Goal: Task Accomplishment & Management: Manage account settings

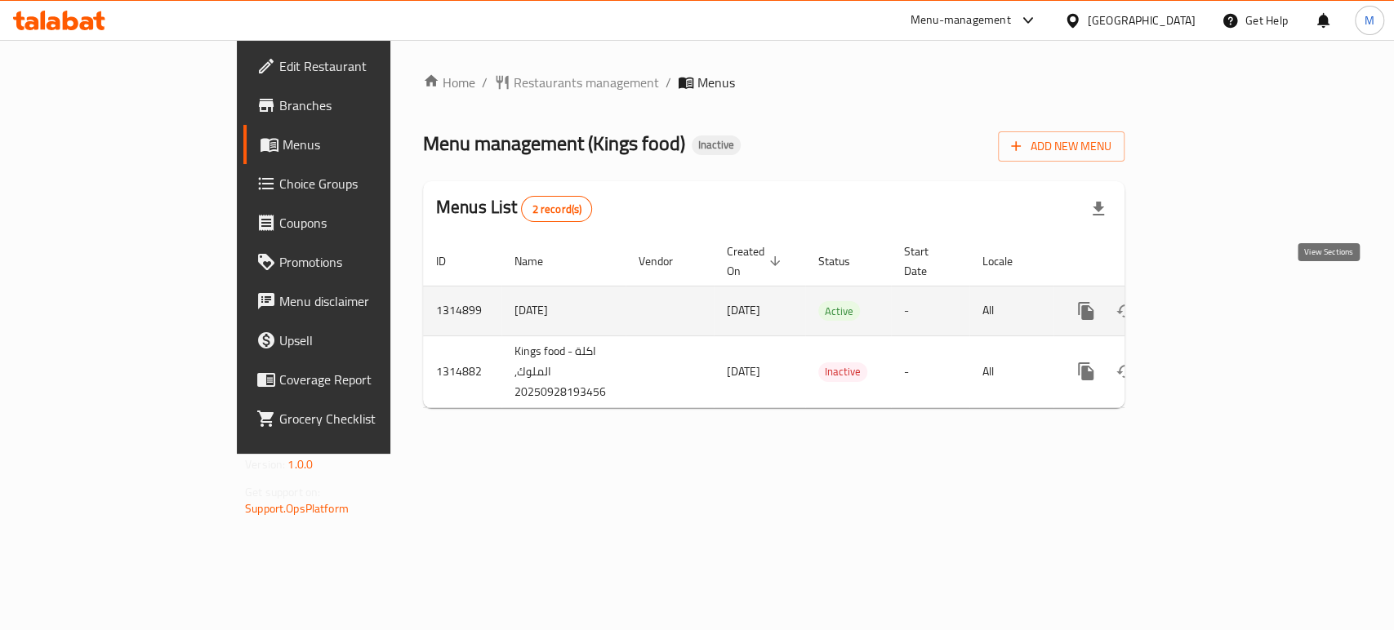
click at [1213, 301] on icon "enhanced table" at bounding box center [1204, 311] width 20 height 20
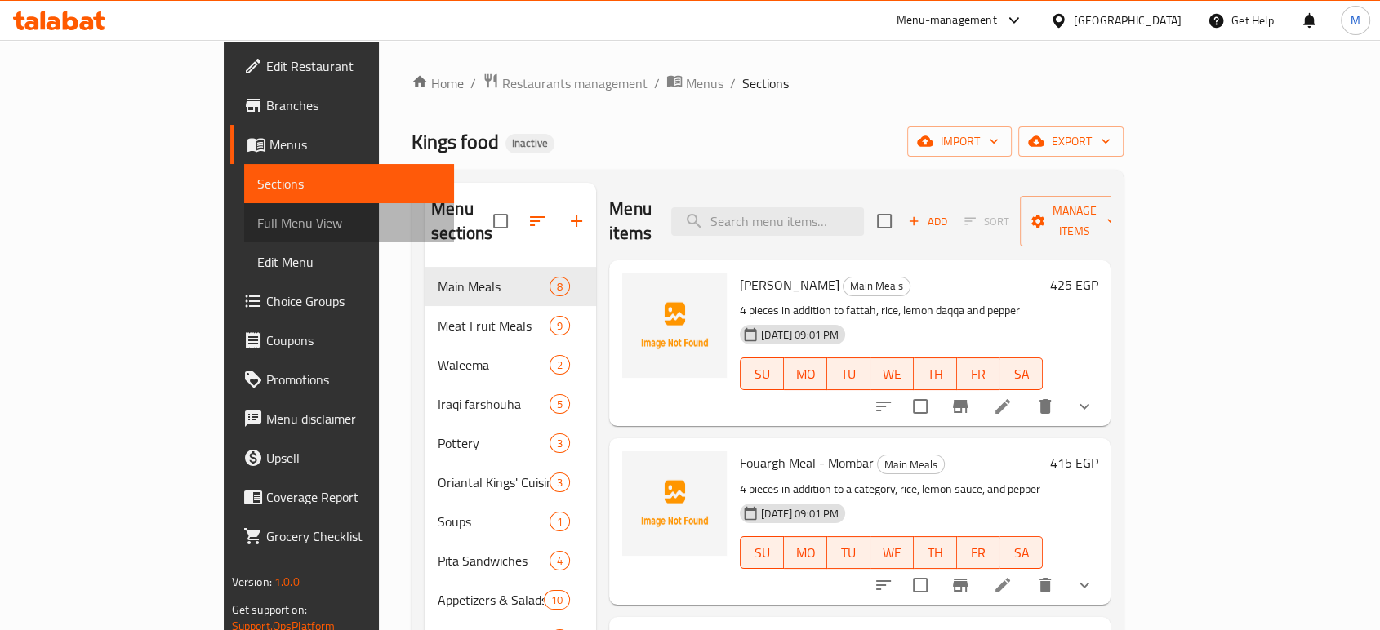
click at [257, 229] on span "Full Menu View" at bounding box center [349, 223] width 184 height 20
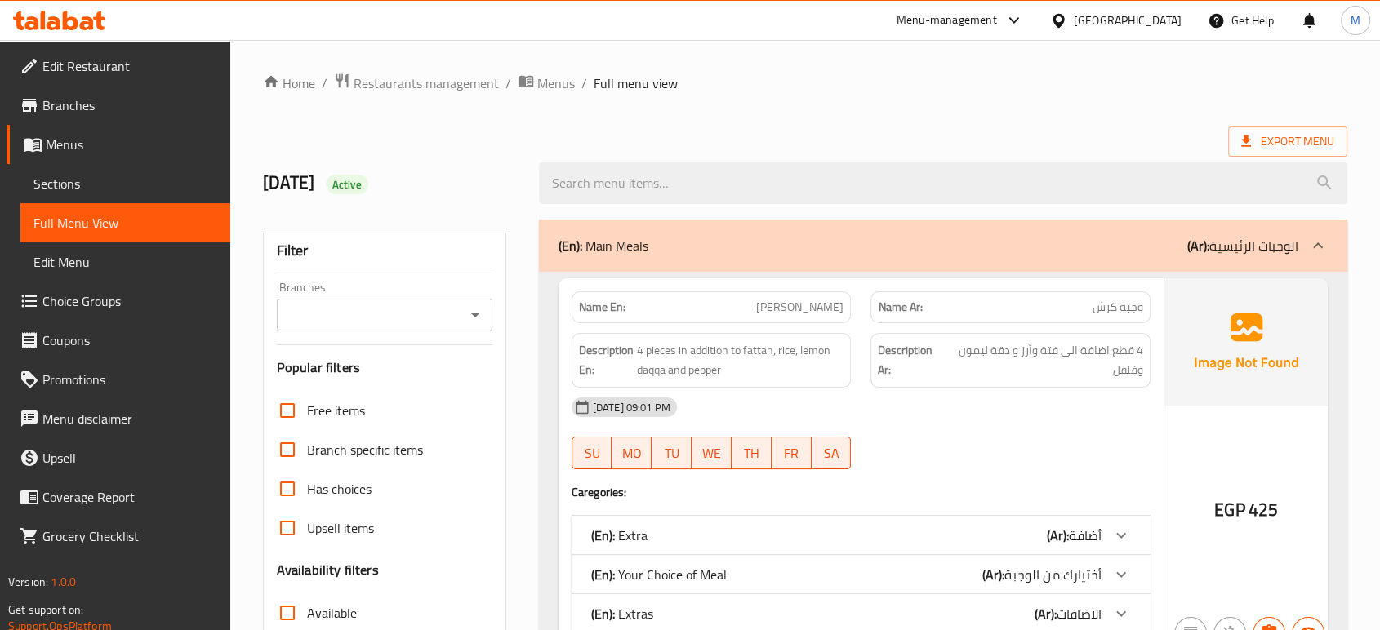
click at [679, 129] on div "Export Menu" at bounding box center [805, 142] width 1084 height 30
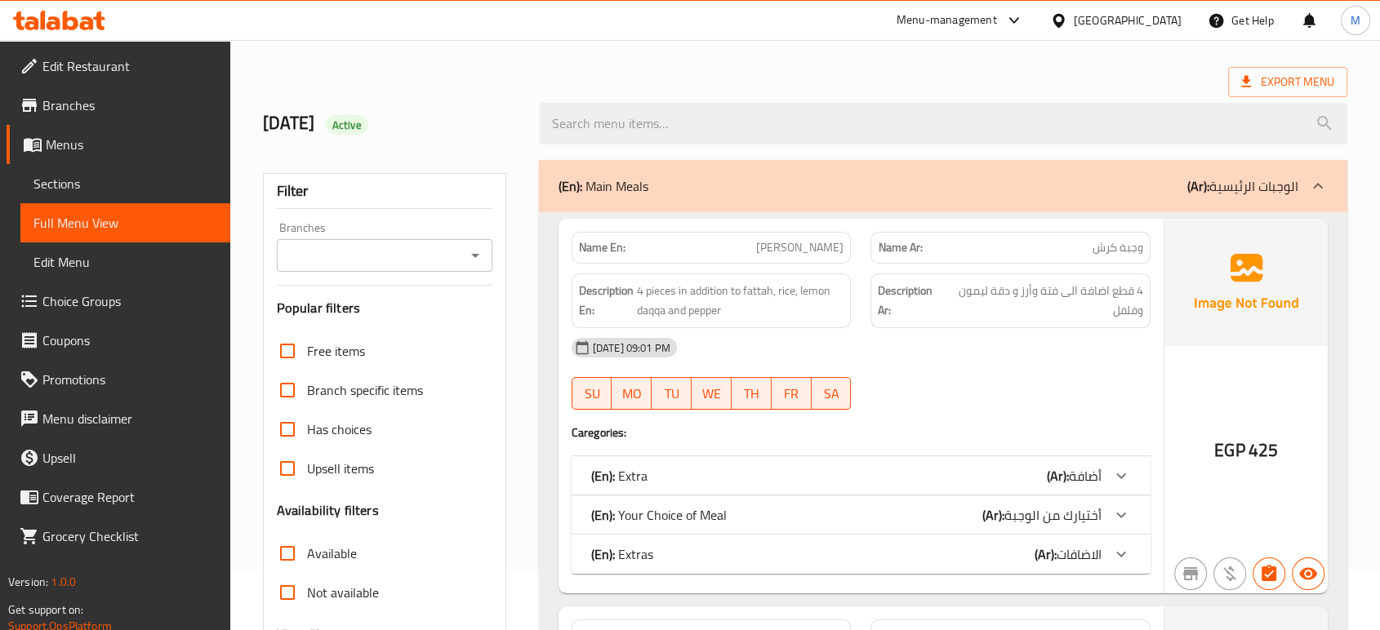
scroll to position [72, 0]
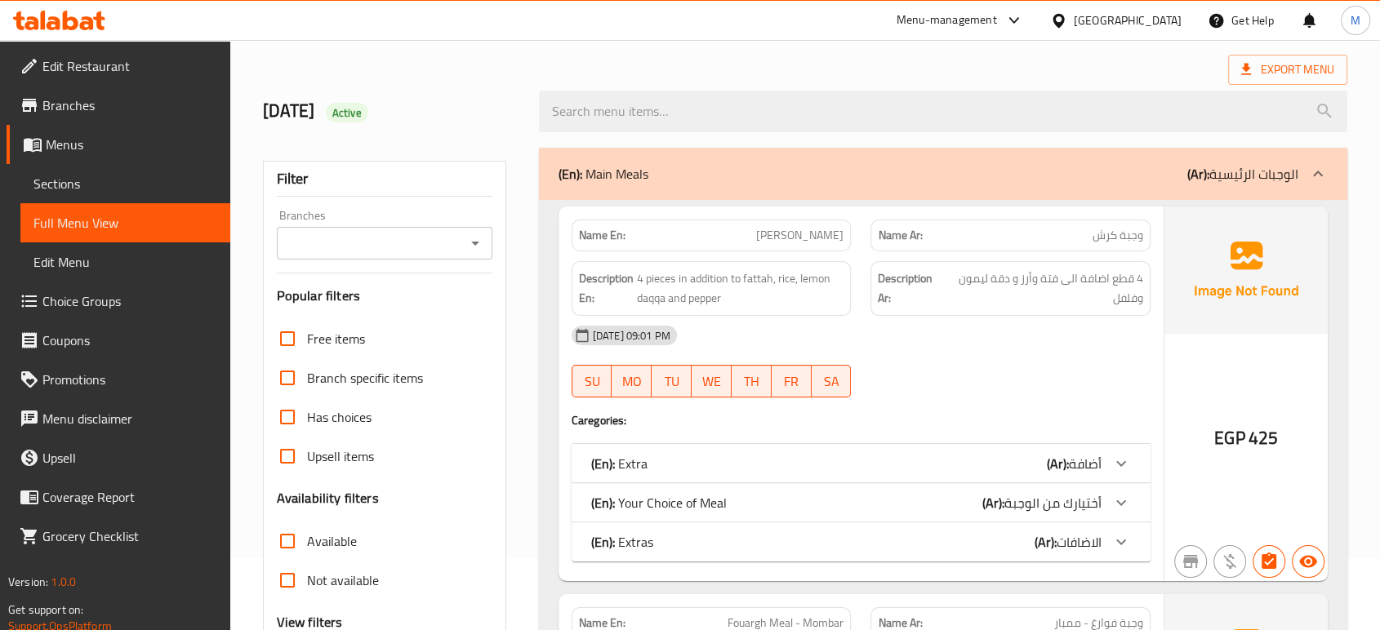
click at [1056, 541] on span "الاضافات" at bounding box center [1078, 542] width 45 height 24
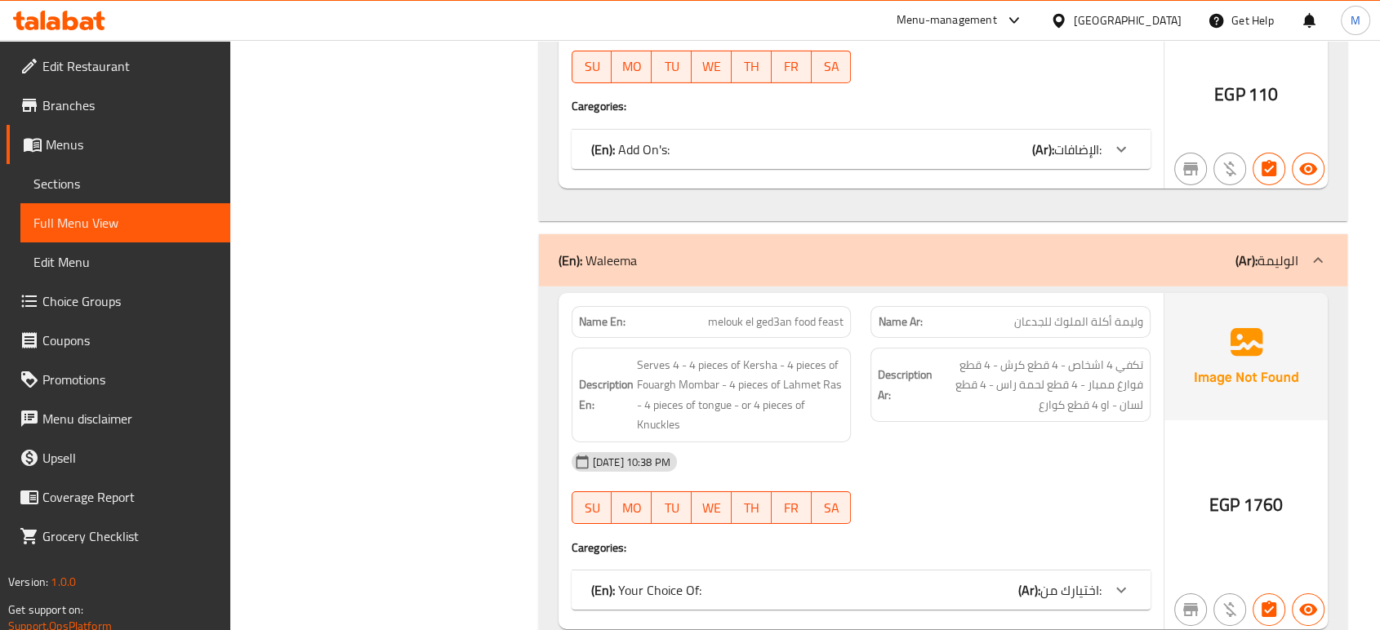
scroll to position [5767, 0]
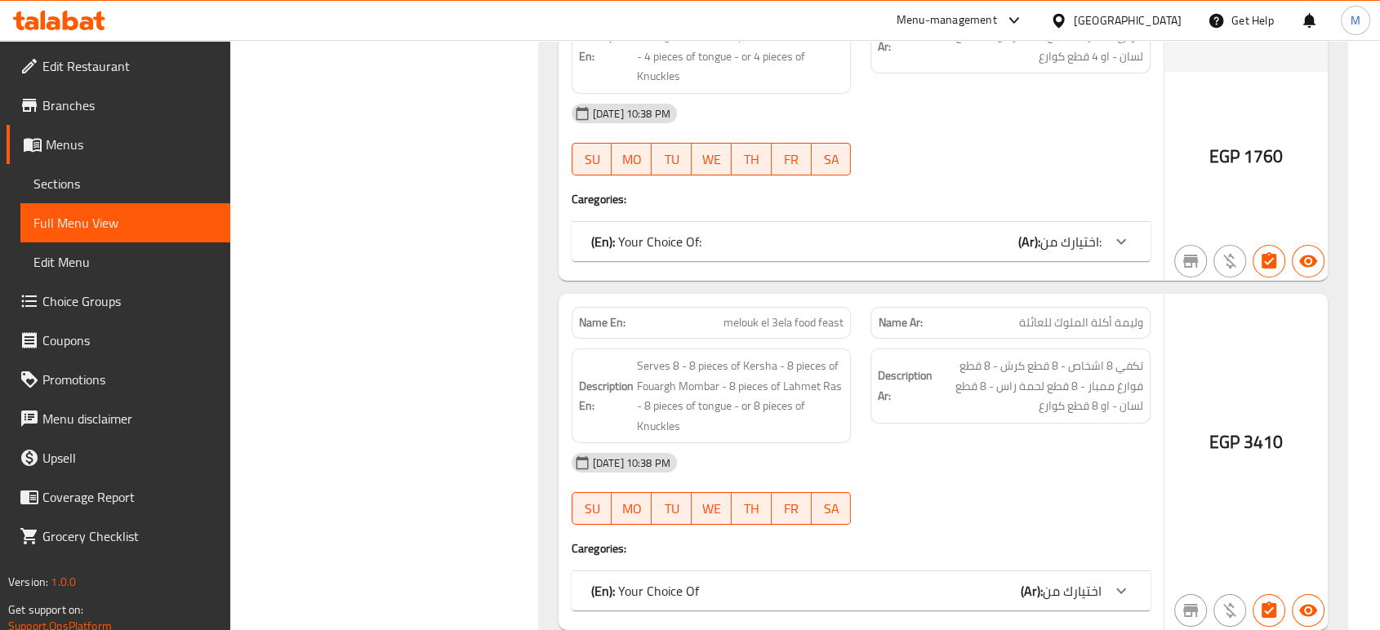
click at [1019, 467] on div "[DATE] 10:38 PM" at bounding box center [861, 462] width 598 height 39
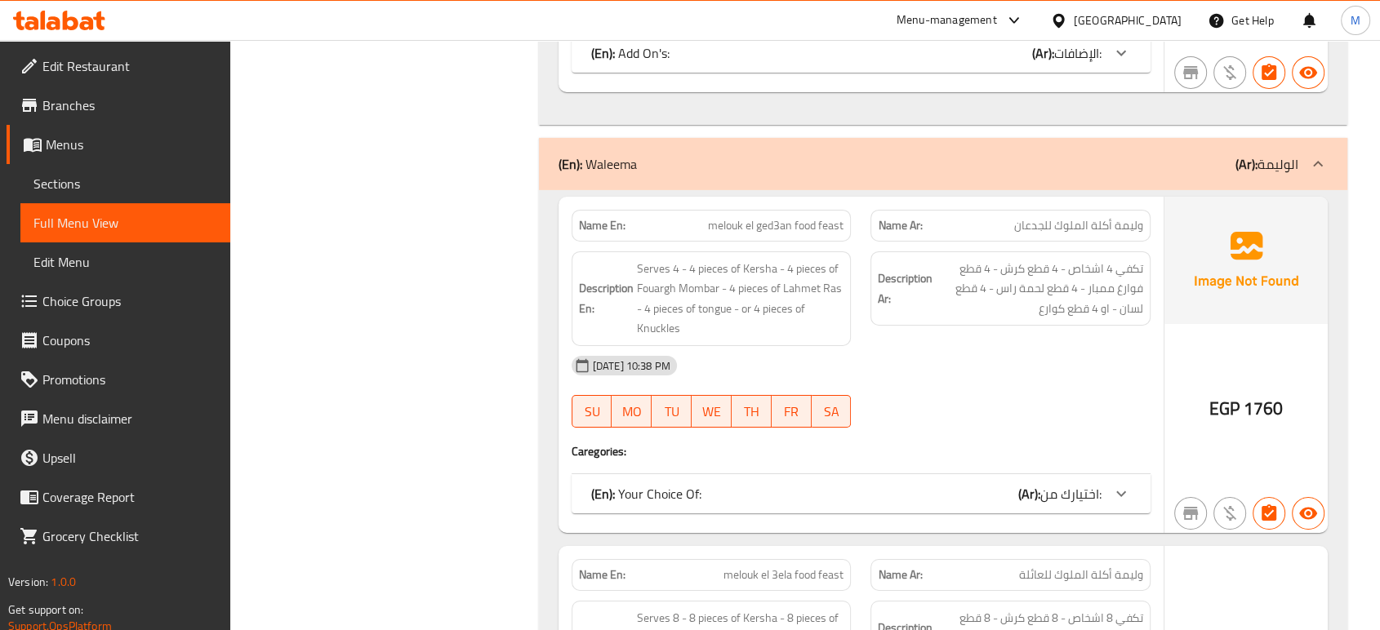
scroll to position [5513, 0]
click at [868, 496] on div "(En): Your Choice Of: (Ar): اختيارك من:" at bounding box center [846, 496] width 510 height 20
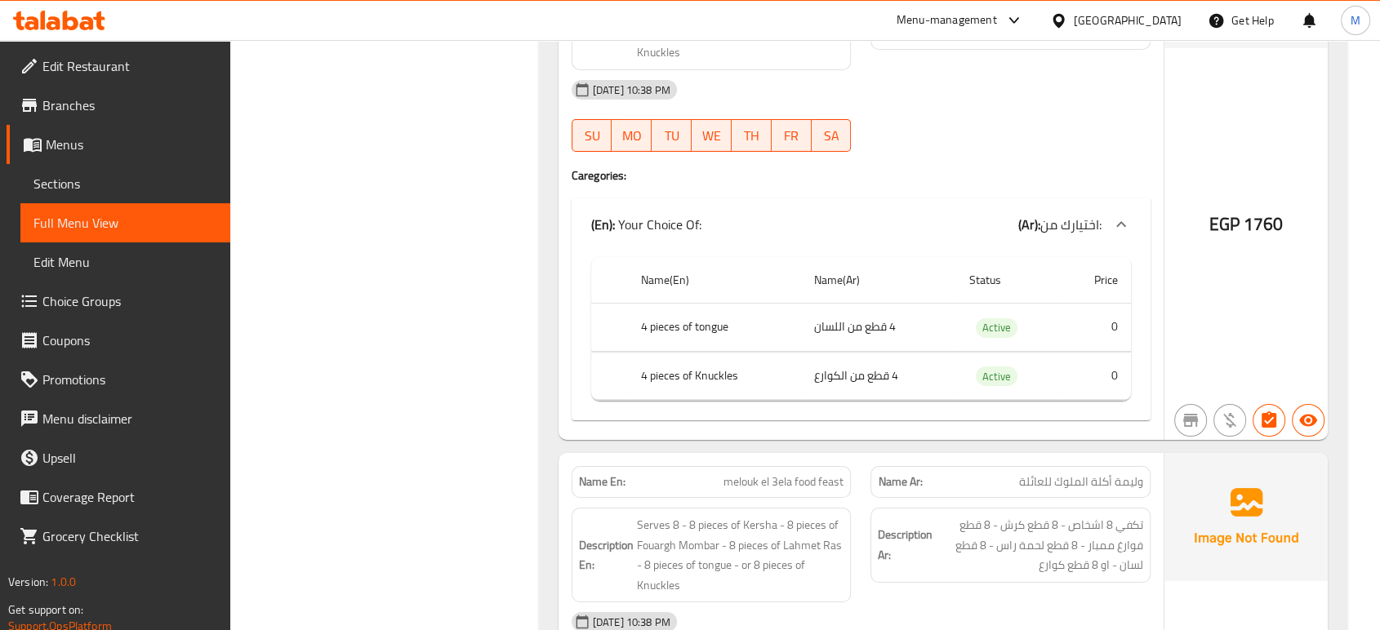
scroll to position [5951, 0]
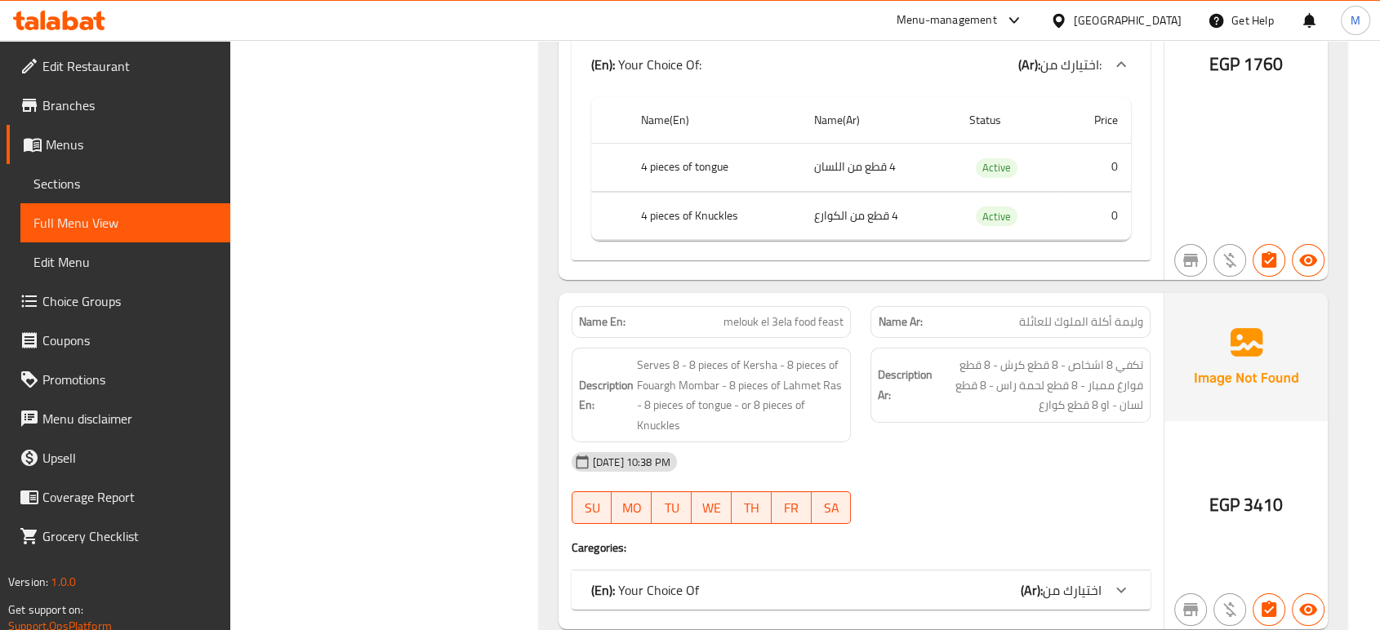
click at [975, 593] on div "(En): Your Choice Of (Ar): اختيارك من" at bounding box center [846, 590] width 510 height 20
click at [1020, 442] on div "[DATE] 10:38 PM" at bounding box center [861, 461] width 598 height 39
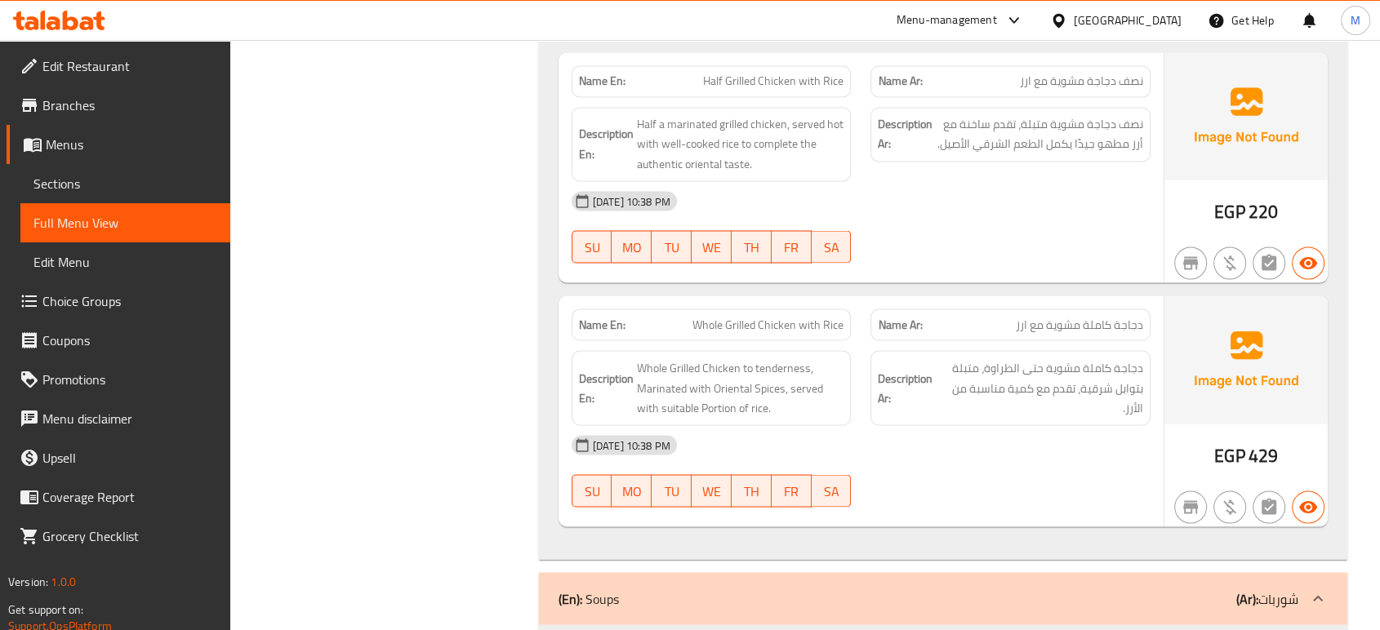
scroll to position [9781, 0]
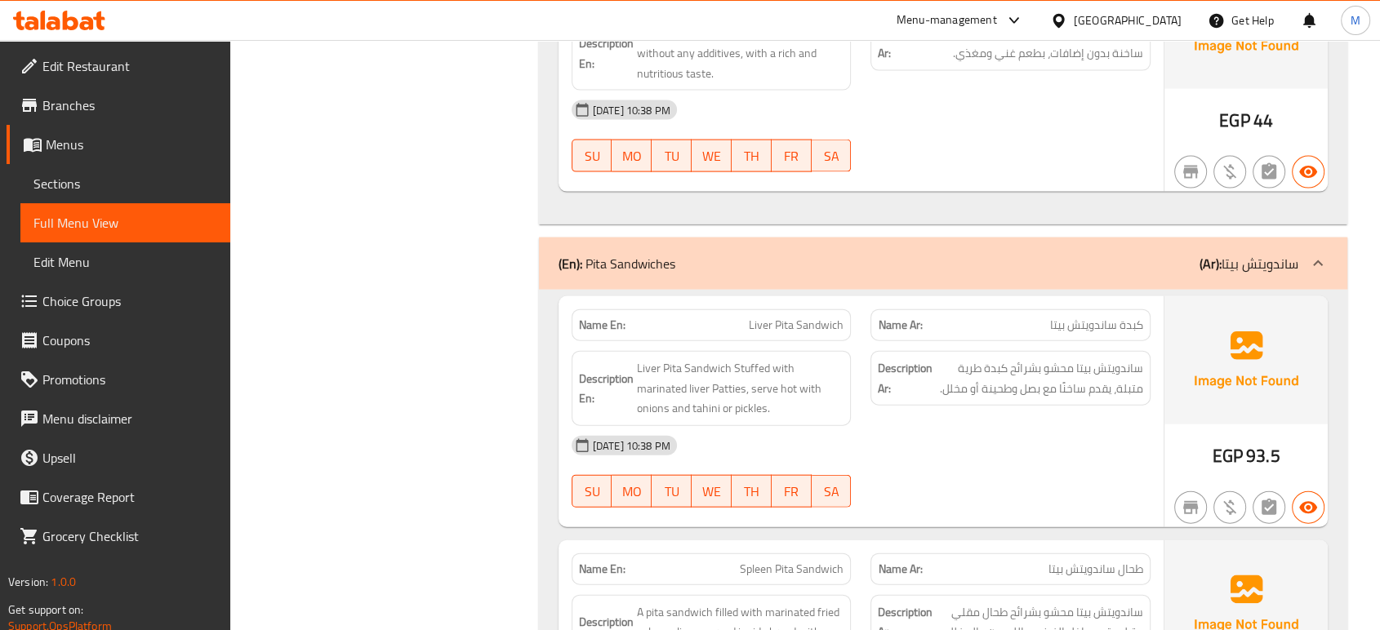
click at [101, 311] on span "Choice Groups" at bounding box center [129, 301] width 175 height 20
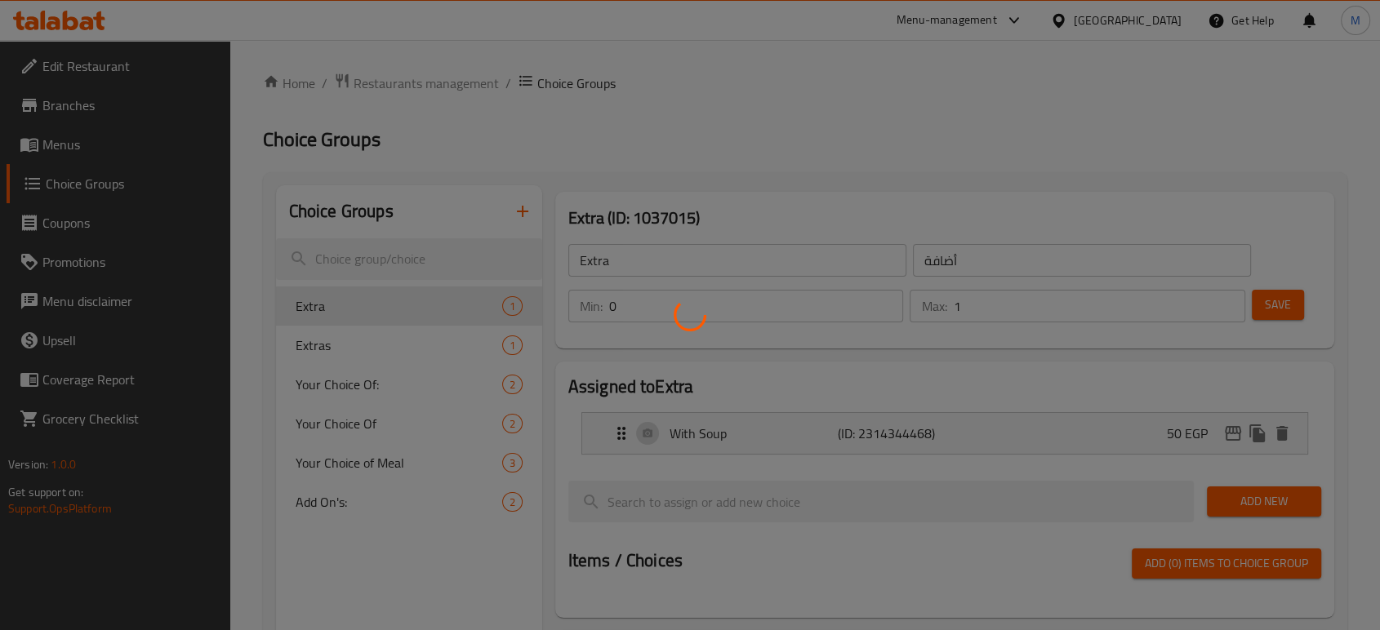
click at [418, 391] on div at bounding box center [690, 315] width 1380 height 630
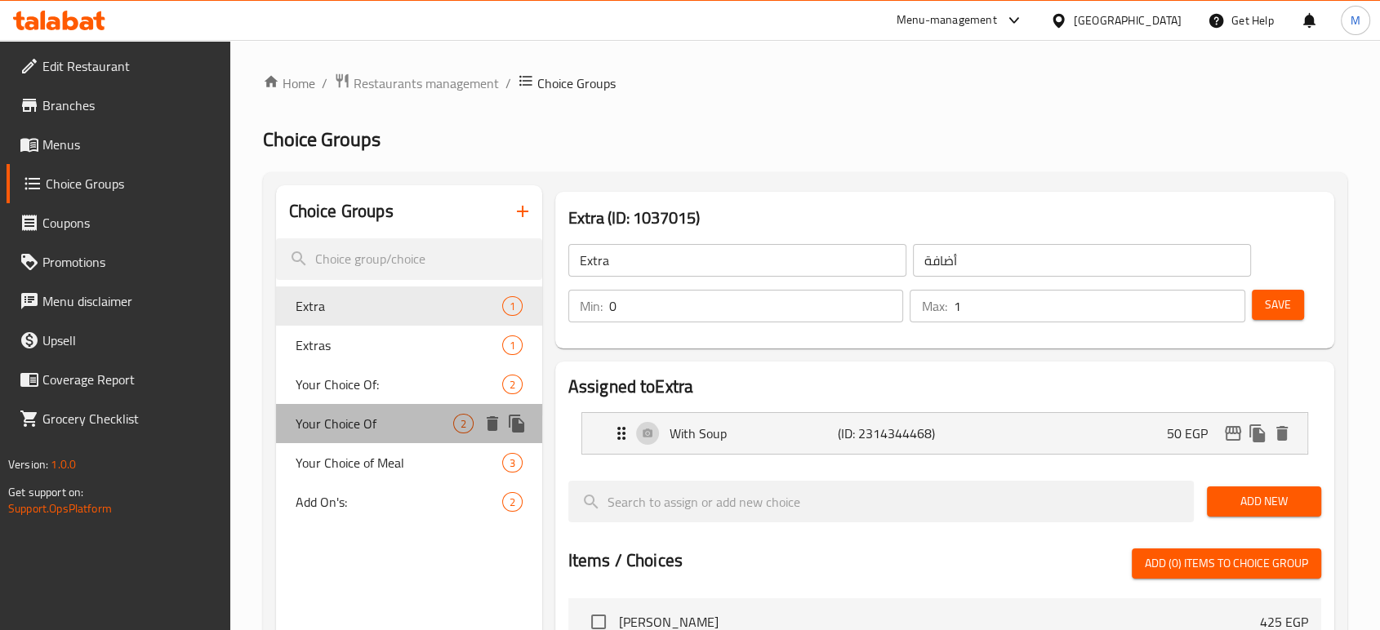
click at [353, 414] on span "Your Choice Of" at bounding box center [375, 424] width 158 height 20
type input "Your Choice Of"
type input "اختيارك من"
type input "1"
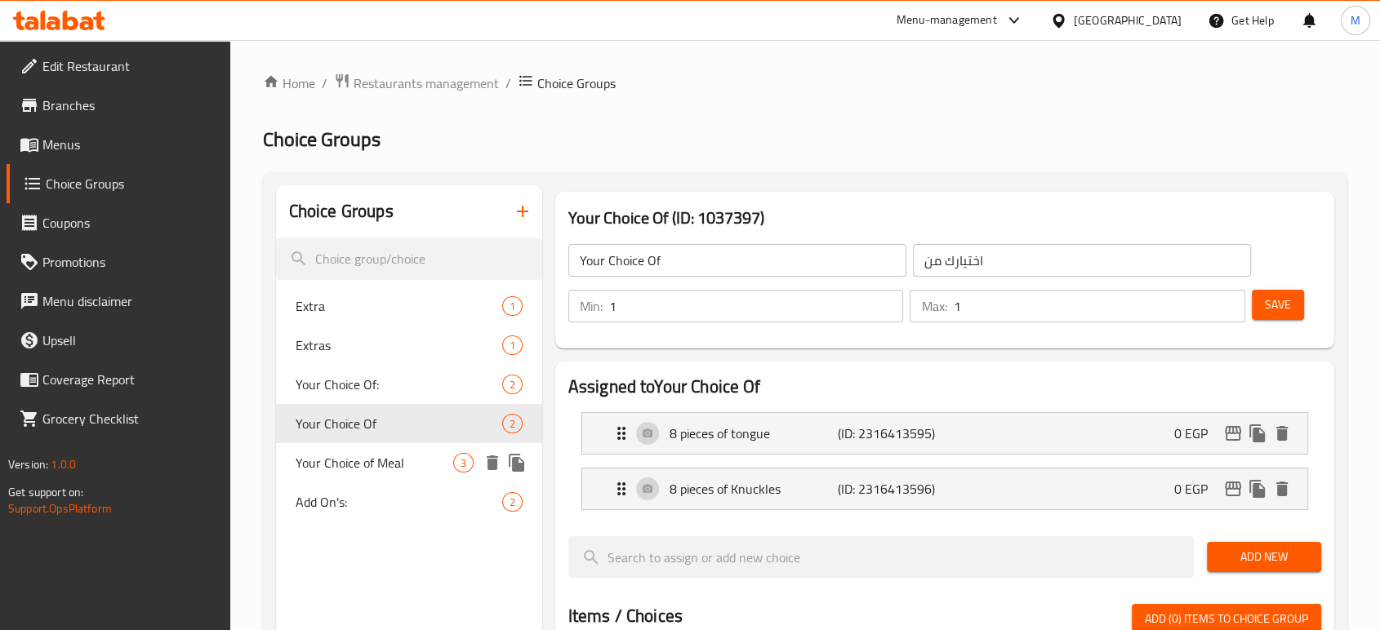
click at [367, 459] on span "Your Choice of Meal" at bounding box center [375, 463] width 158 height 20
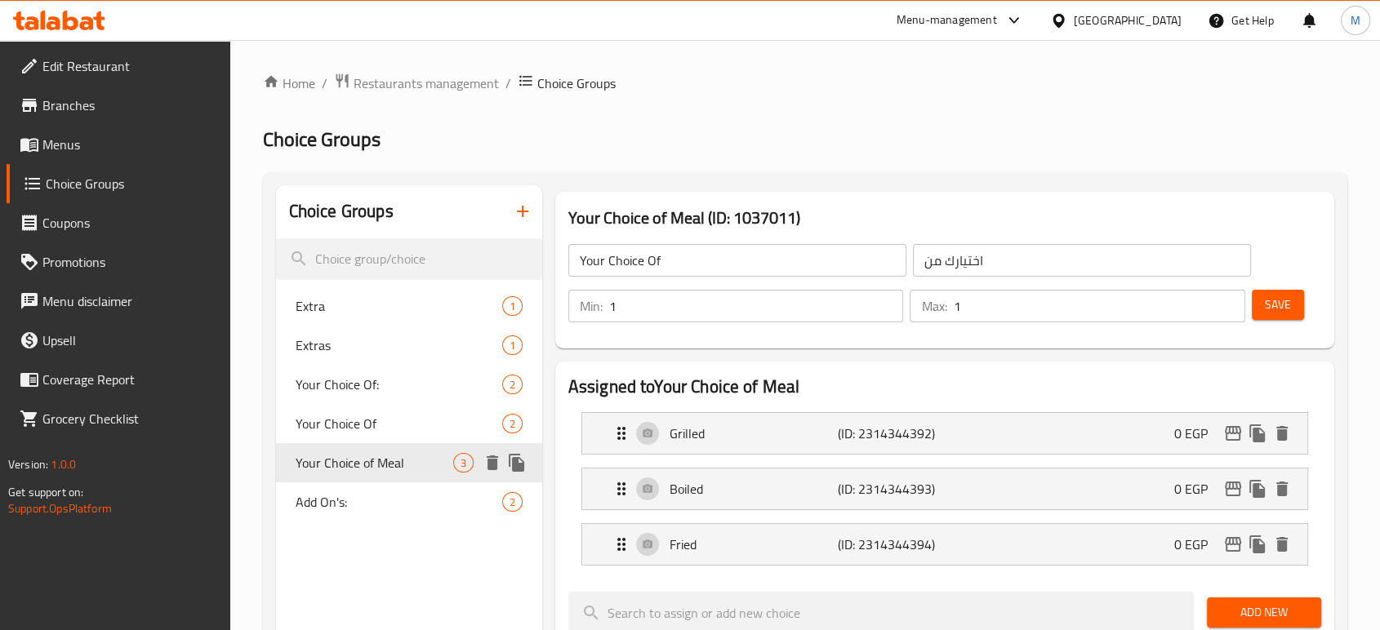
type input "Your Choice of Meal"
type input "أختيارك من الوجبة"
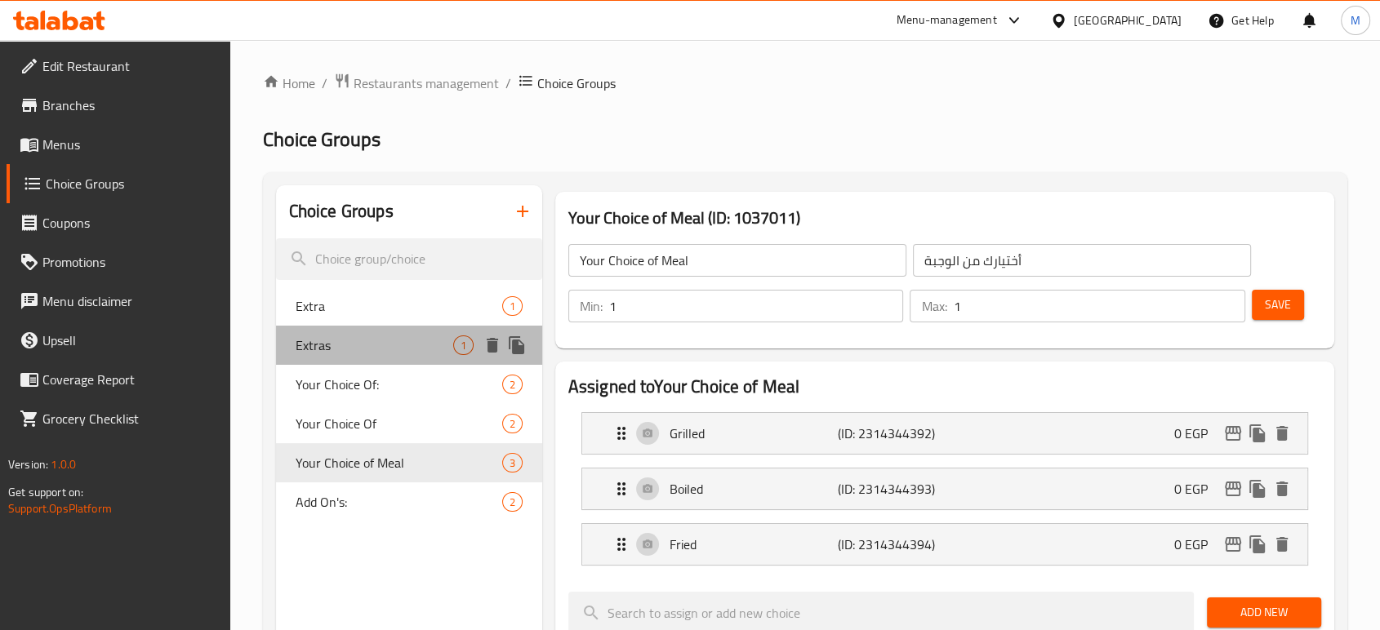
click at [369, 354] on span "Extras" at bounding box center [375, 346] width 158 height 20
type input "Extras"
type input "الاضافات"
type input "0"
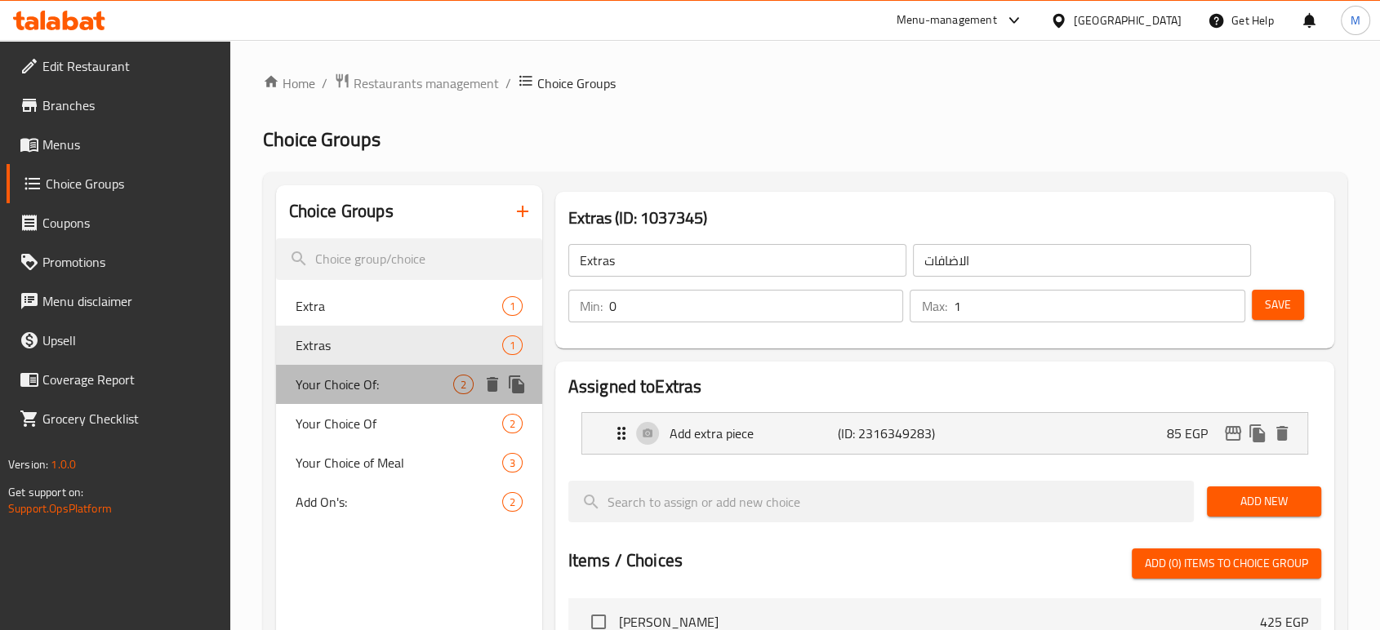
click at [357, 378] on span "Your Choice Of:" at bounding box center [375, 385] width 158 height 20
type input "Your Choice Of:"
type input "اختيارك من:"
type input "1"
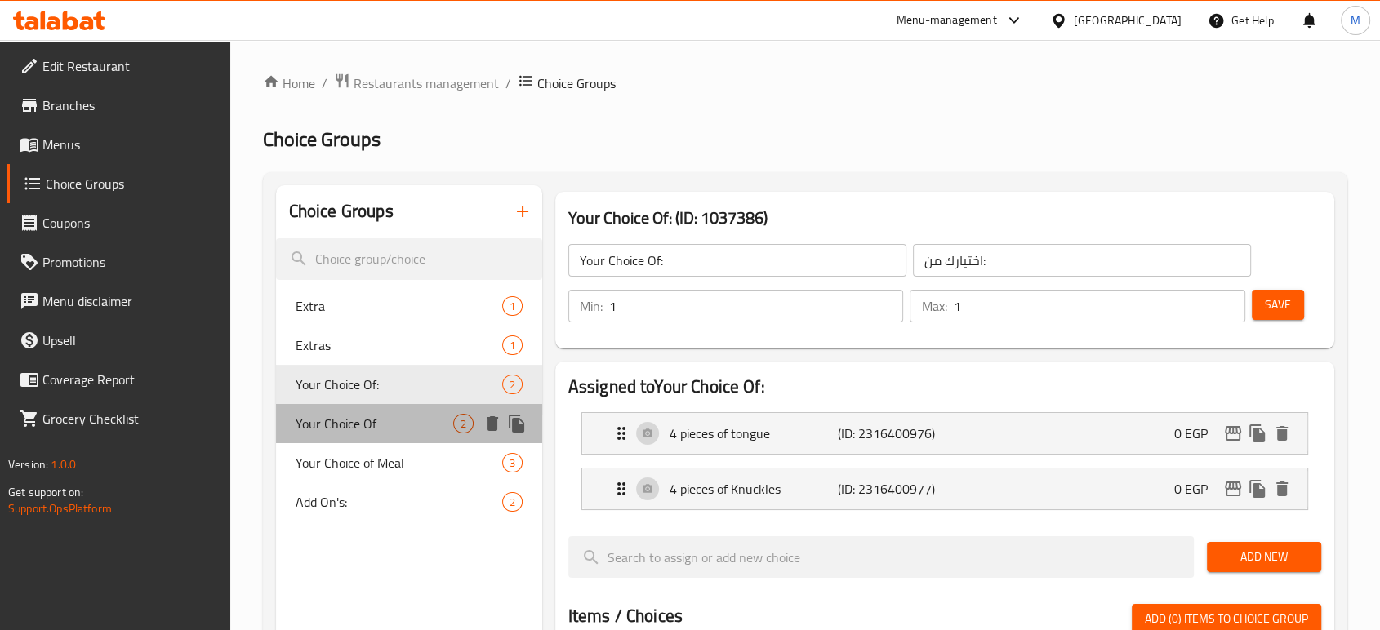
click at [358, 424] on span "Your Choice Of" at bounding box center [375, 424] width 158 height 20
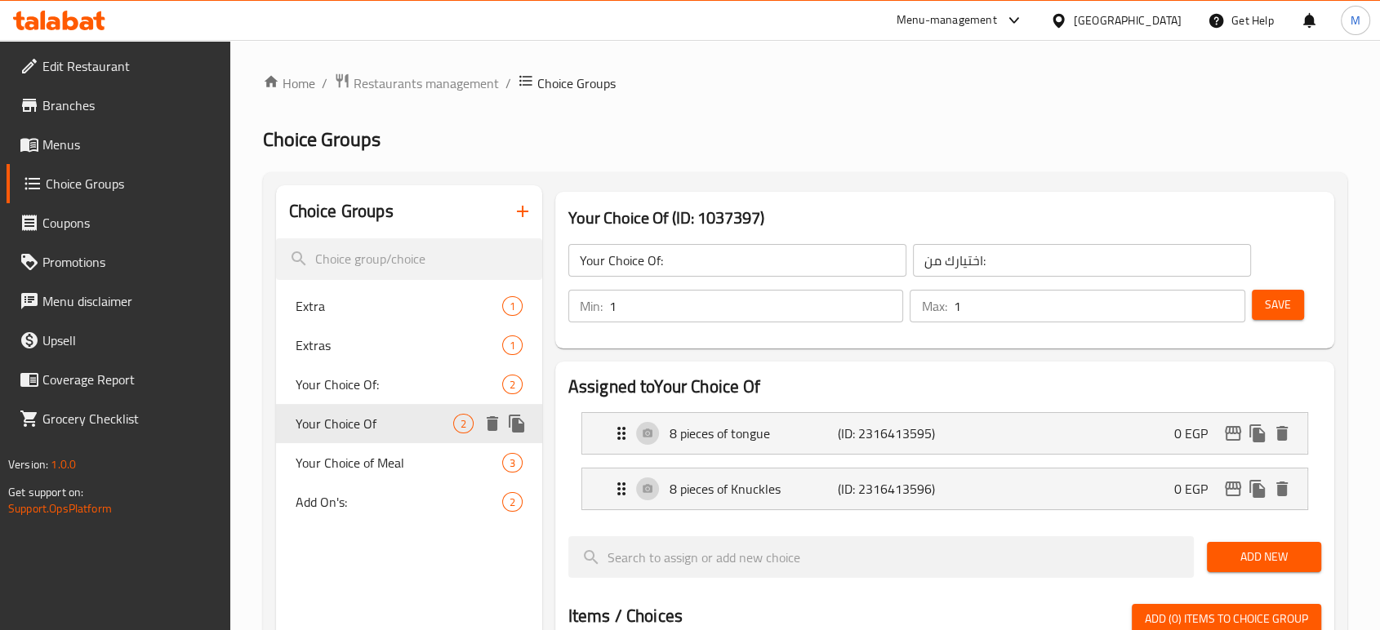
type input "Your Choice Of"
type input "اختيارك من"
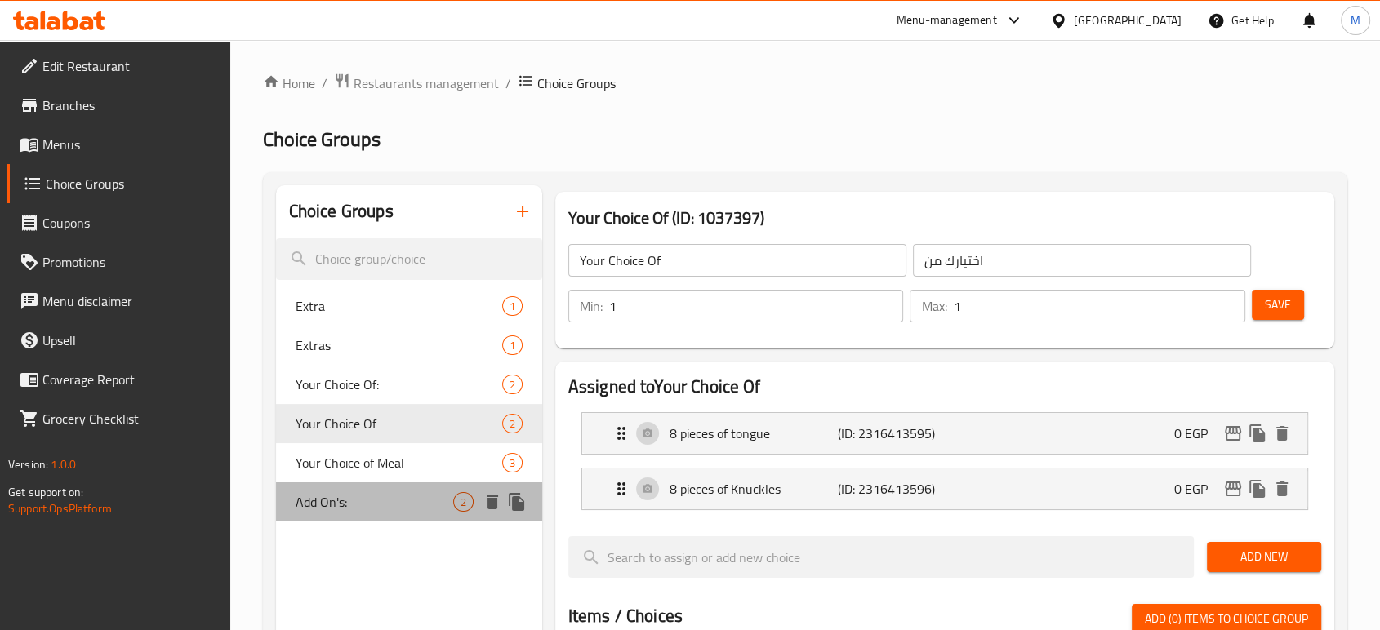
click at [362, 504] on span "Add On's:" at bounding box center [375, 502] width 158 height 20
type input "Add On's:"
type input "الإضافات:"
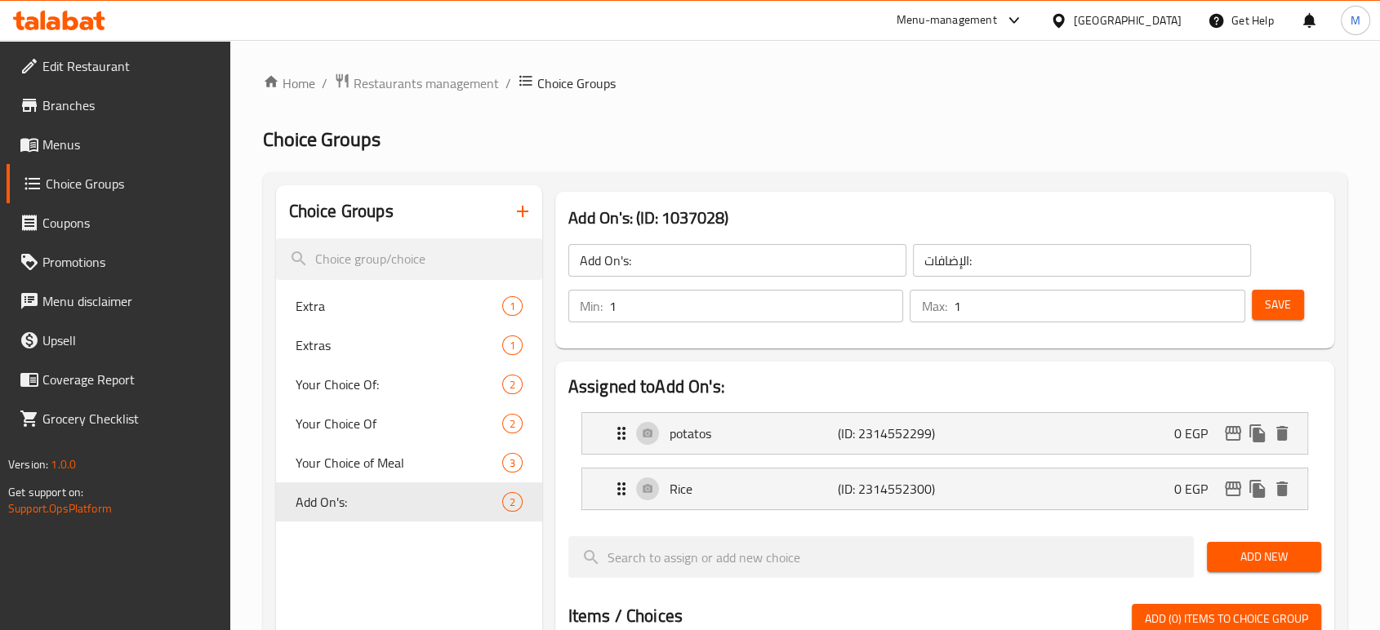
click at [519, 214] on icon "button" at bounding box center [523, 212] width 20 height 20
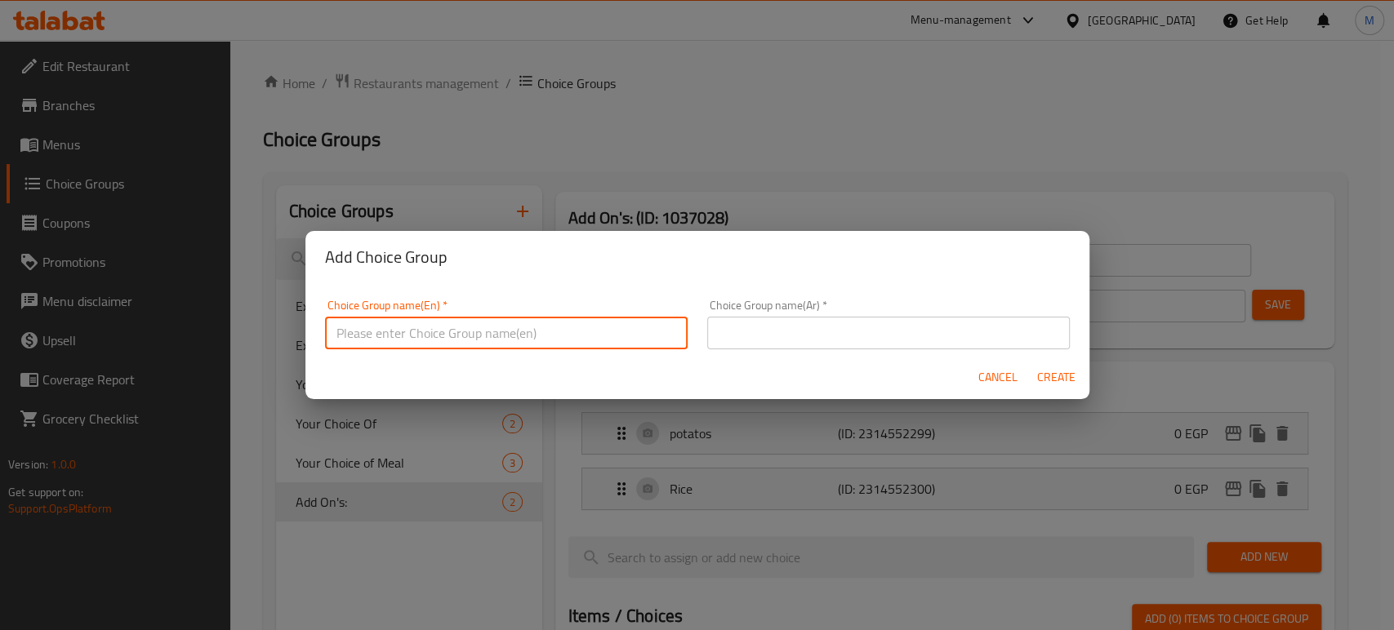
click at [562, 338] on input "text" at bounding box center [506, 333] width 362 height 33
type input "Your Chocie"
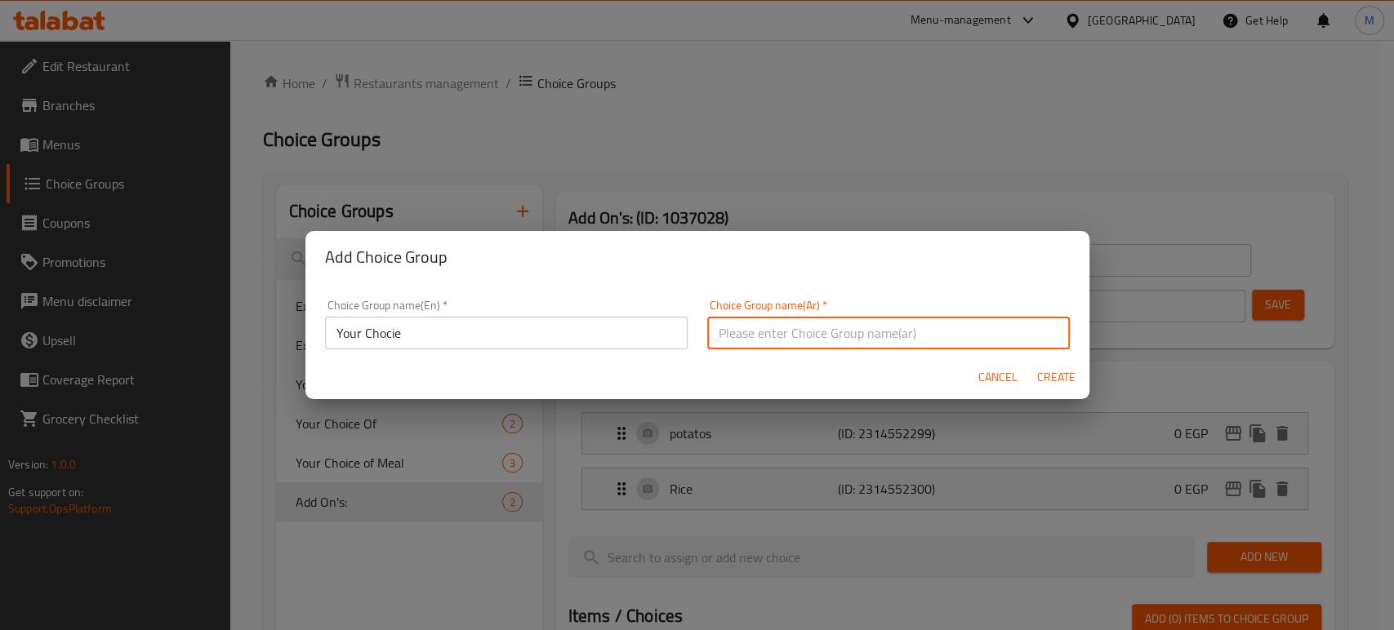
click at [833, 343] on input "text" at bounding box center [888, 333] width 362 height 33
type input "إختيارك"
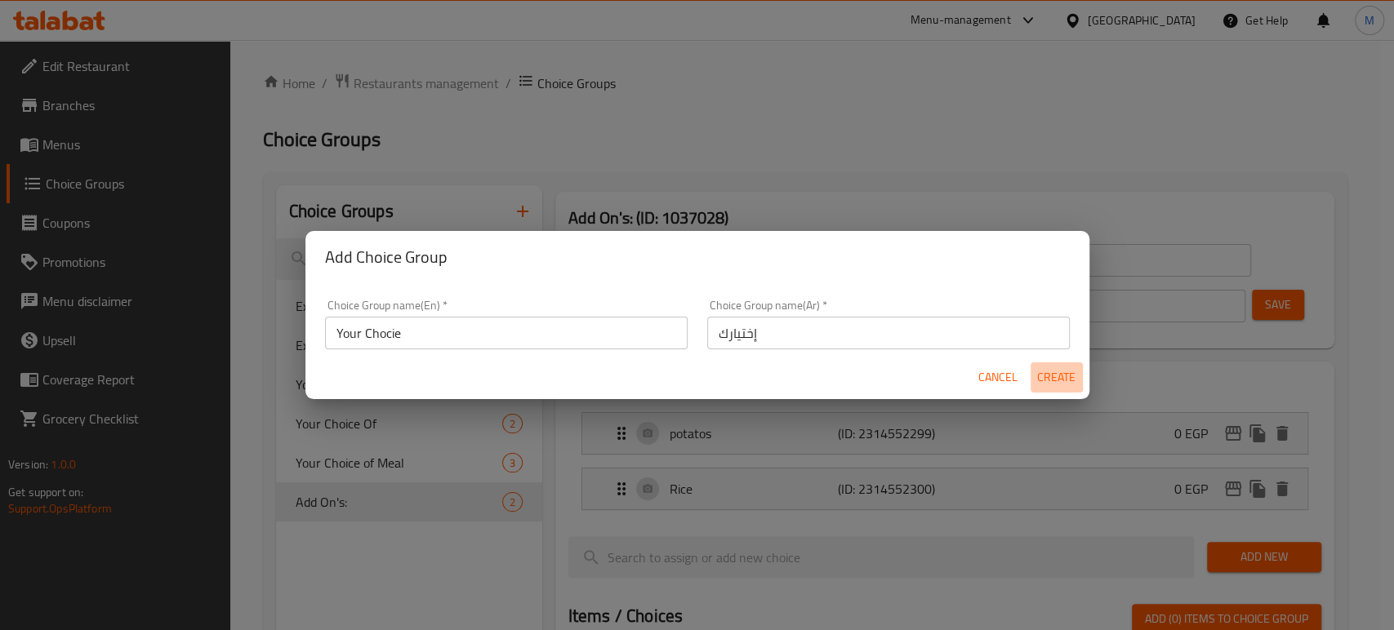
click at [1043, 371] on span "Create" at bounding box center [1056, 377] width 39 height 20
type input "Your Chocie"
type input "إختيارك"
type input "0"
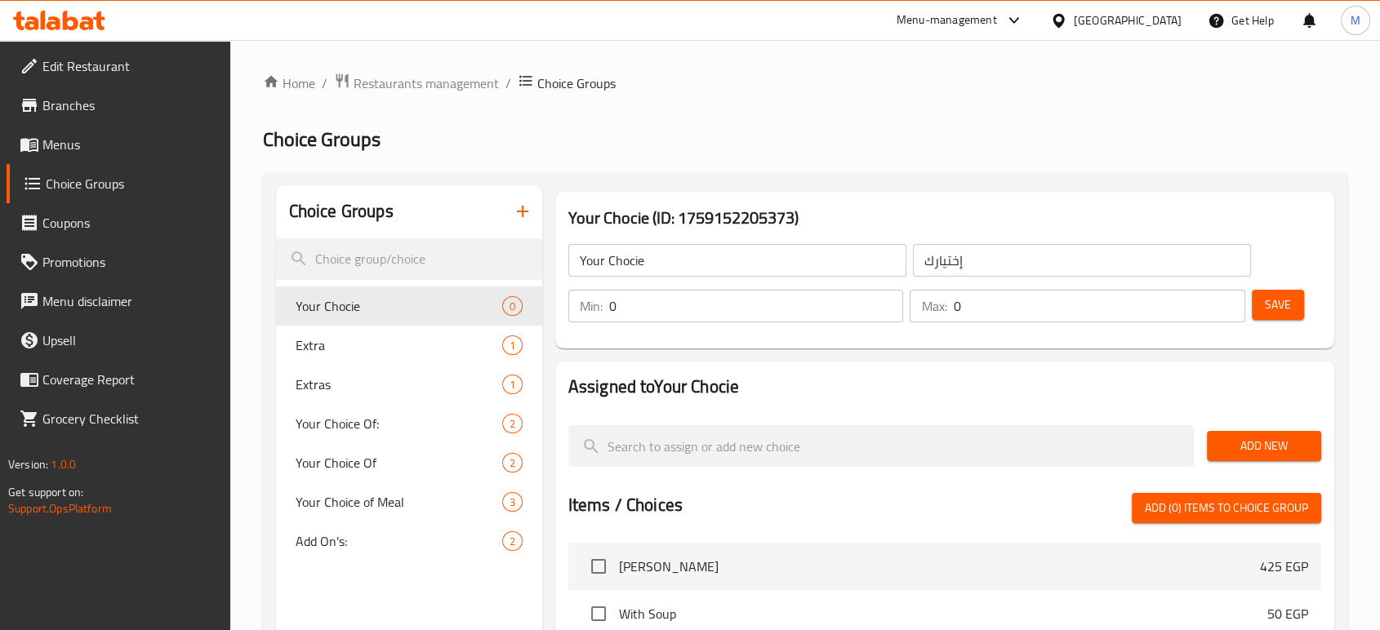
click at [687, 305] on input "0" at bounding box center [756, 306] width 295 height 33
type input "1"
click at [1031, 296] on input "0" at bounding box center [1099, 306] width 292 height 33
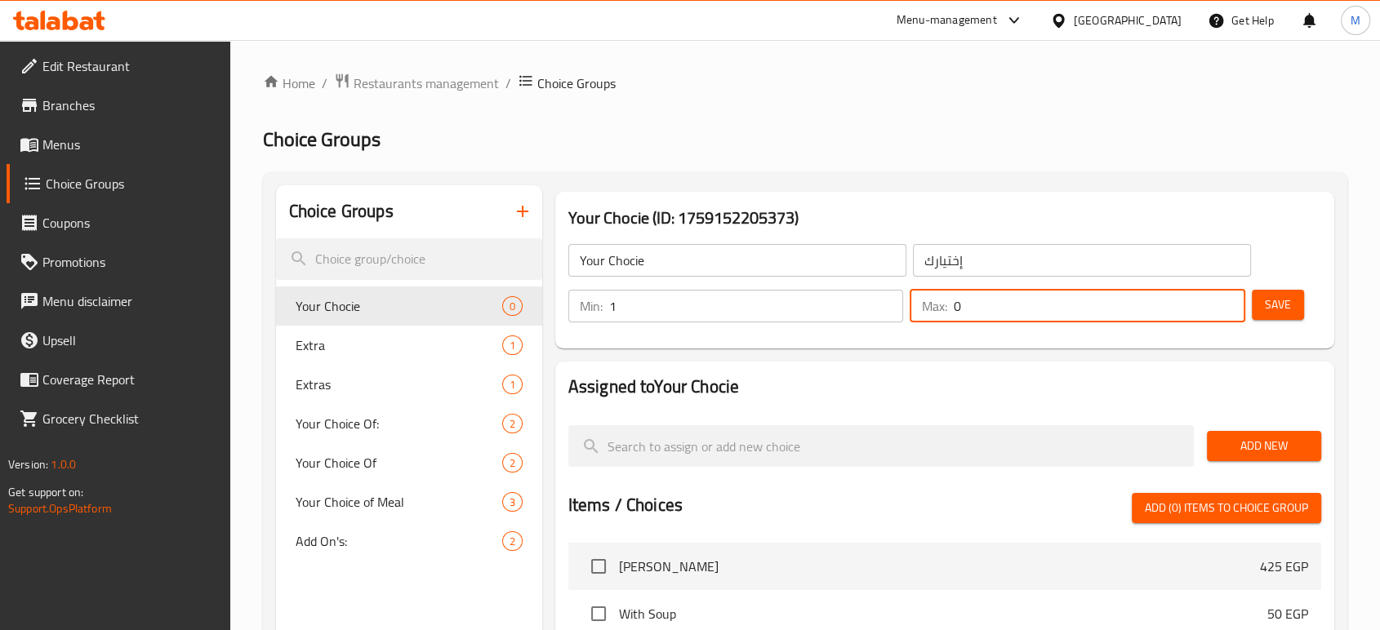
click at [1031, 296] on input "0" at bounding box center [1099, 306] width 292 height 33
type input "1"
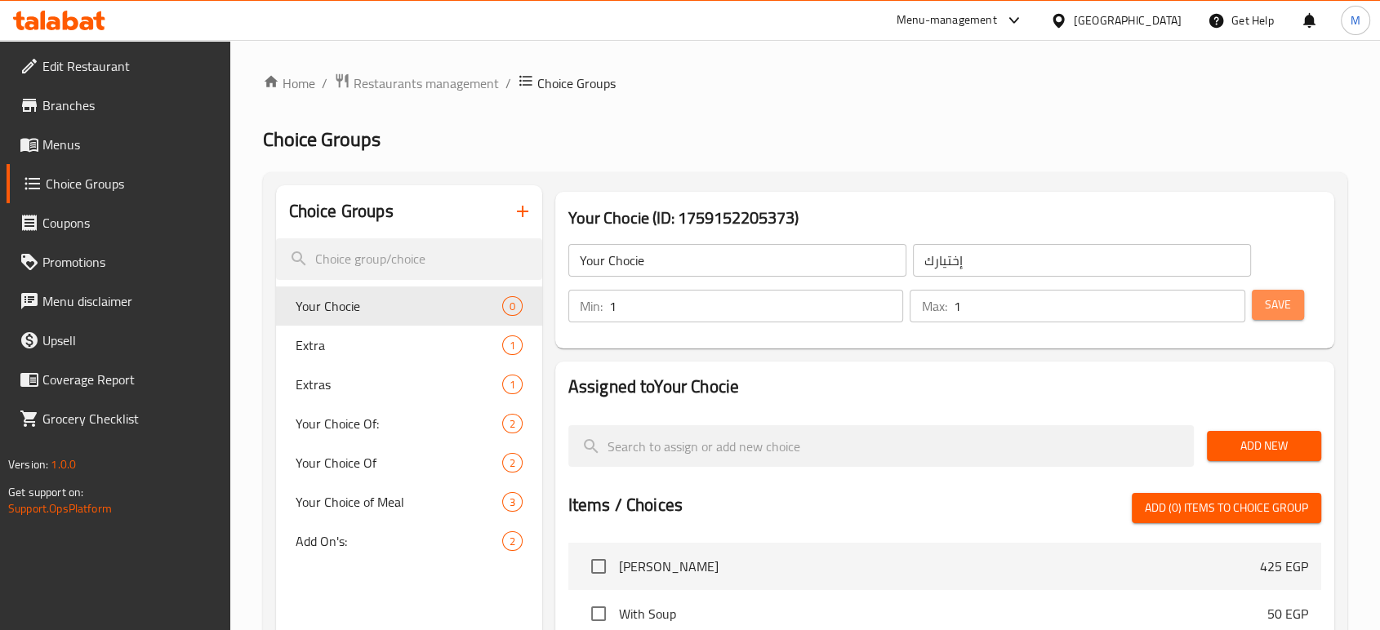
click at [1260, 298] on button "Save" at bounding box center [1278, 305] width 52 height 30
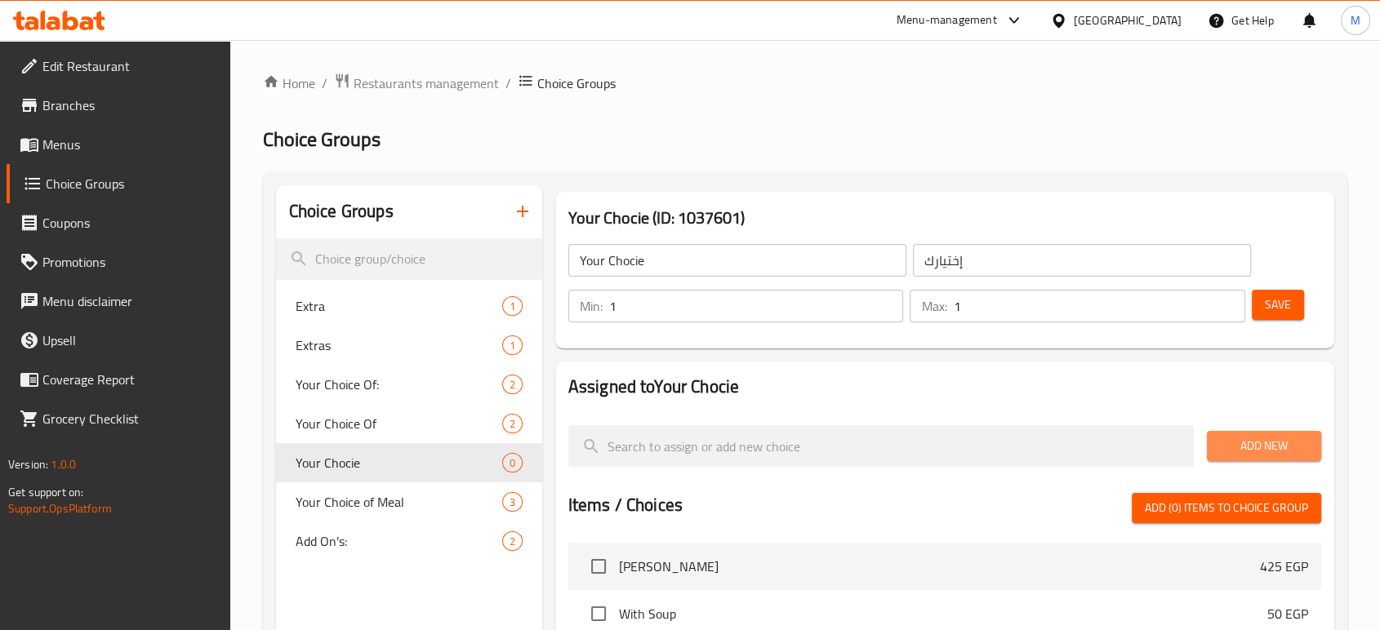
click at [1257, 442] on span "Add New" at bounding box center [1264, 446] width 88 height 20
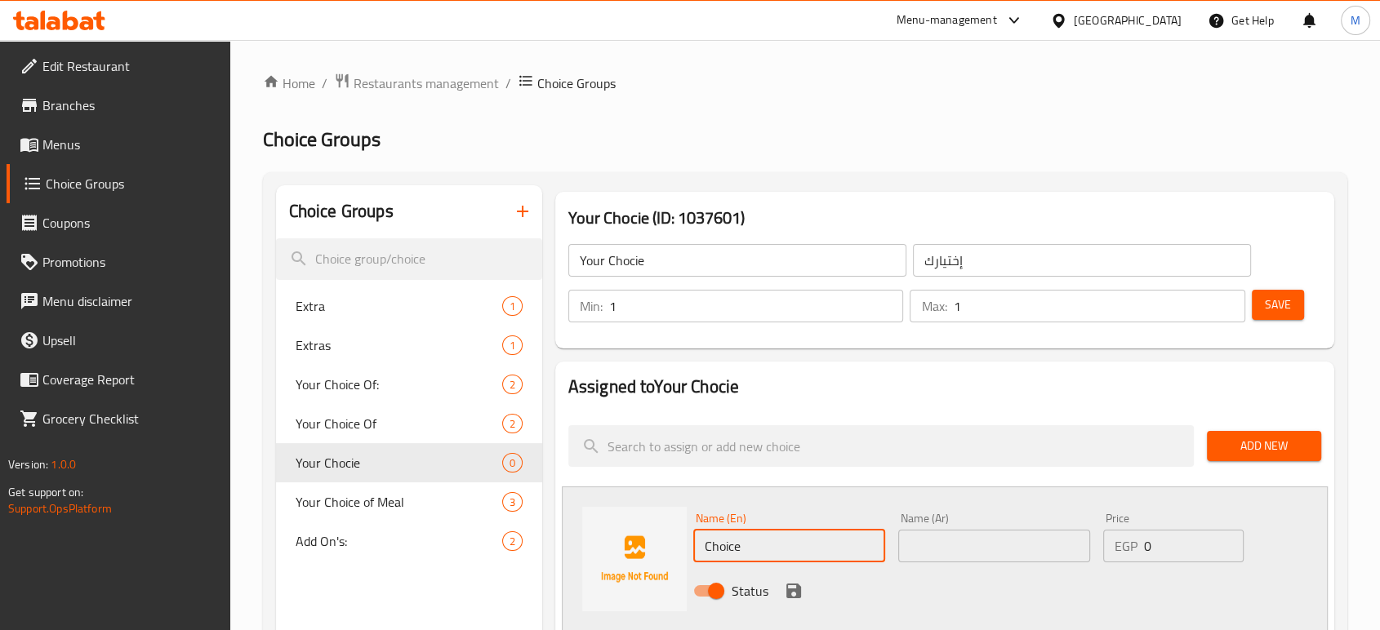
click at [746, 547] on input "Choice" at bounding box center [789, 546] width 192 height 33
type input "ف"
type input "tahini"
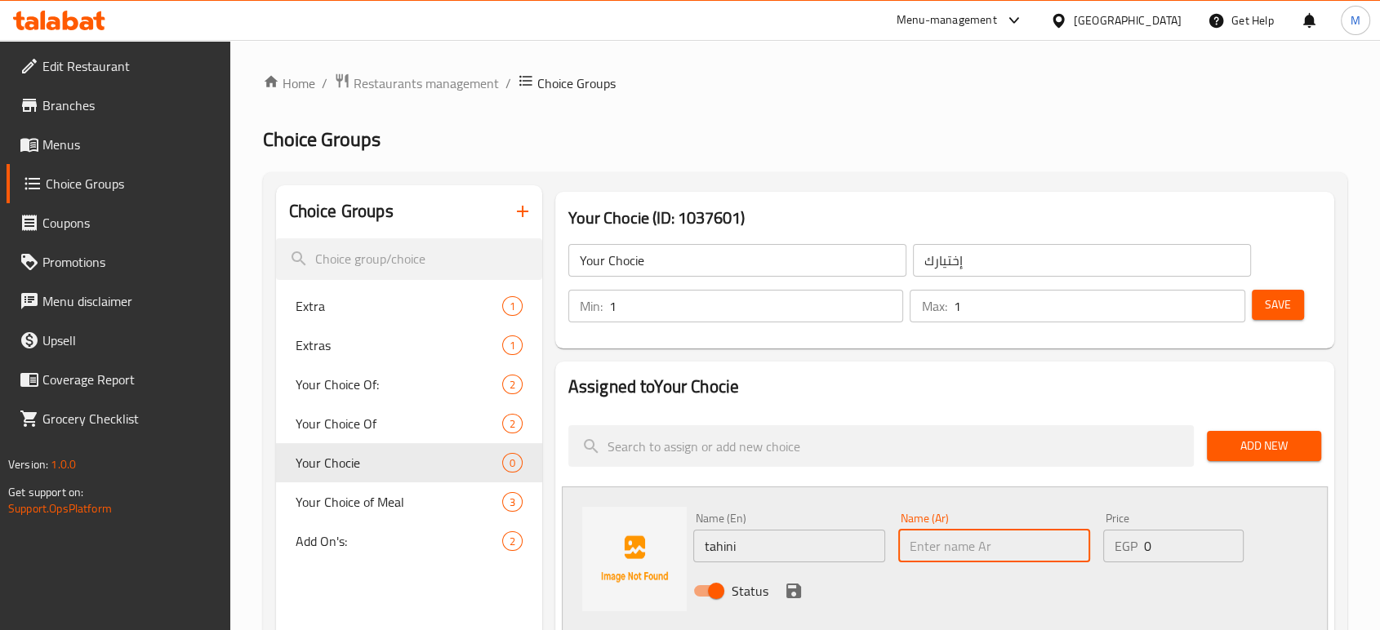
click at [955, 556] on input "text" at bounding box center [994, 546] width 192 height 33
type input "طحينة"
click at [798, 597] on icon "save" at bounding box center [793, 591] width 15 height 15
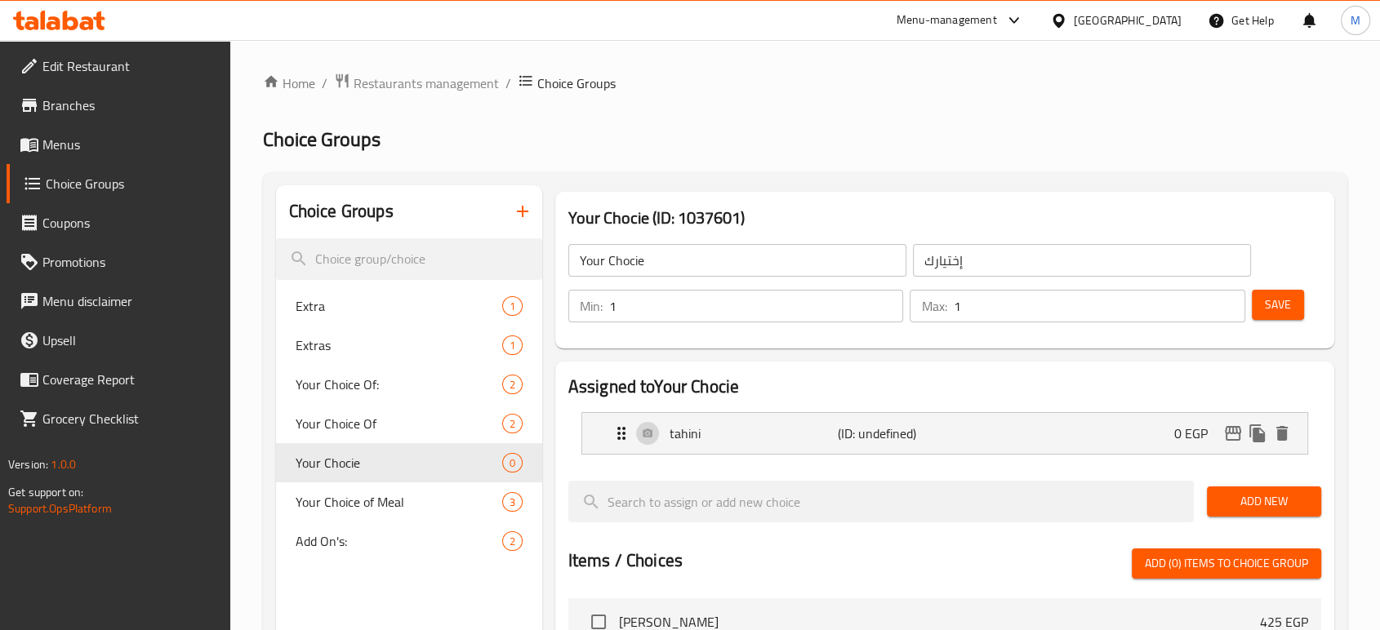
click at [1230, 505] on span "Add New" at bounding box center [1264, 501] width 88 height 20
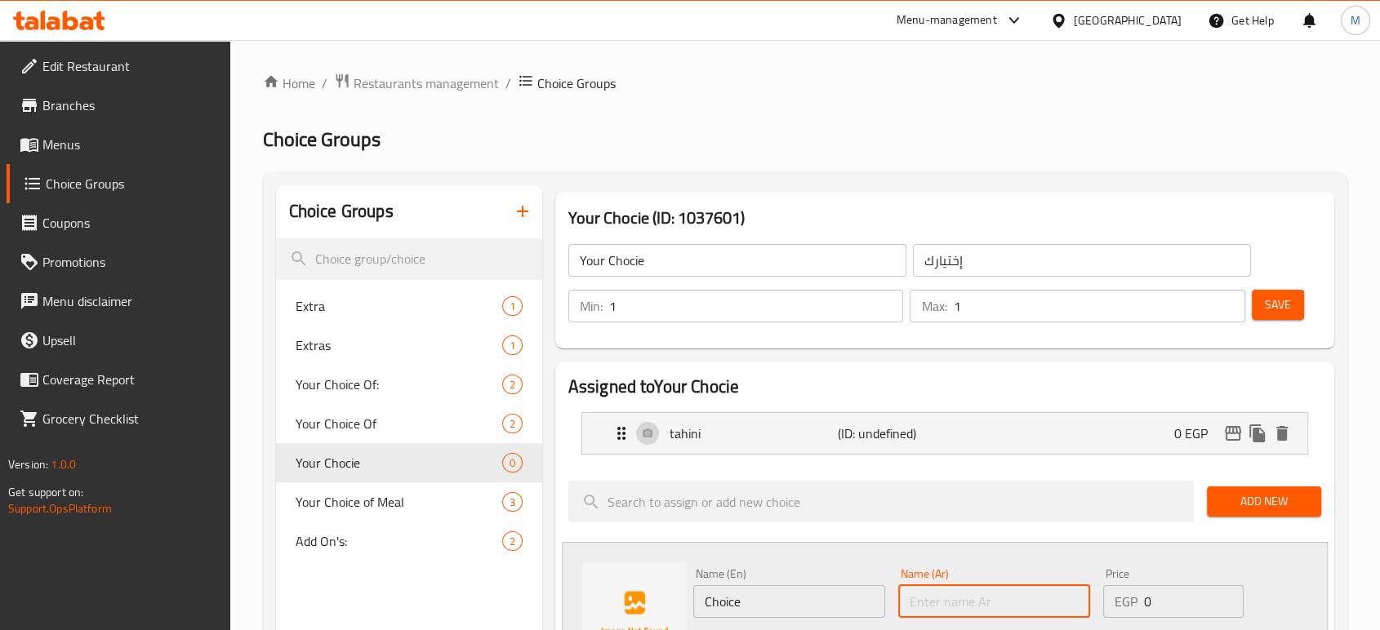
click at [931, 601] on input "text" at bounding box center [994, 601] width 192 height 33
type input "مخلل"
click at [771, 607] on input "Choice" at bounding box center [789, 601] width 192 height 33
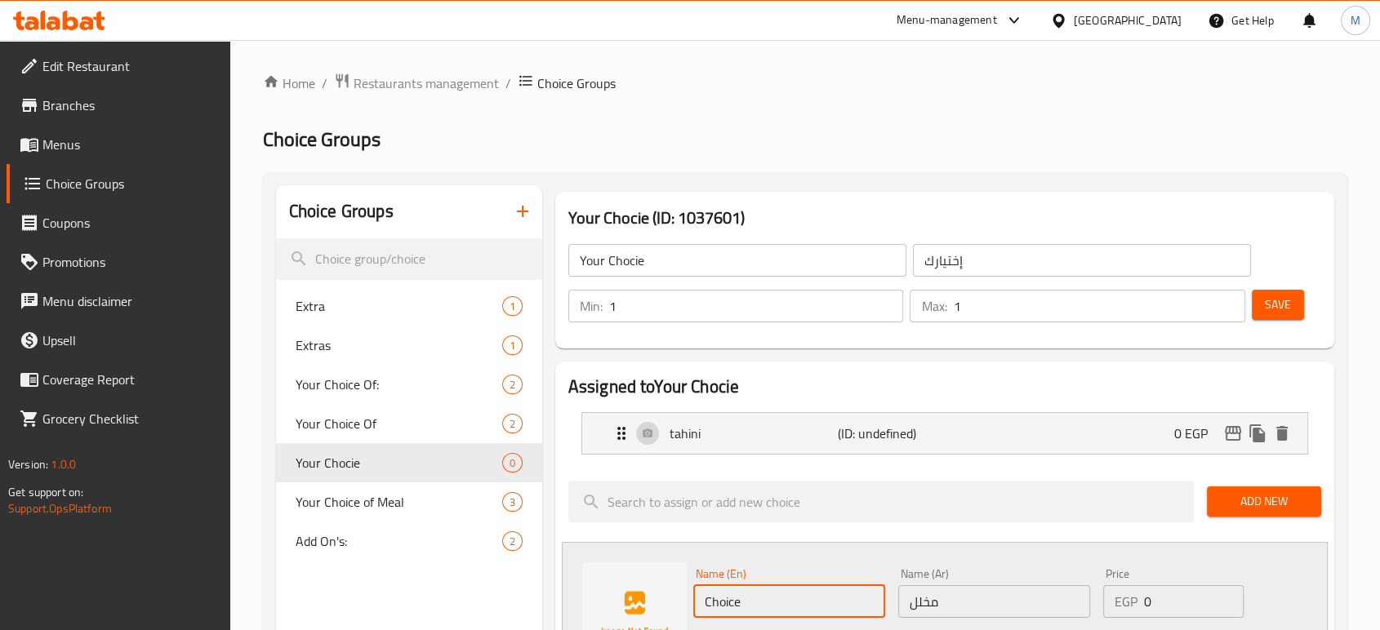
click at [771, 607] on input "Choice" at bounding box center [789, 601] width 192 height 33
type input "Pickles"
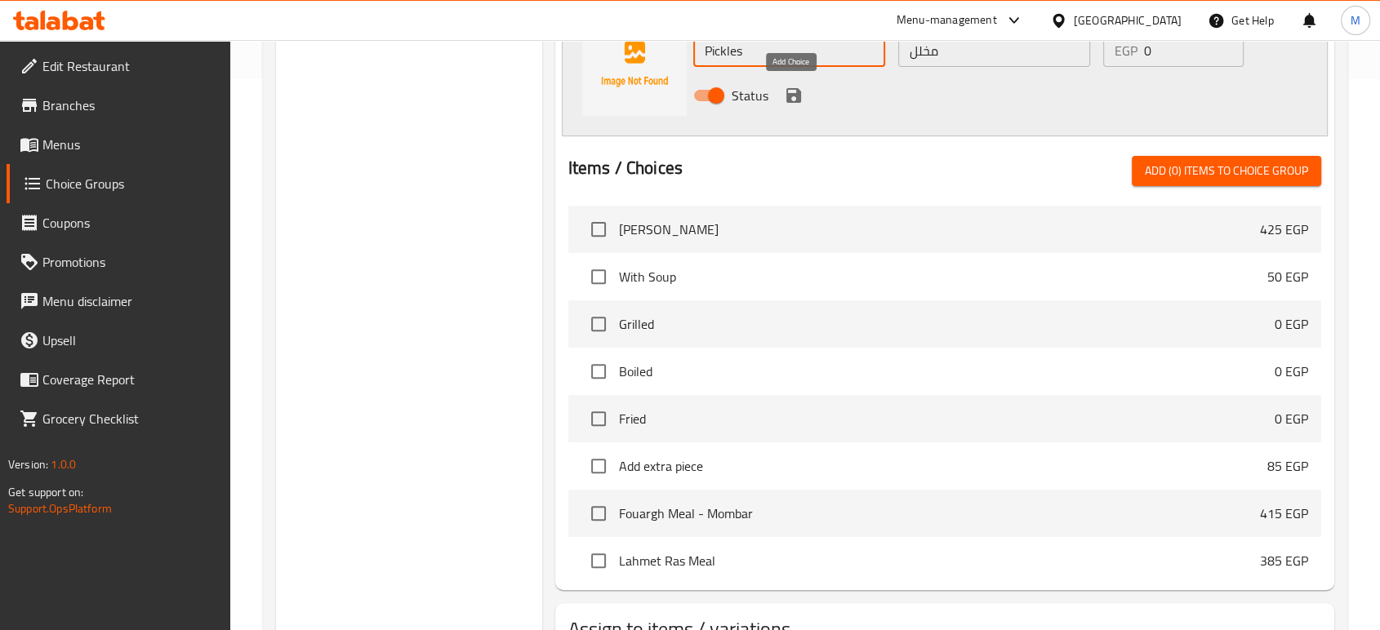
click at [789, 88] on icon "save" at bounding box center [793, 95] width 15 height 15
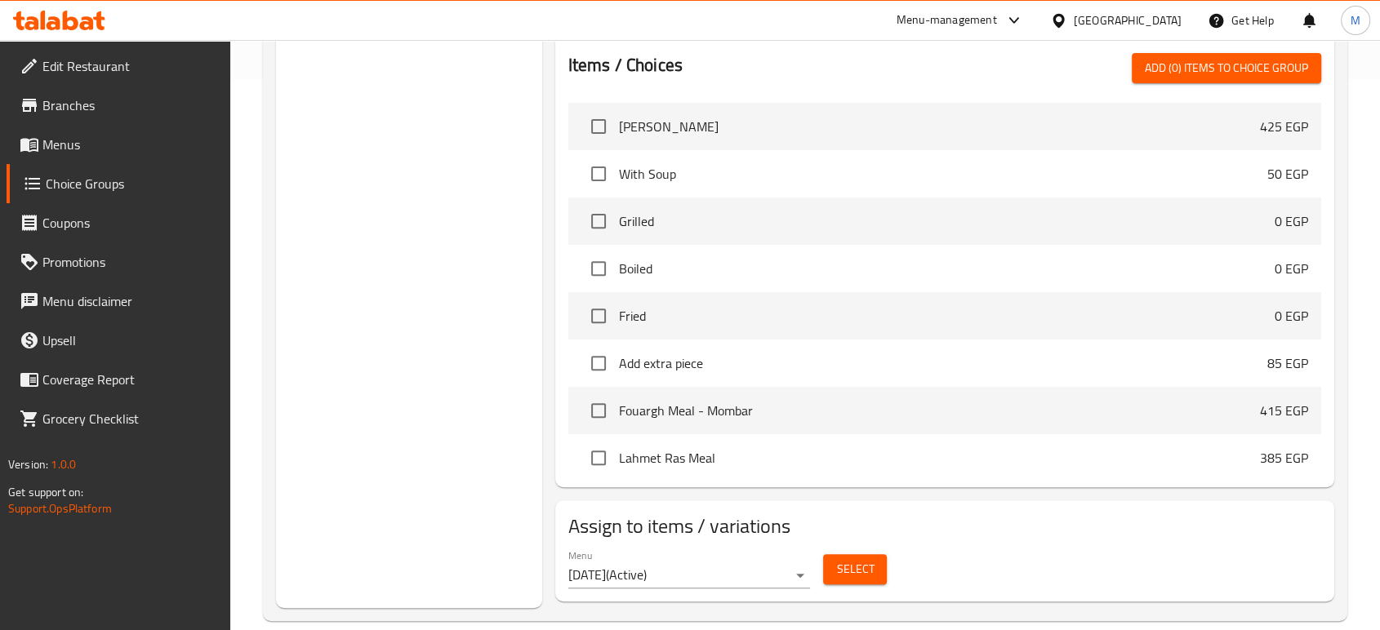
scroll to position [0, 0]
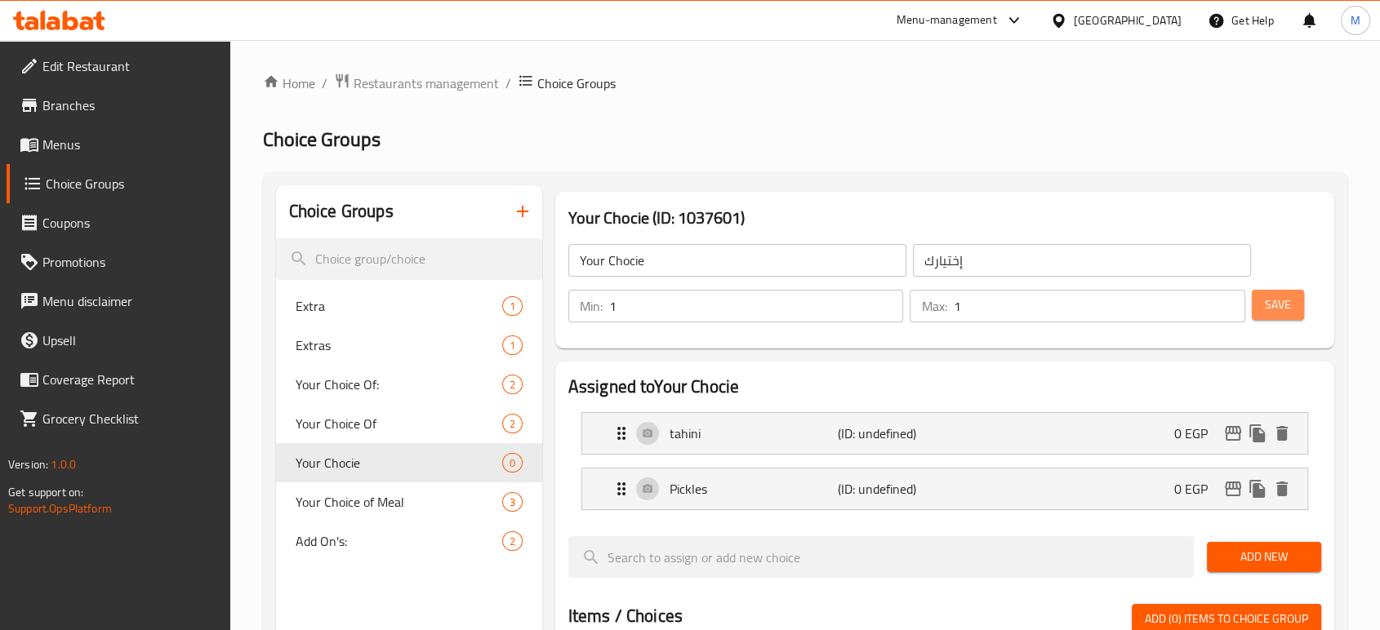
click at [1274, 303] on span "Save" at bounding box center [1278, 305] width 26 height 20
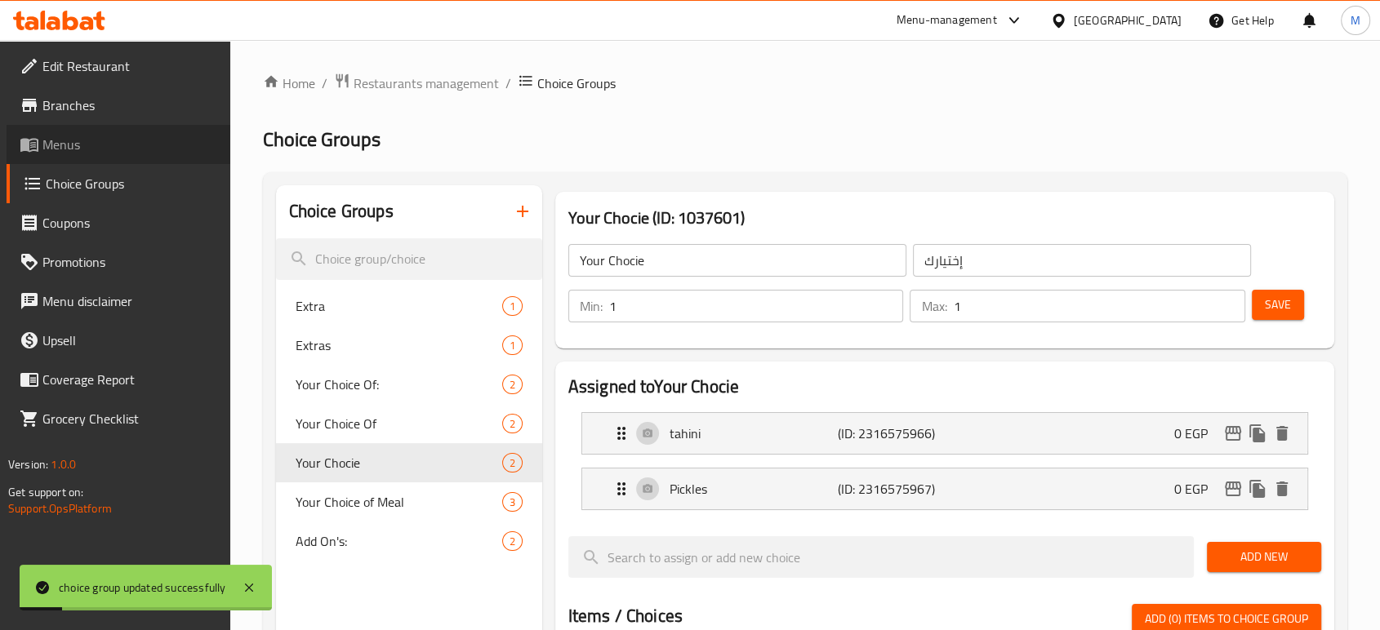
click at [69, 153] on span "Menus" at bounding box center [129, 145] width 175 height 20
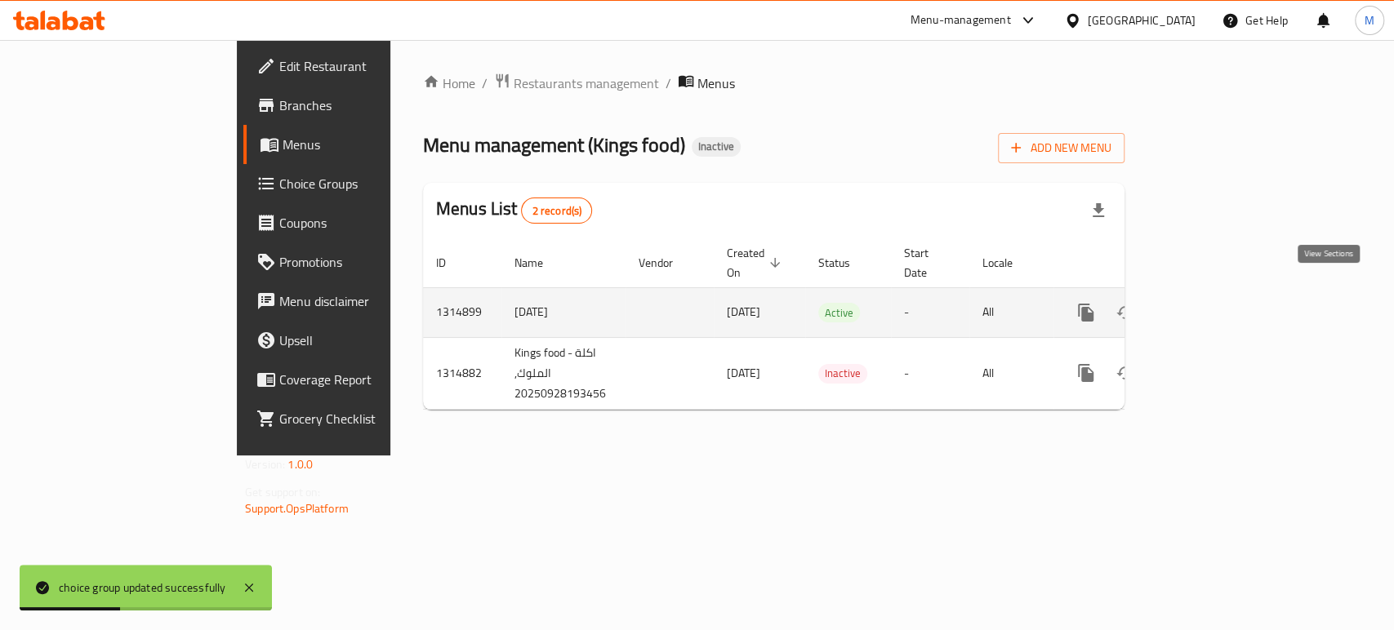
click at [1213, 303] on icon "enhanced table" at bounding box center [1204, 313] width 20 height 20
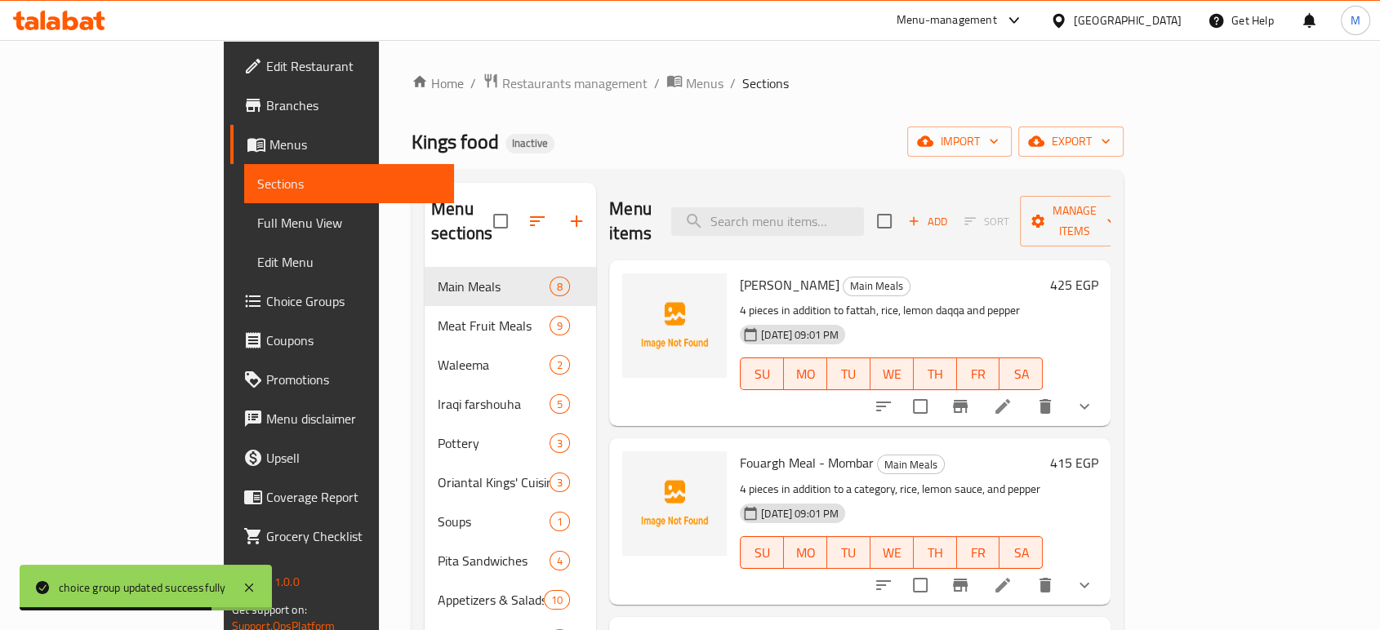
scroll to position [229, 0]
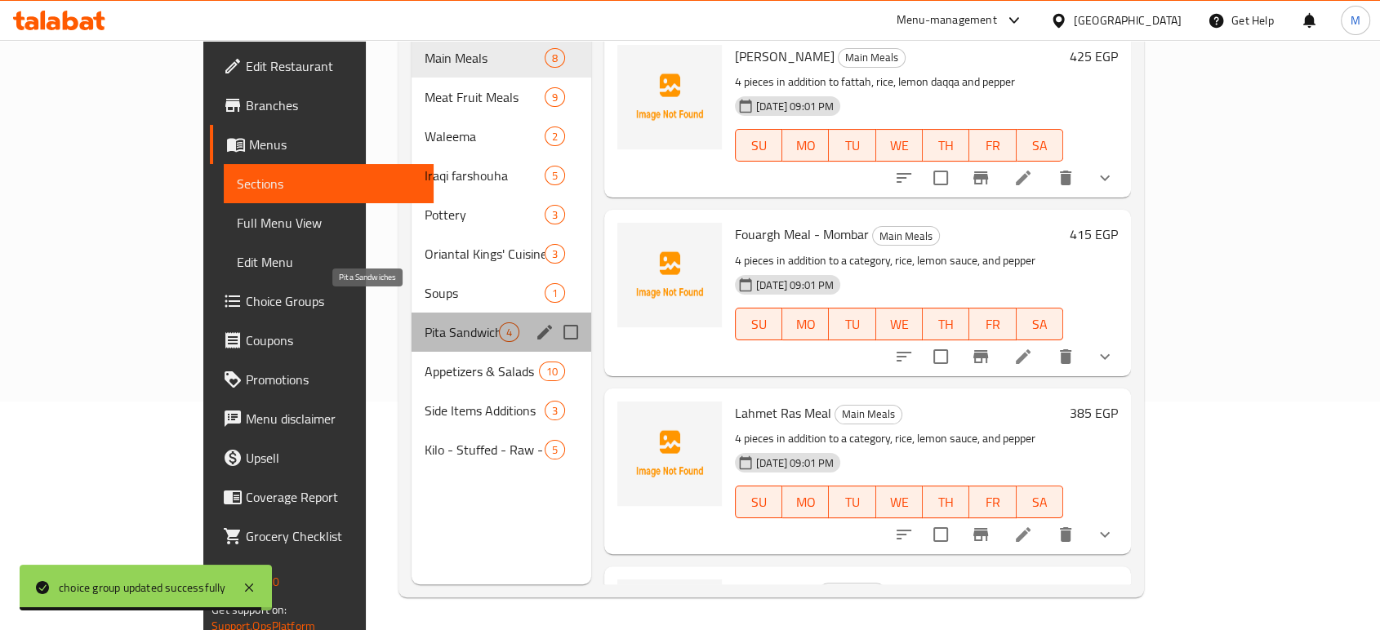
click at [425, 322] on span "Pita Sandwiches" at bounding box center [462, 332] width 74 height 20
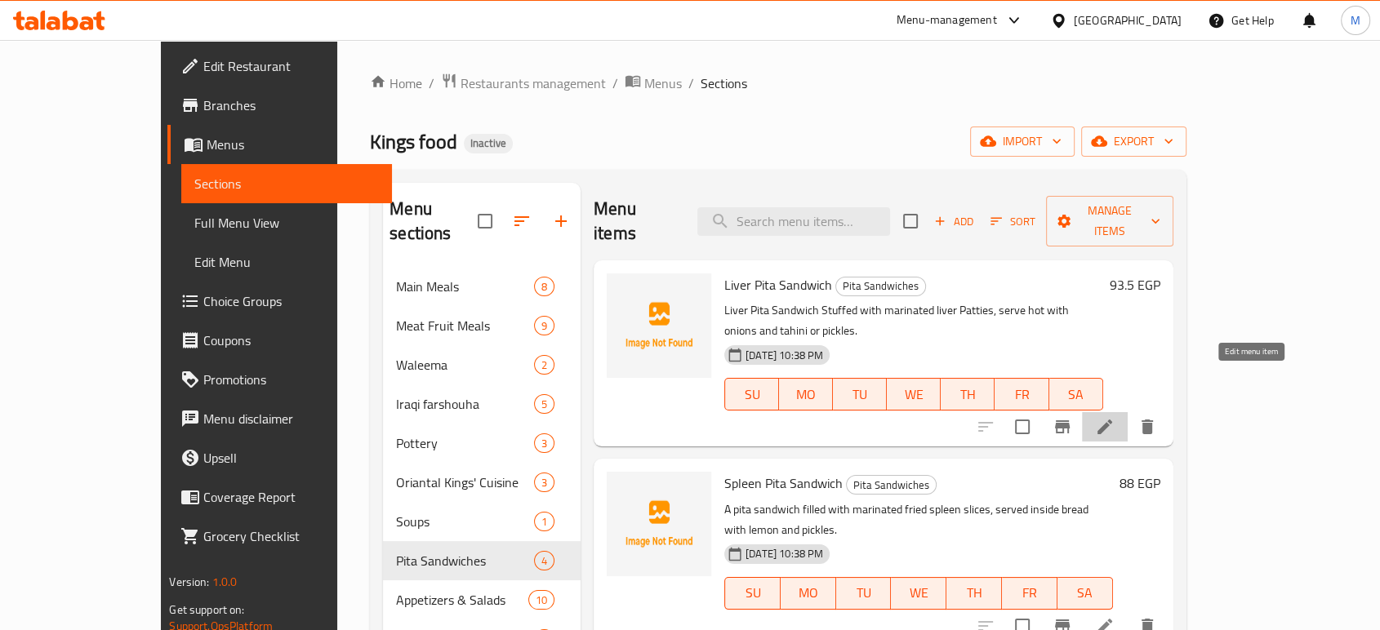
click at [1112, 420] on icon at bounding box center [1104, 427] width 15 height 15
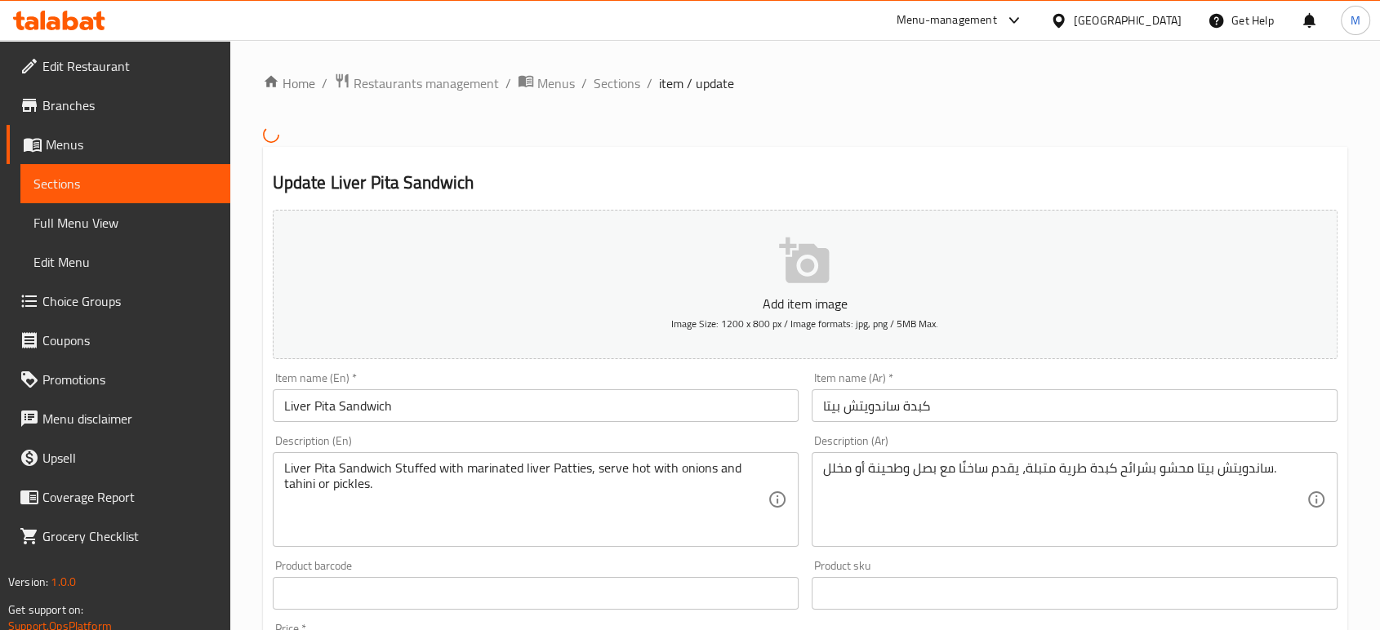
scroll to position [512, 0]
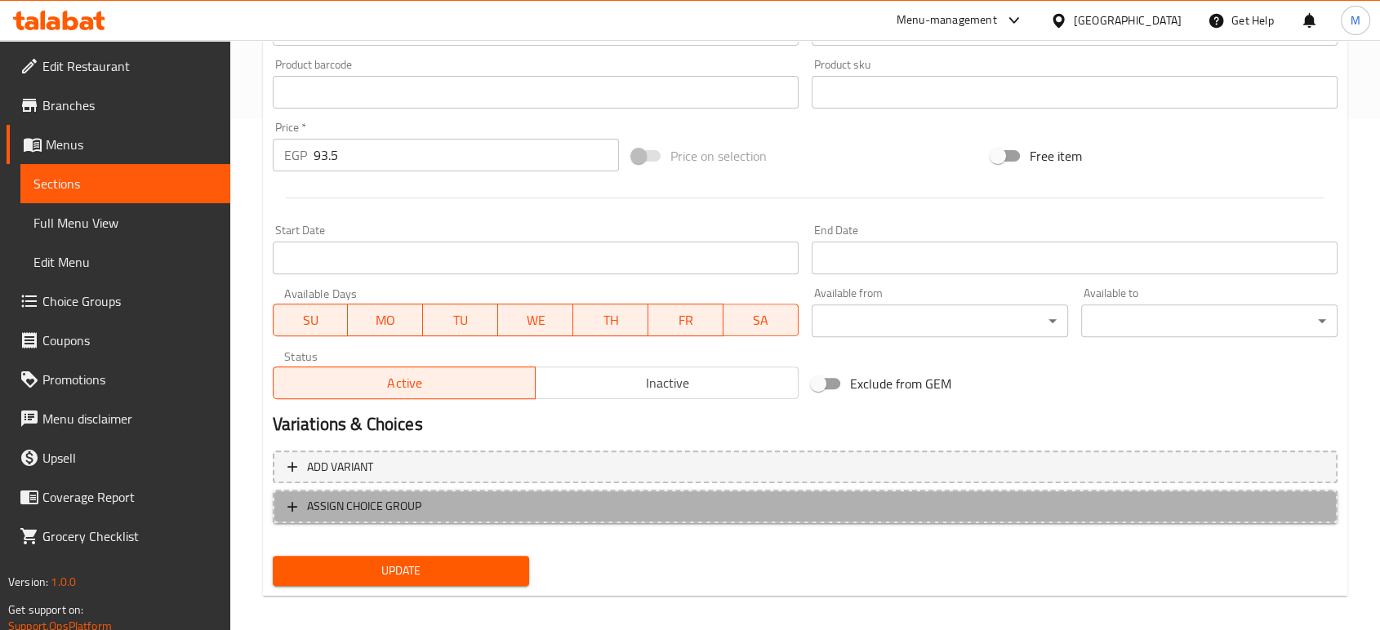
click at [360, 514] on span "ASSIGN CHOICE GROUP" at bounding box center [364, 506] width 114 height 20
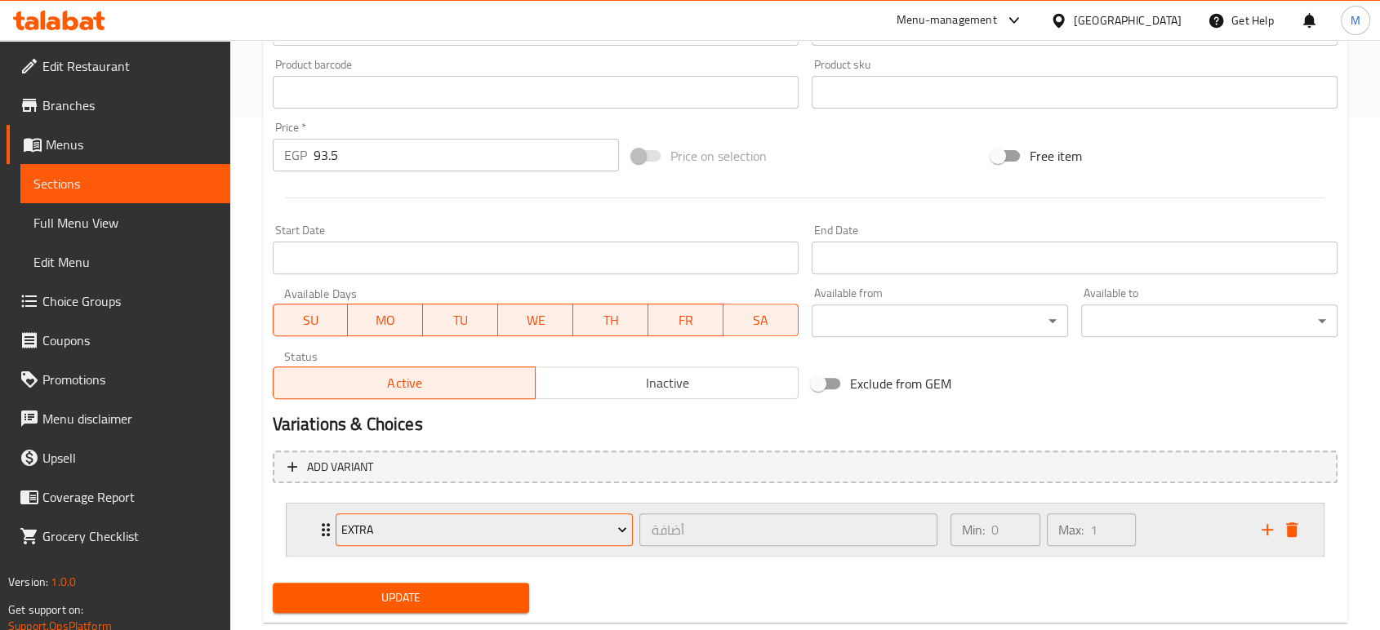
click at [399, 545] on button "Extra" at bounding box center [485, 529] width 298 height 33
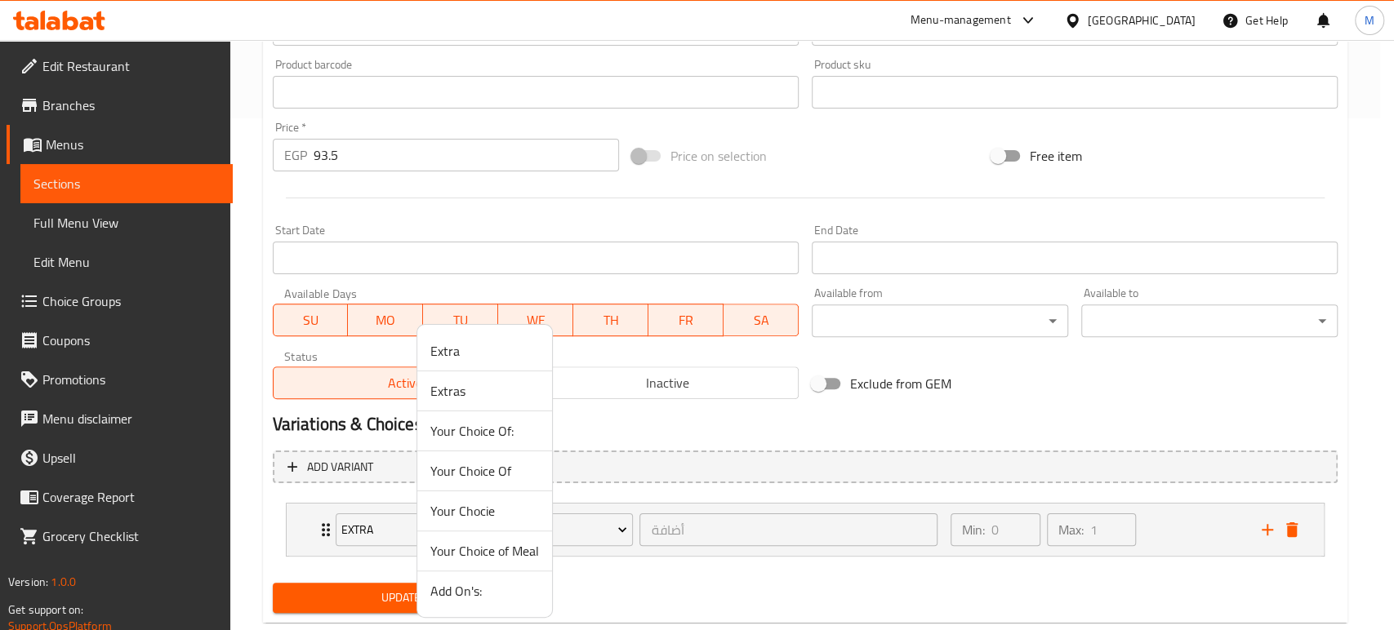
click at [486, 507] on span "Your Chocie" at bounding box center [484, 511] width 109 height 20
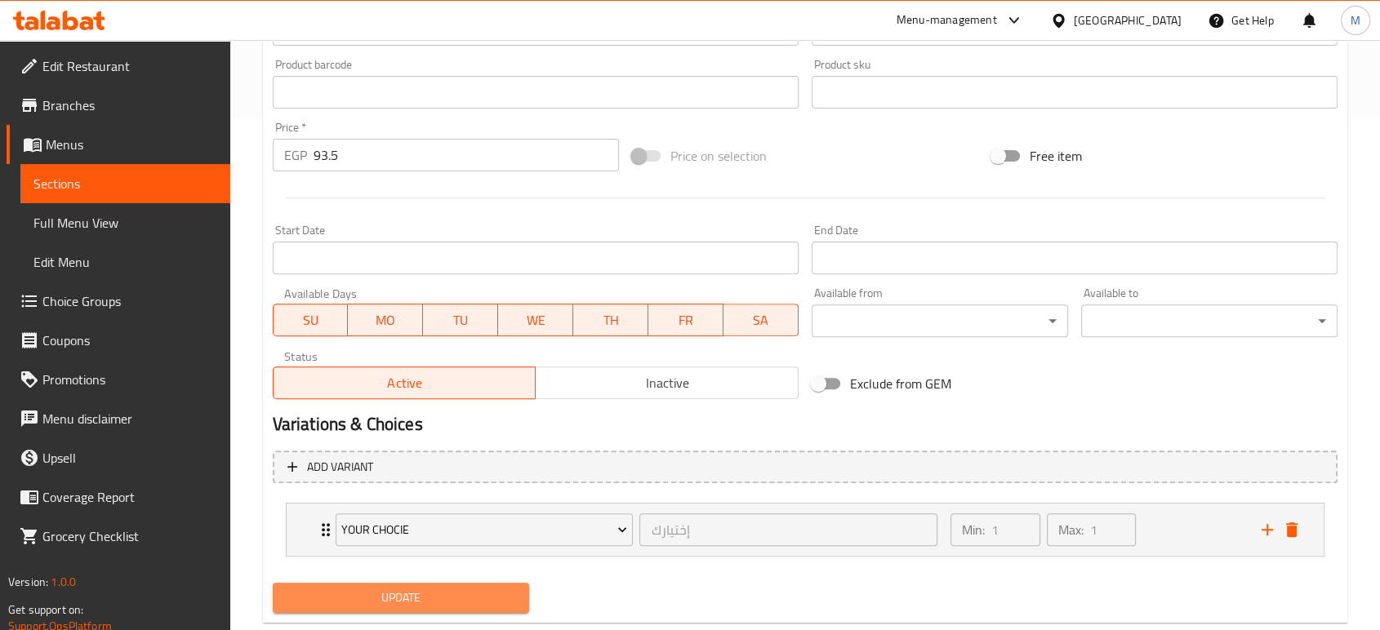
click at [386, 598] on span "Update" at bounding box center [401, 598] width 230 height 20
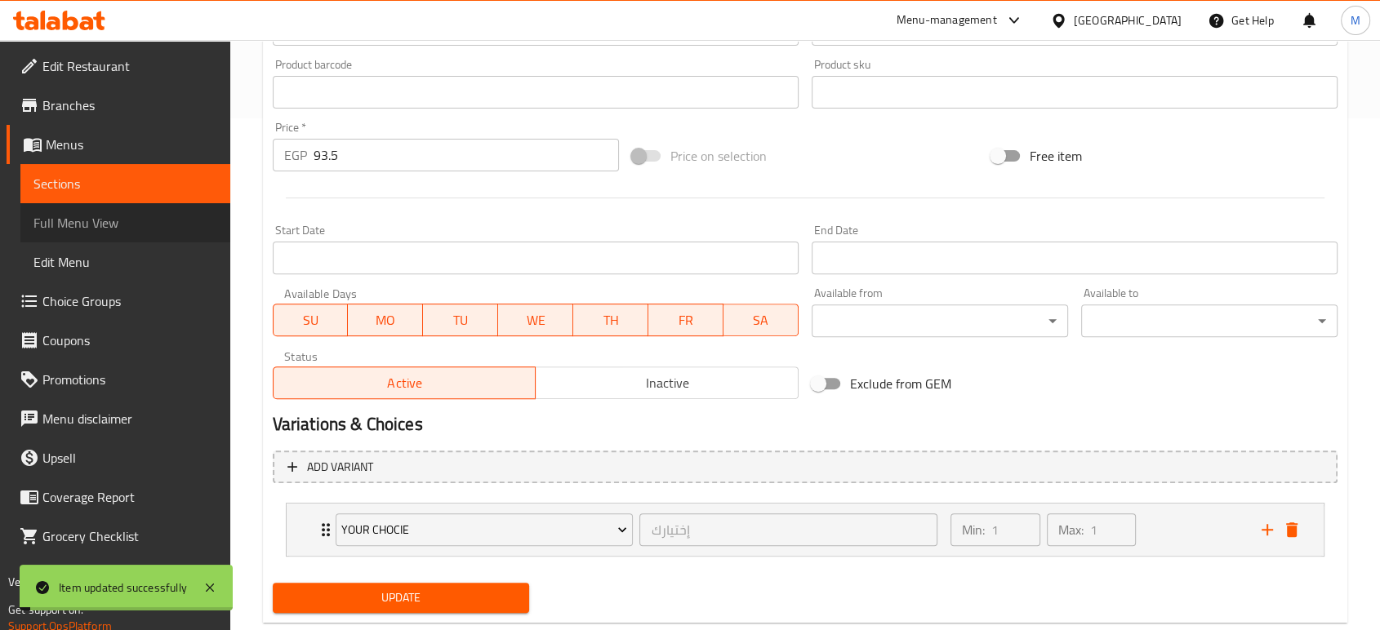
click at [100, 227] on span "Full Menu View" at bounding box center [125, 223] width 184 height 20
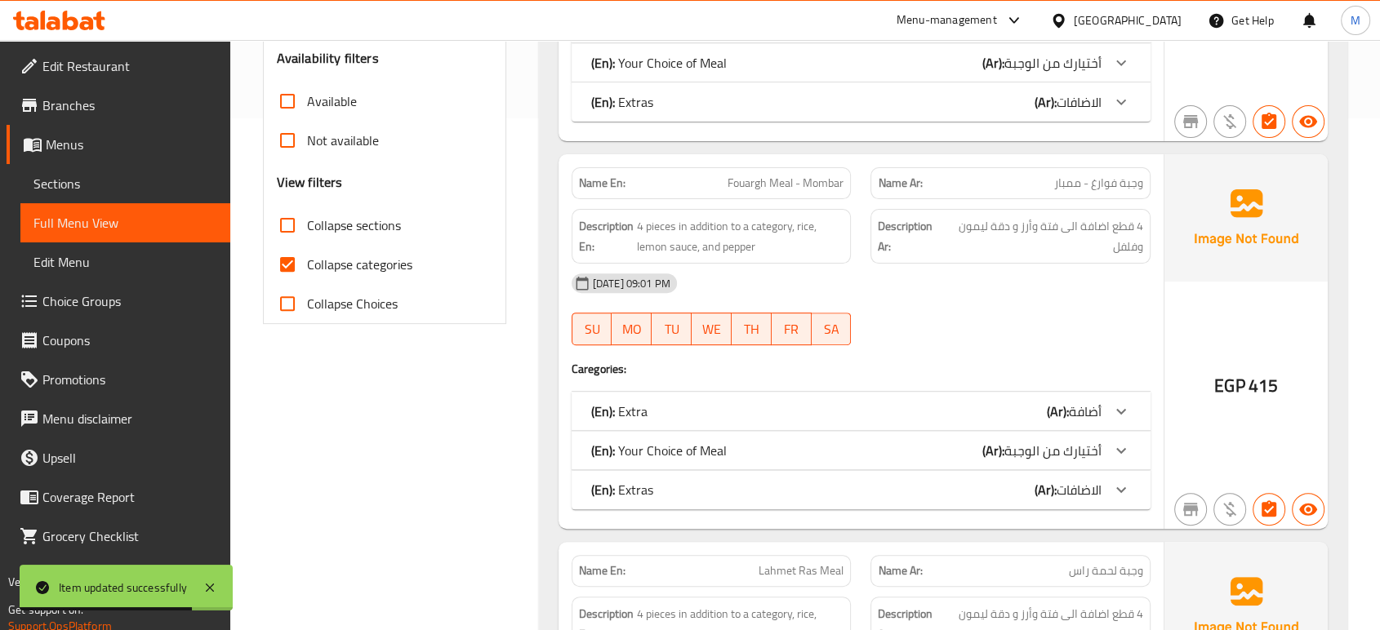
scroll to position [9266, 0]
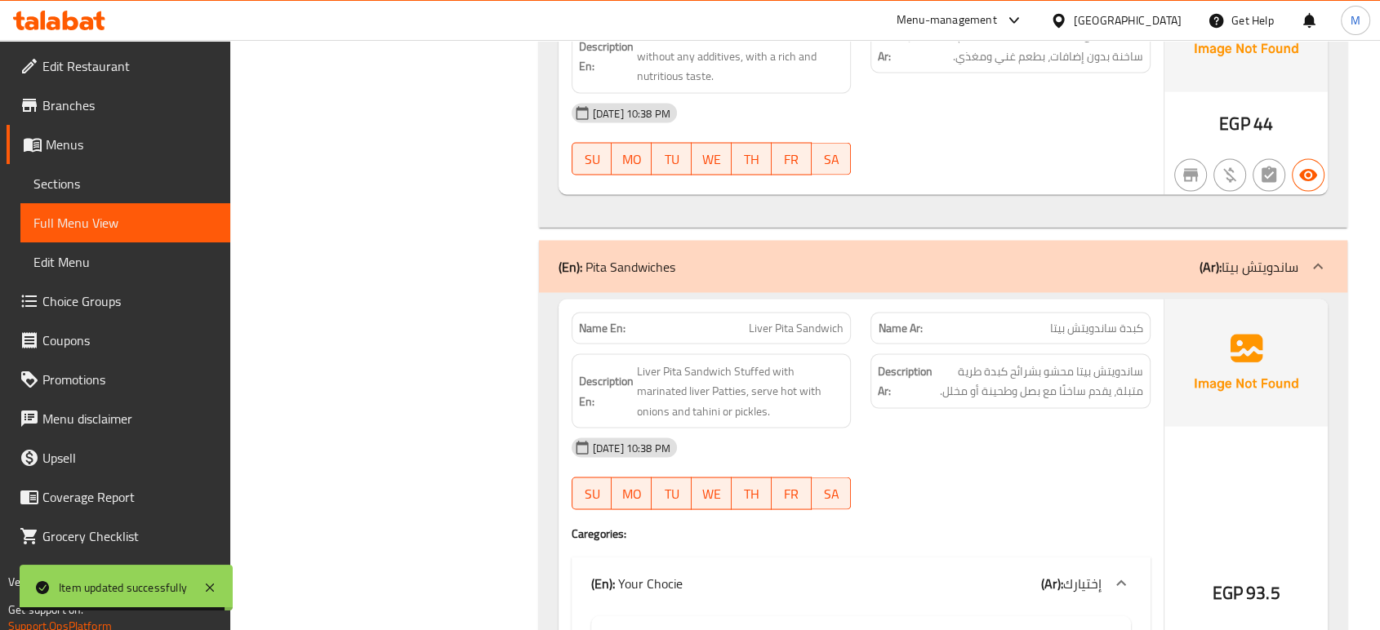
click at [977, 456] on div "[DATE] 10:38 PM SU MO TU WE TH FR SA" at bounding box center [861, 473] width 598 height 91
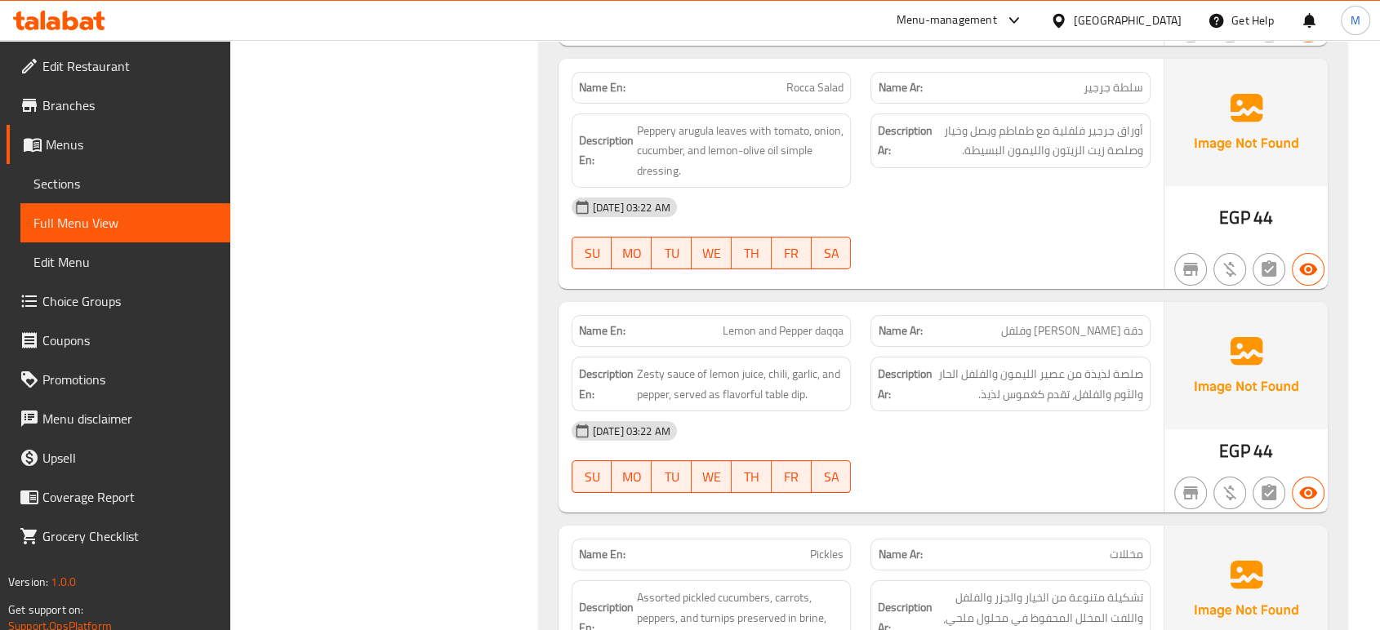
scroll to position [13748, 0]
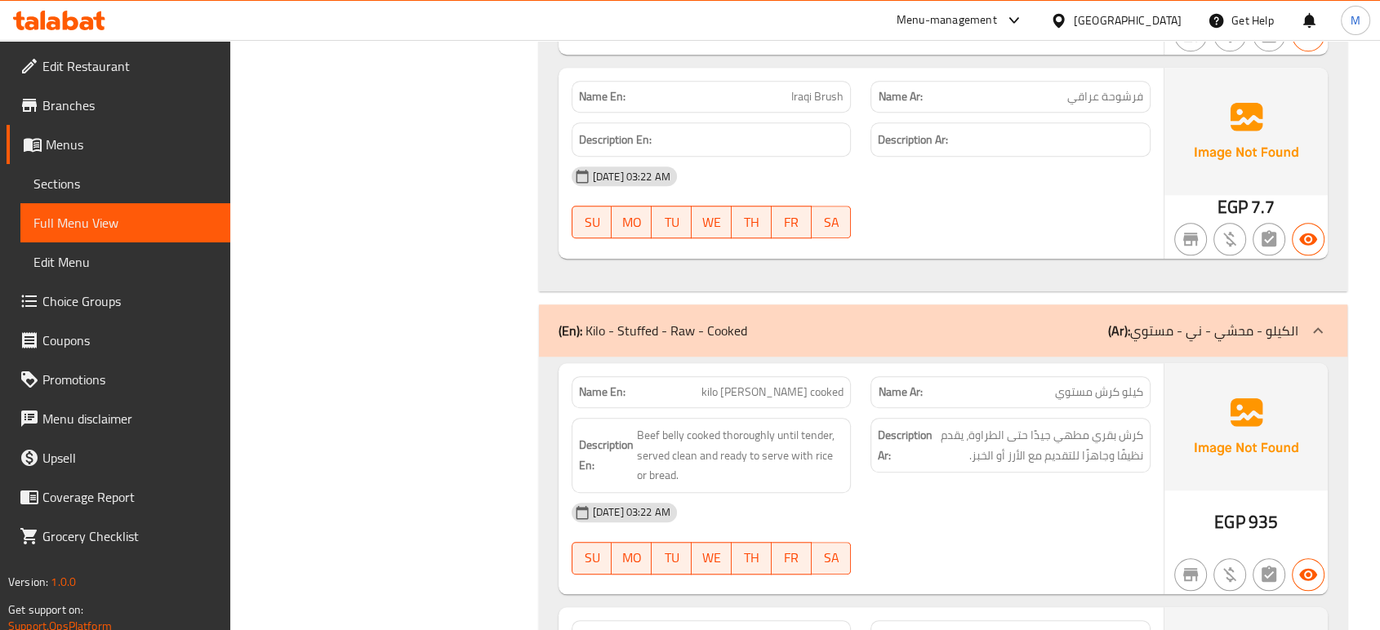
click at [993, 545] on div "[DATE] 03:22 AM SU MO TU WE TH FR SA" at bounding box center [861, 538] width 598 height 91
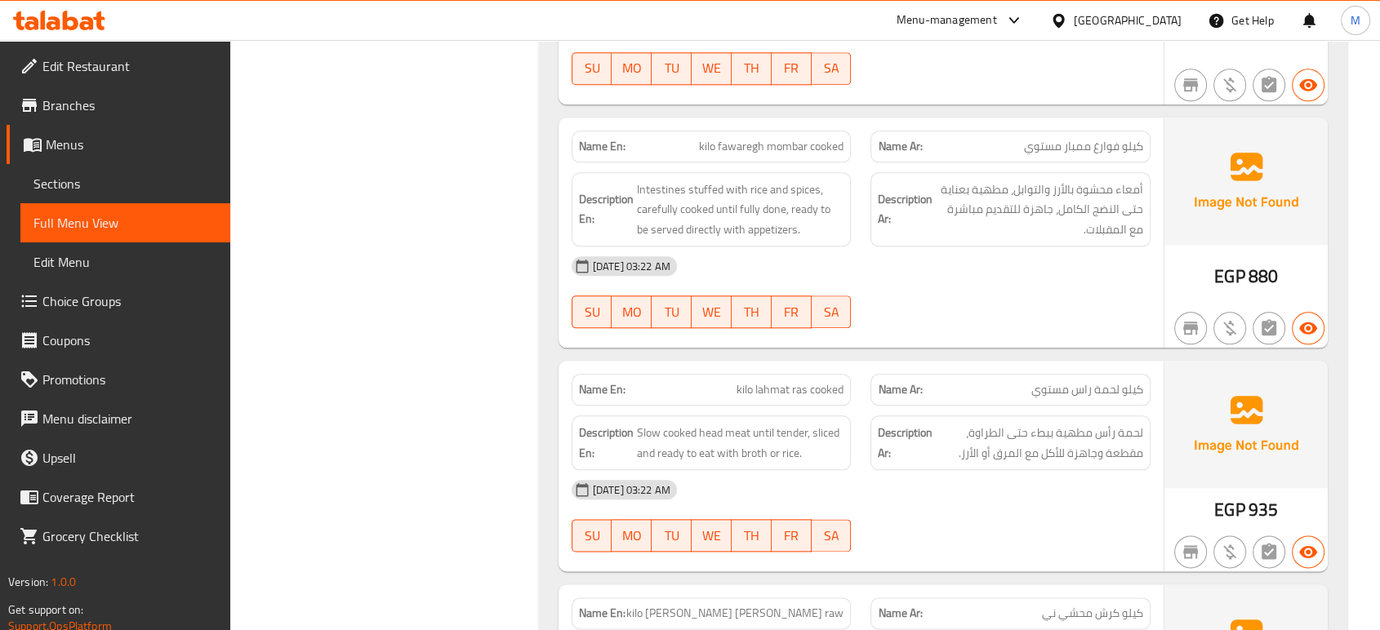
scroll to position [14291, 0]
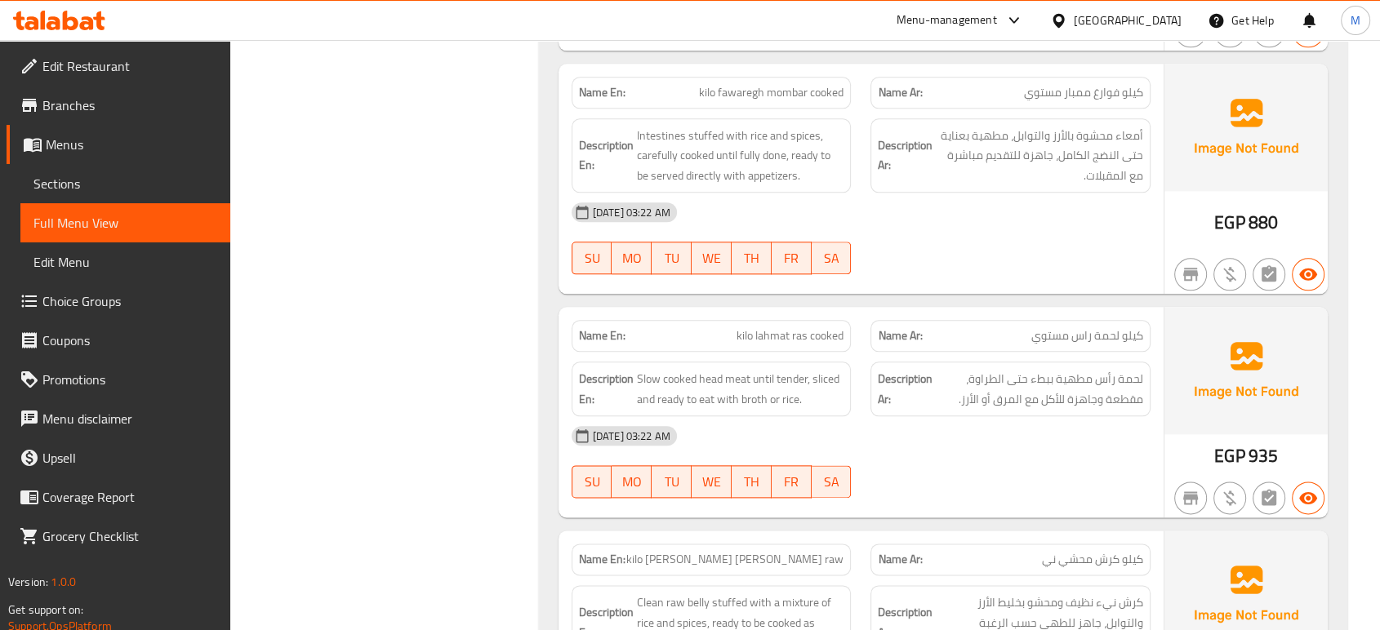
click at [963, 463] on div "[DATE] 03:22 AM SU MO TU WE TH FR SA" at bounding box center [861, 461] width 598 height 91
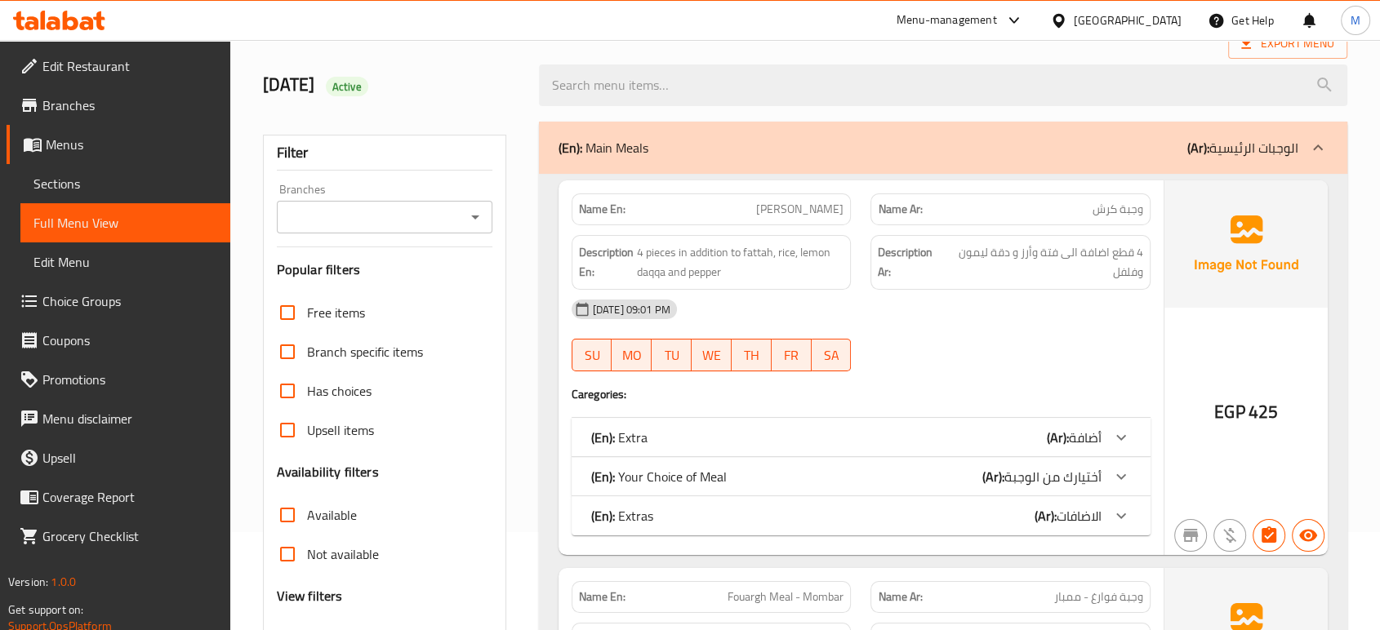
scroll to position [0, 0]
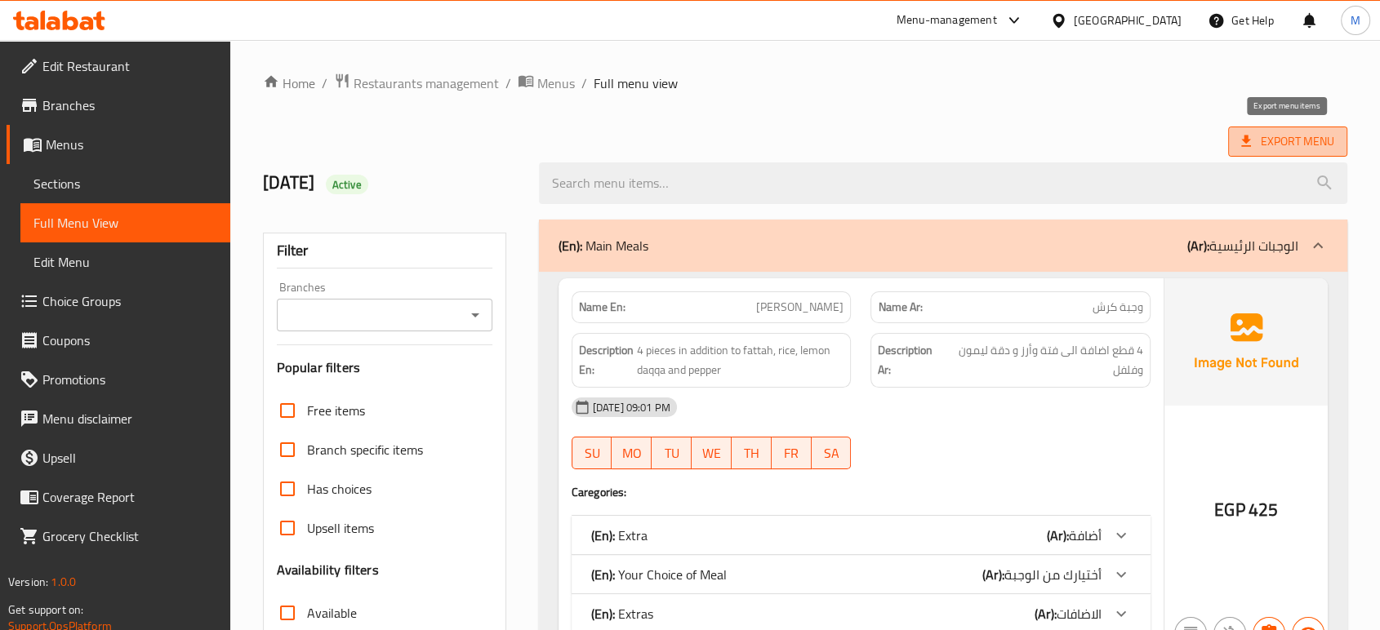
click at [1290, 140] on span "Export Menu" at bounding box center [1287, 141] width 93 height 20
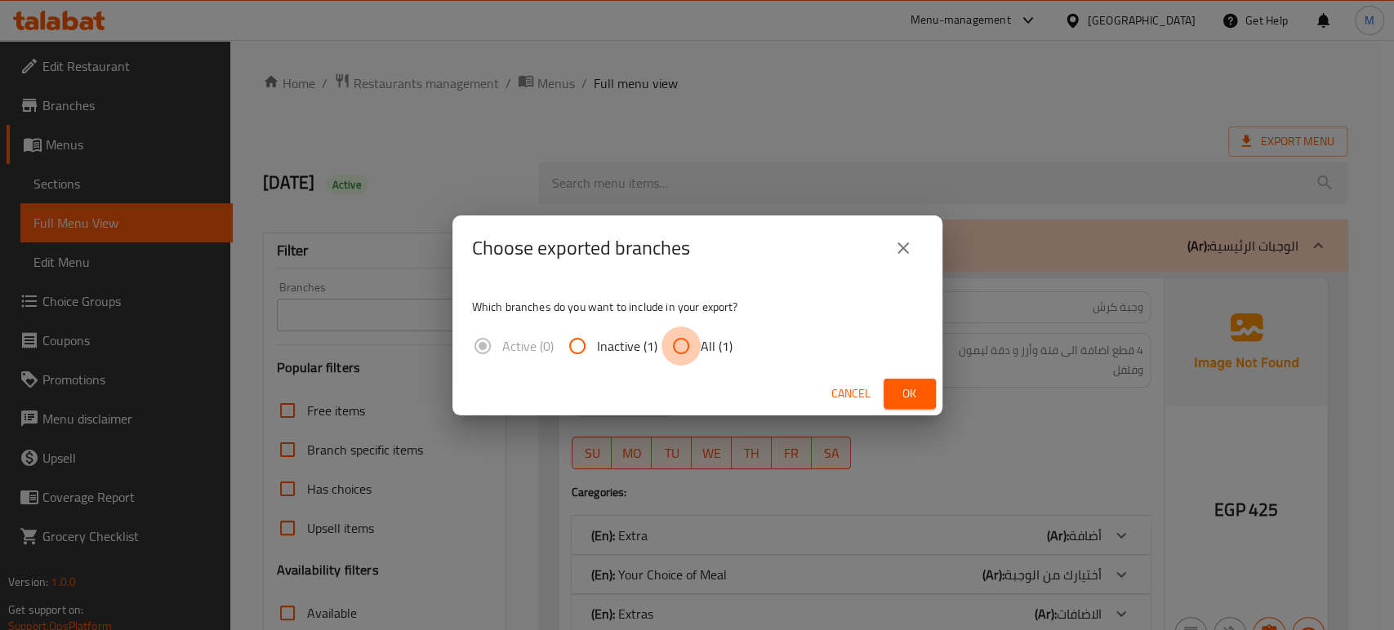
click at [681, 346] on input "All (1)" at bounding box center [680, 346] width 39 height 39
radio input "true"
click at [914, 381] on button "Ok" at bounding box center [909, 394] width 52 height 30
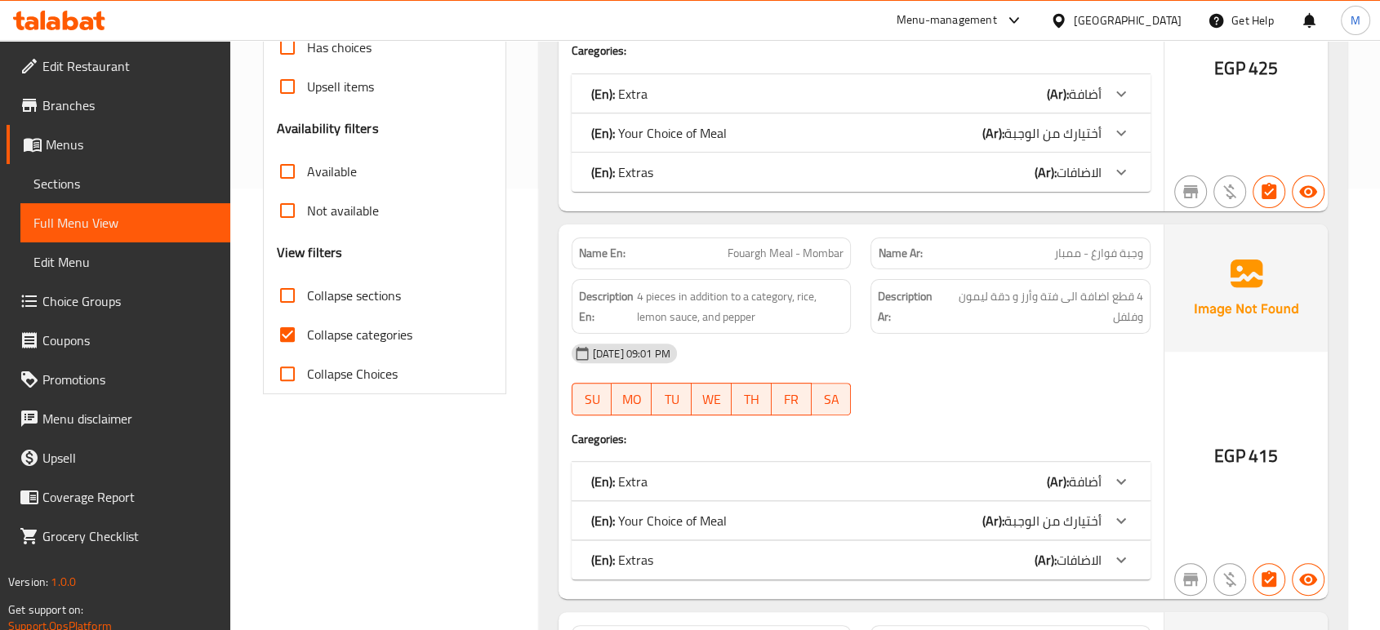
scroll to position [447, 0]
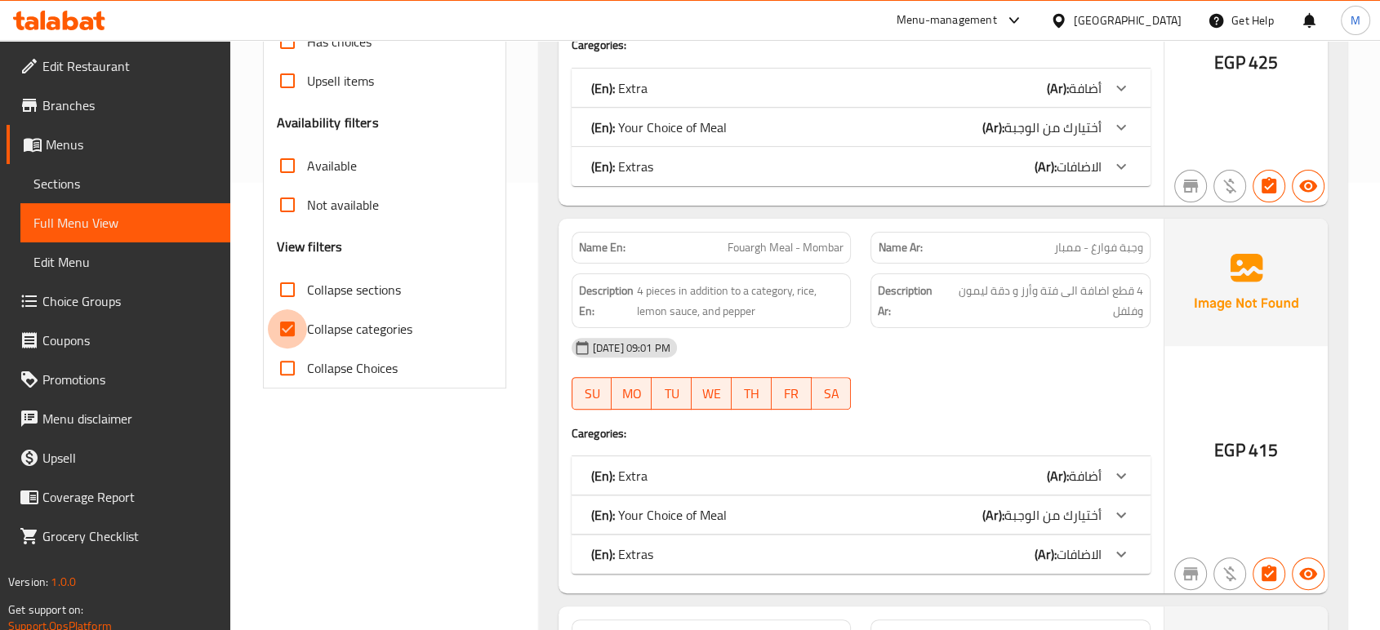
click at [286, 322] on input "Collapse categories" at bounding box center [287, 328] width 39 height 39
checkbox input "false"
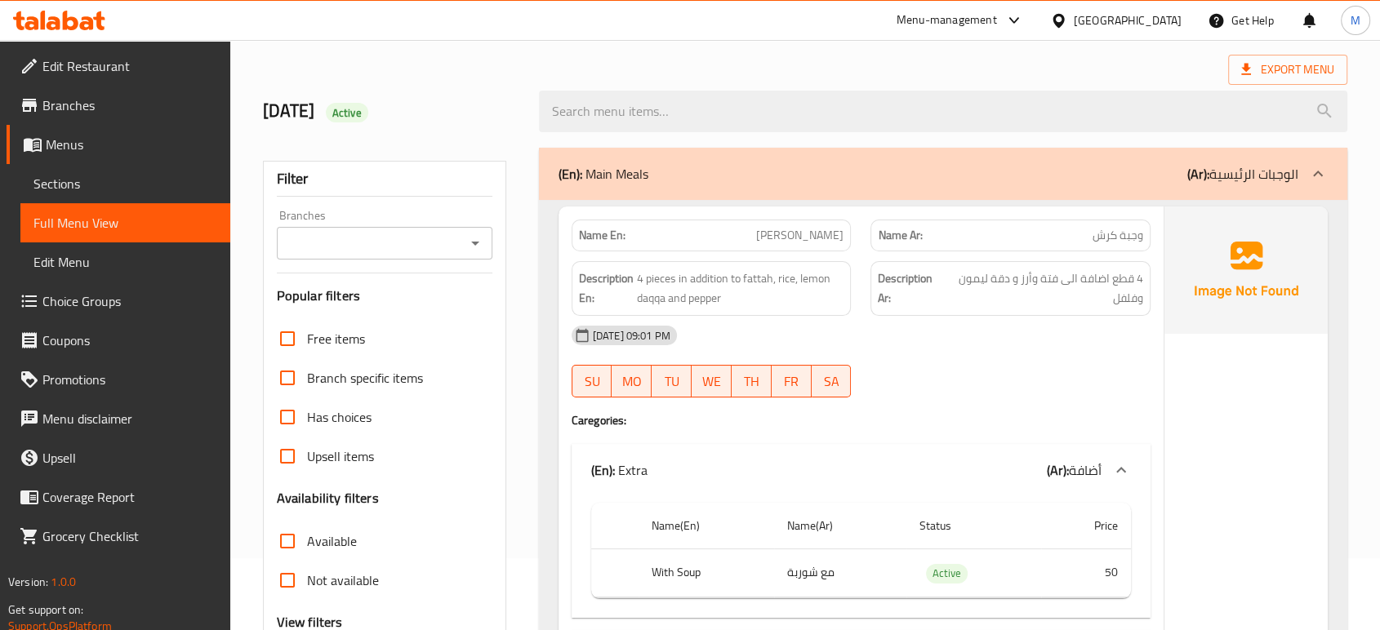
scroll to position [48, 0]
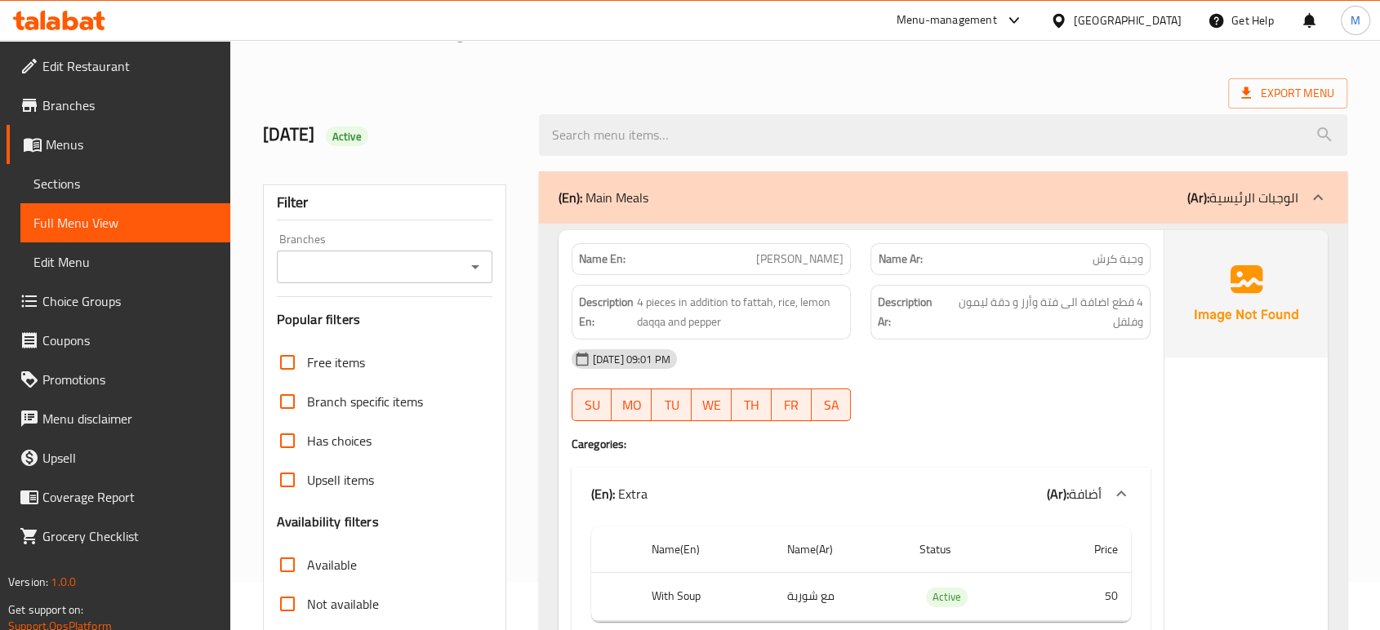
click at [1005, 390] on div "[DATE] 09:01 PM SU MO TU WE TH FR SA" at bounding box center [861, 385] width 598 height 91
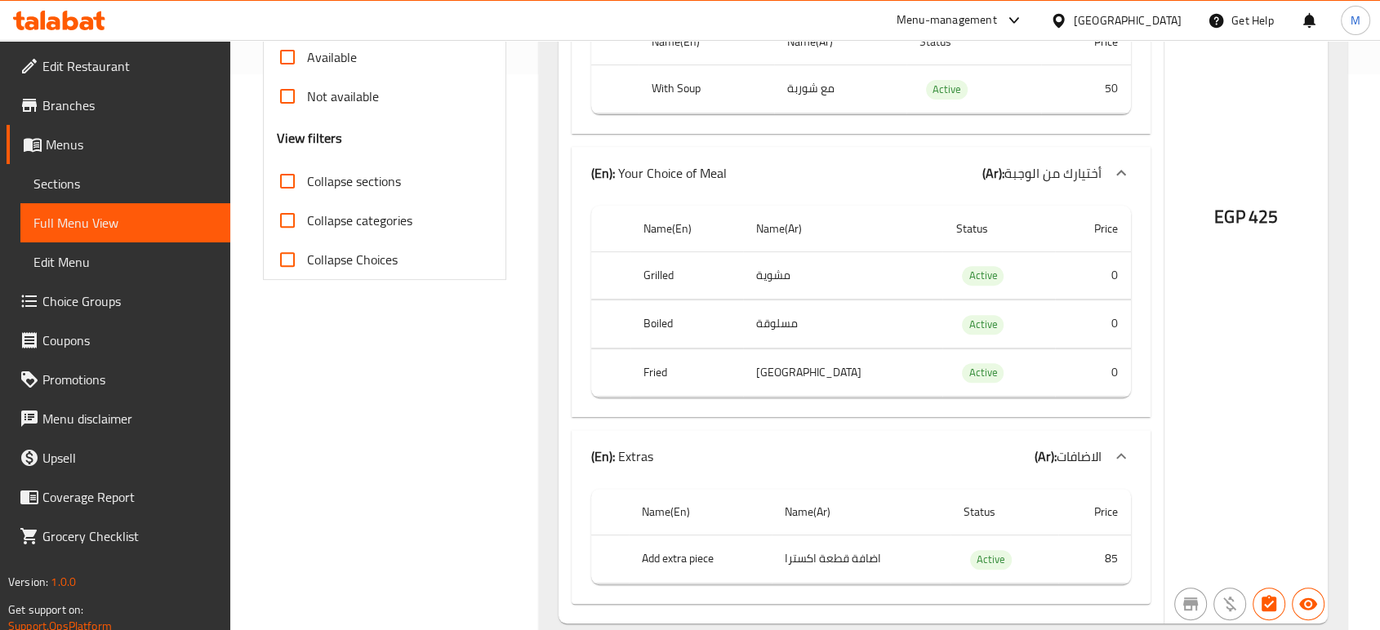
scroll to position [520, 0]
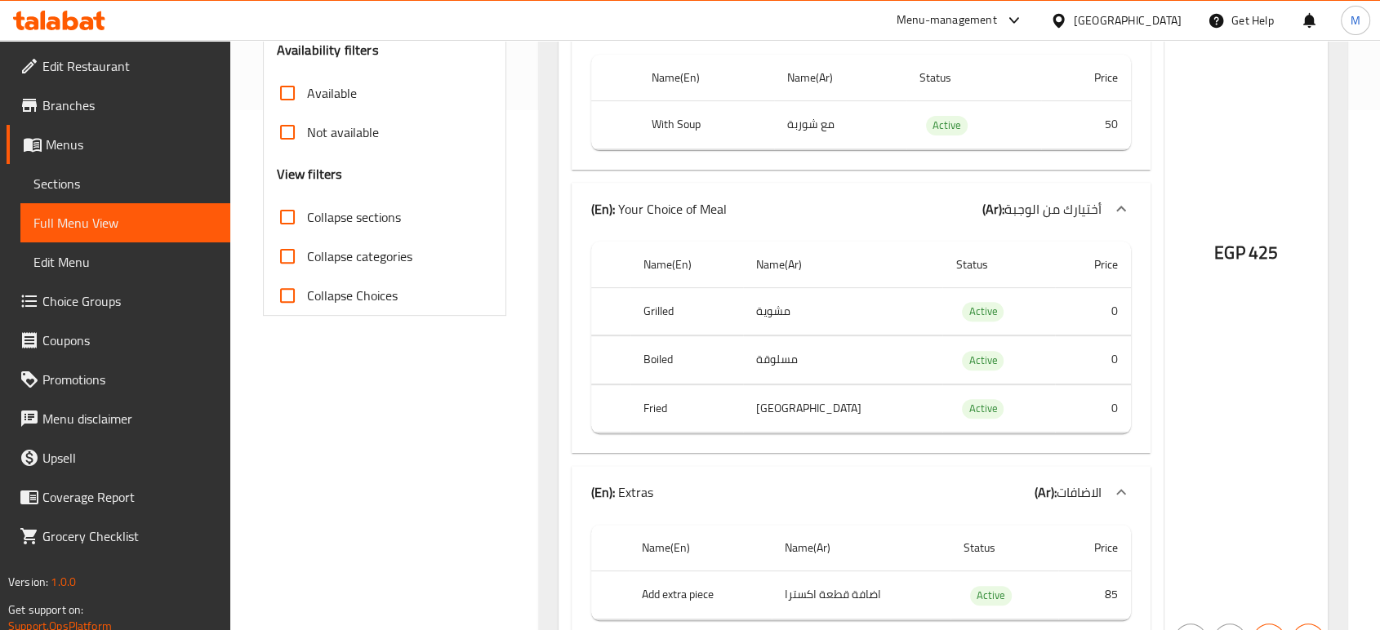
click at [1268, 386] on div "EGP 425" at bounding box center [1245, 208] width 163 height 901
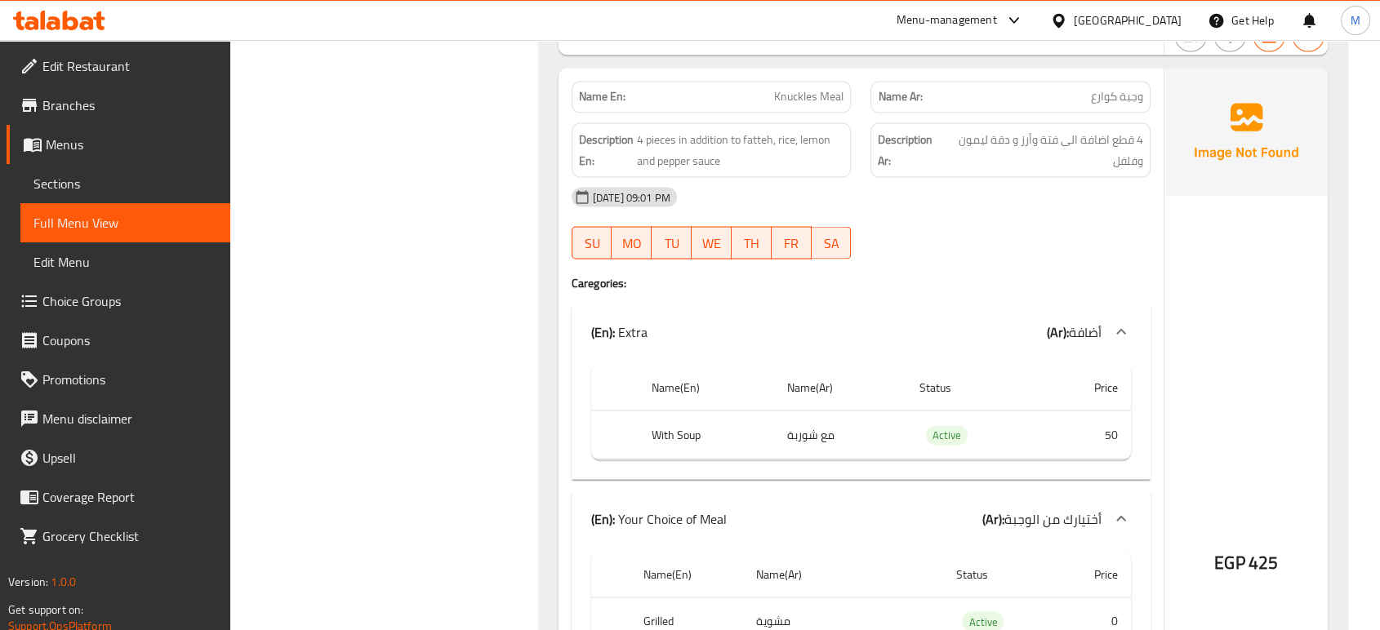
scroll to position [2951, 0]
click at [1238, 387] on div "EGP 425" at bounding box center [1245, 519] width 163 height 901
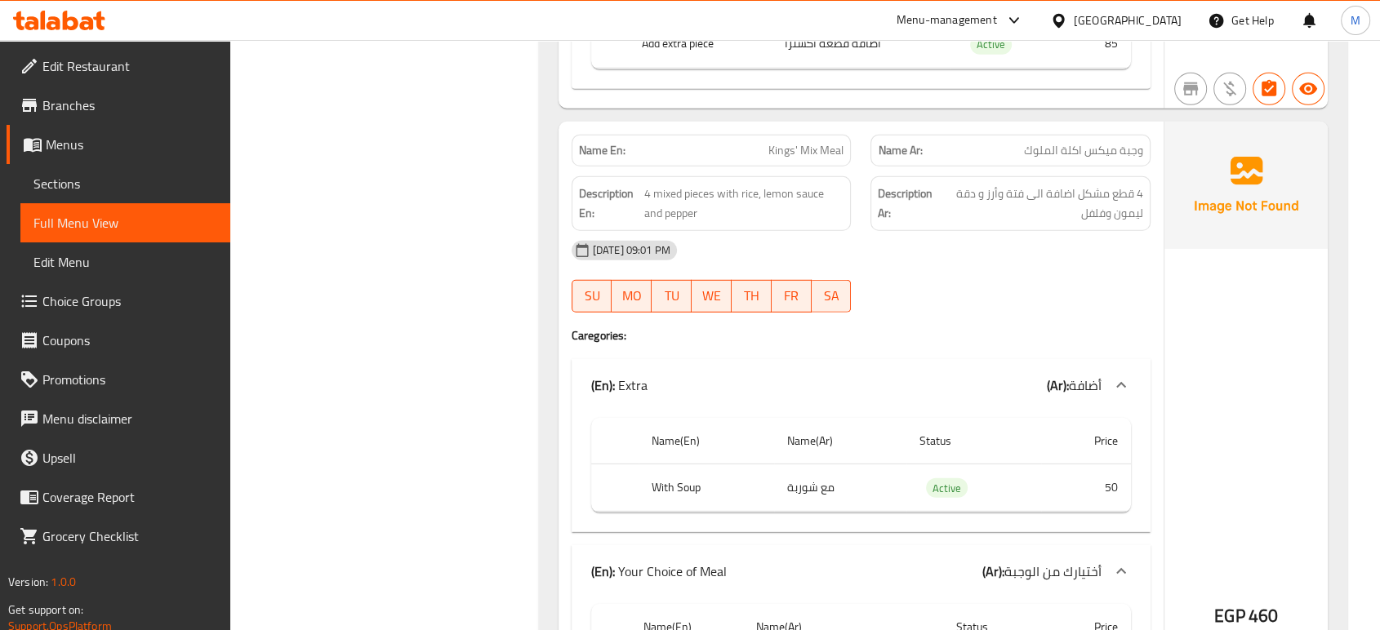
scroll to position [4728, 0]
click at [1232, 443] on div "EGP 460" at bounding box center [1245, 571] width 163 height 901
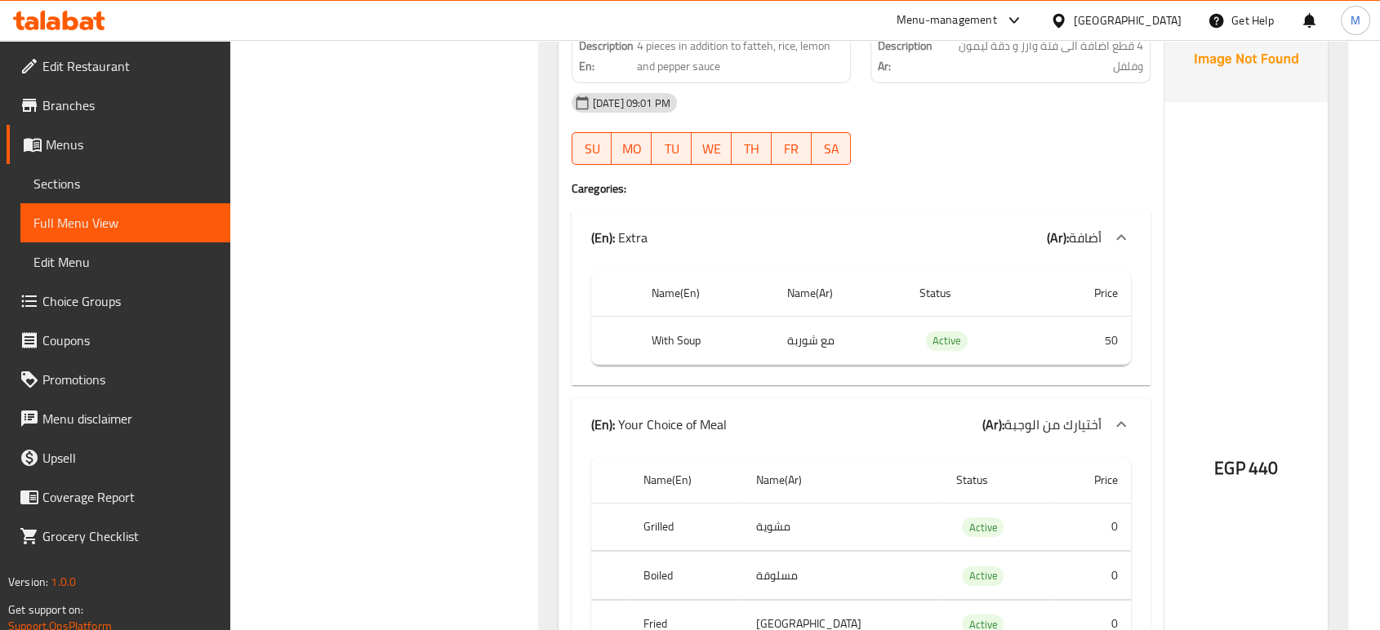
scroll to position [5817, 0]
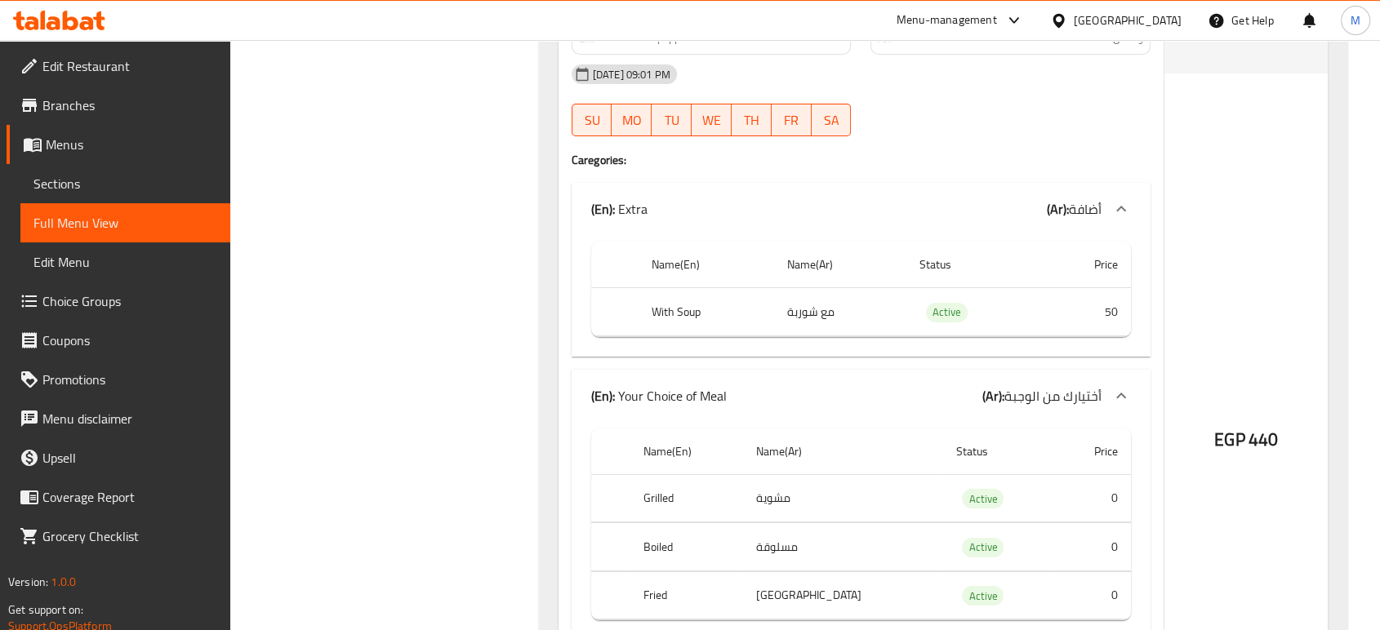
click at [1243, 346] on div "EGP 440" at bounding box center [1245, 395] width 163 height 901
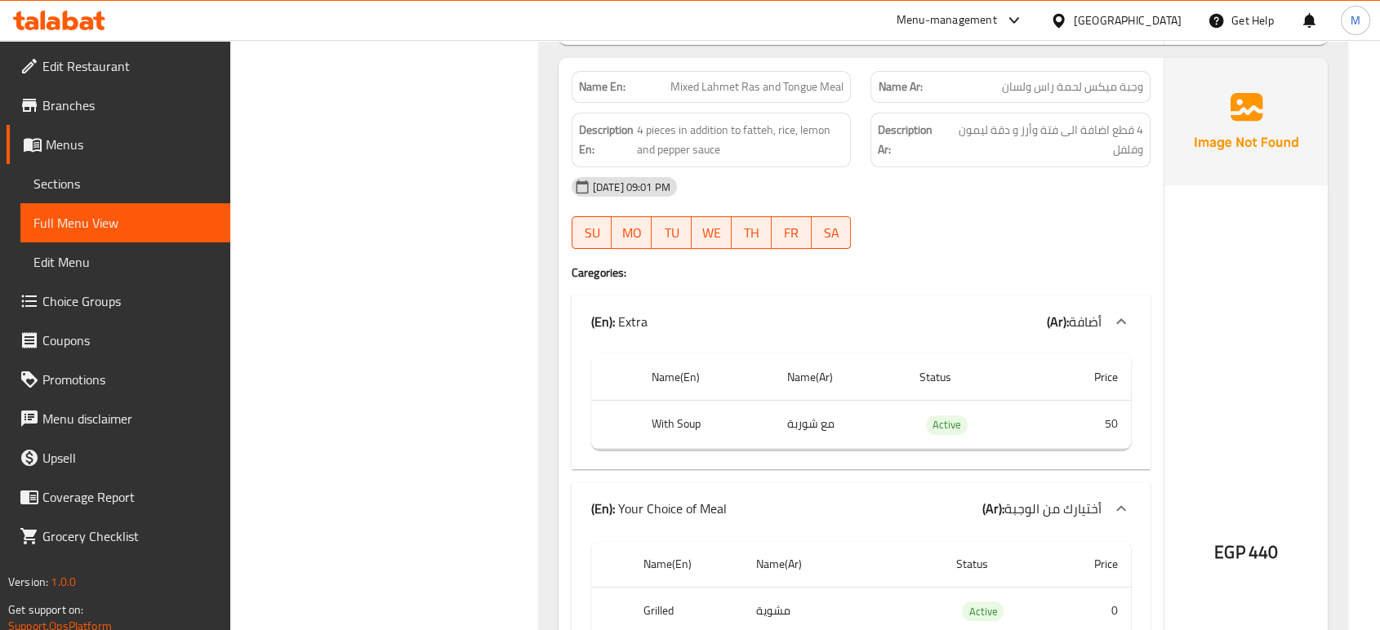
scroll to position [6616, 0]
click at [1253, 347] on div "EGP 440" at bounding box center [1245, 511] width 163 height 901
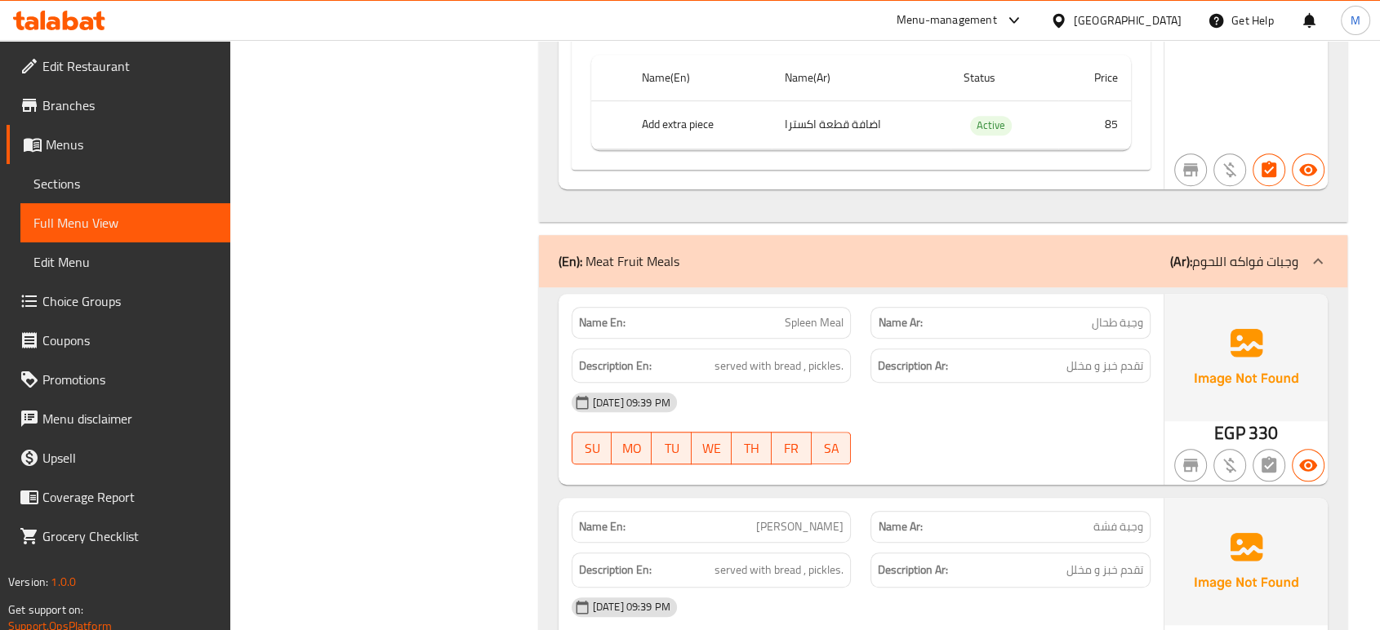
scroll to position [7413, 0]
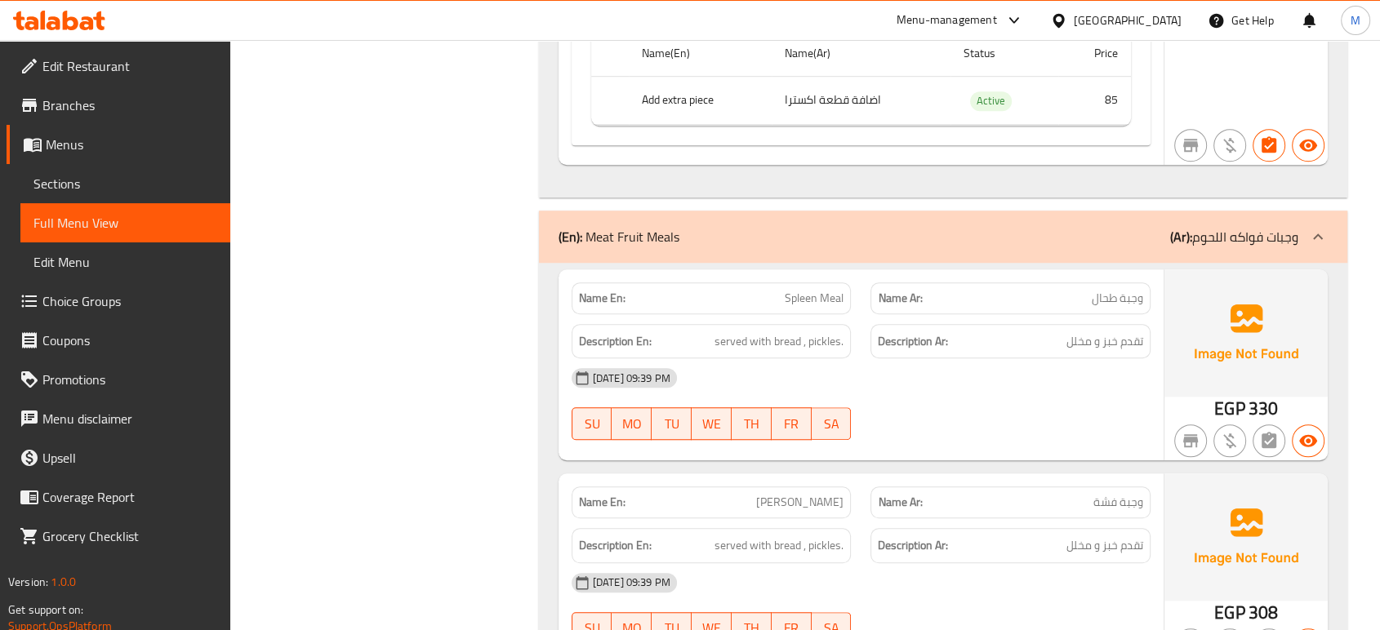
click at [1044, 388] on div "[DATE] 09:39 PM" at bounding box center [861, 377] width 598 height 39
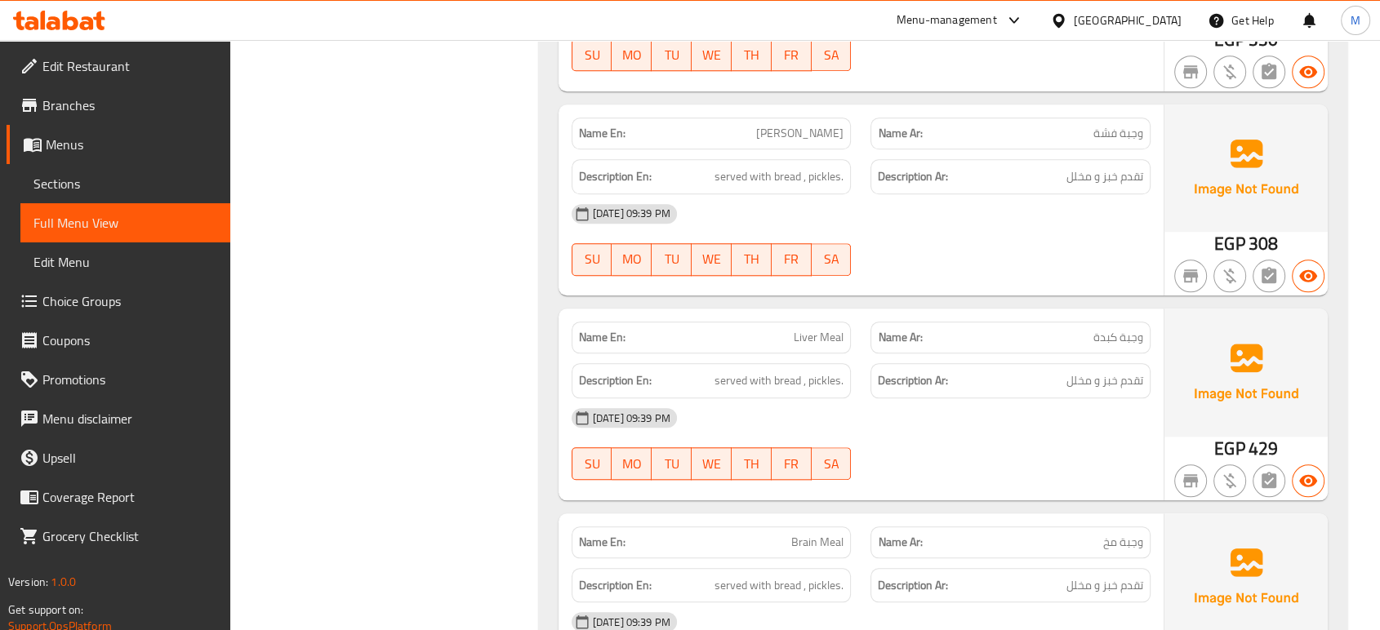
scroll to position [7813, 0]
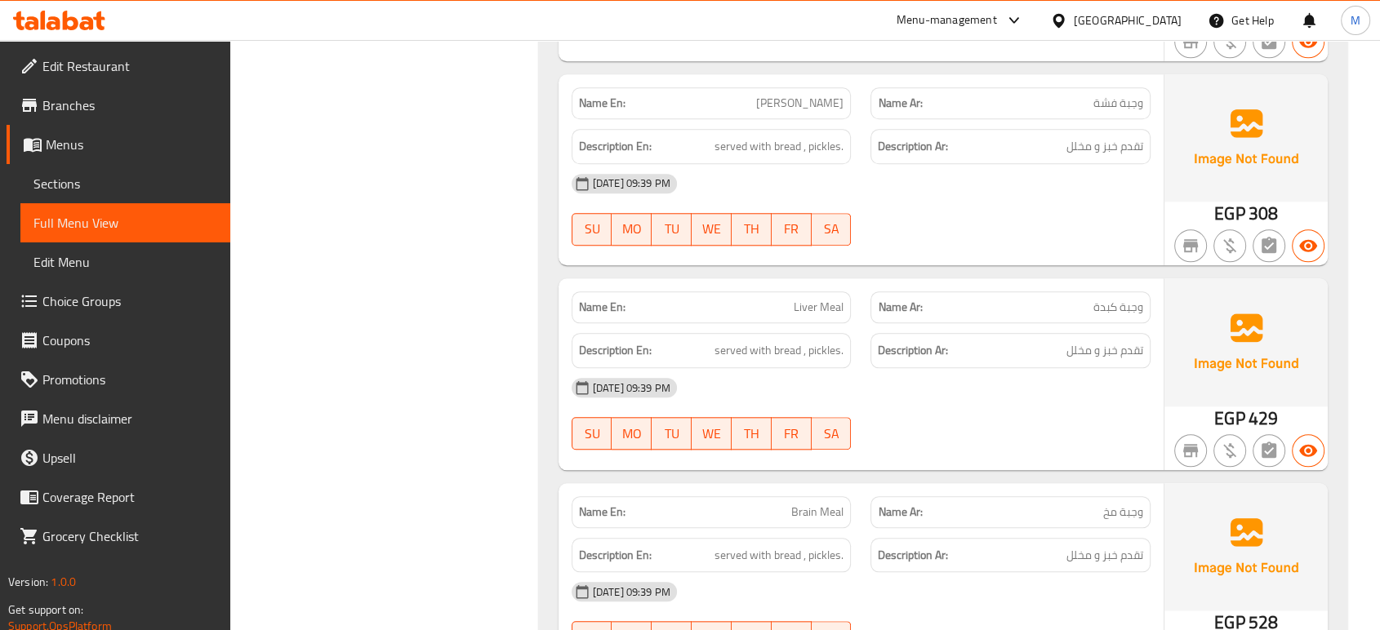
click at [977, 434] on div "[DATE] 09:39 PM SU MO TU WE TH FR SA" at bounding box center [861, 413] width 598 height 91
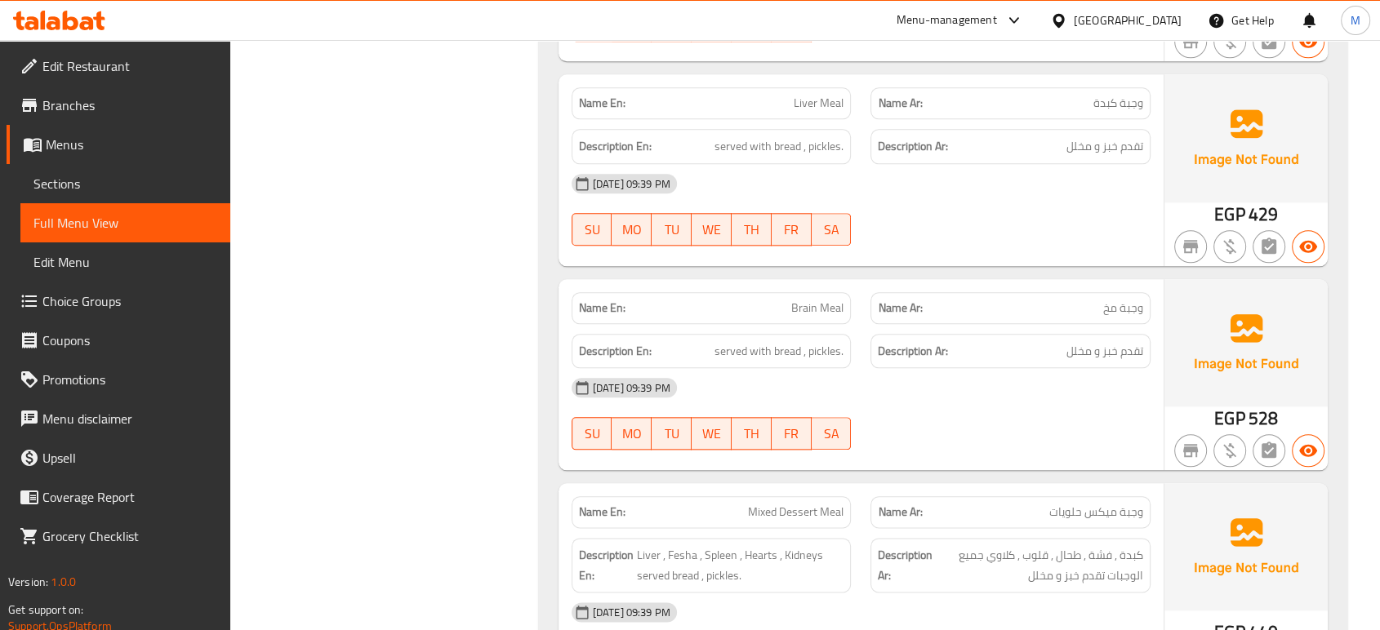
scroll to position [8031, 0]
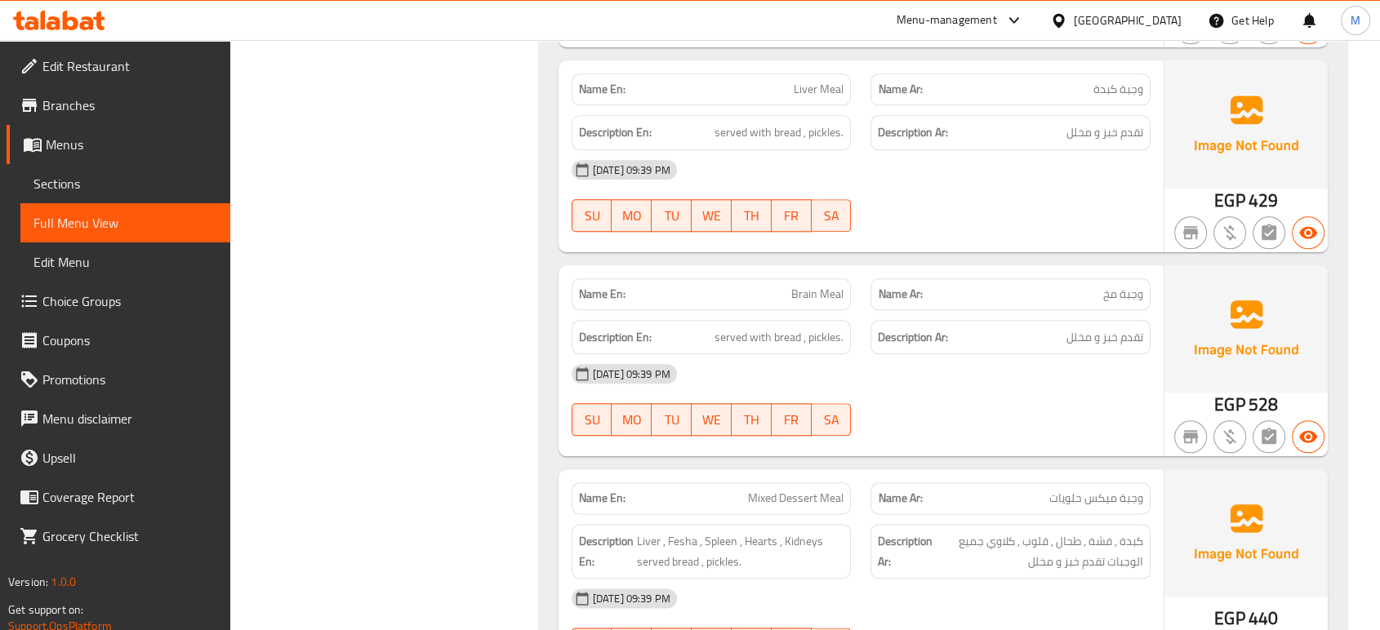
click at [954, 419] on div "[DATE] 09:39 PM SU MO TU WE TH FR SA" at bounding box center [861, 399] width 598 height 91
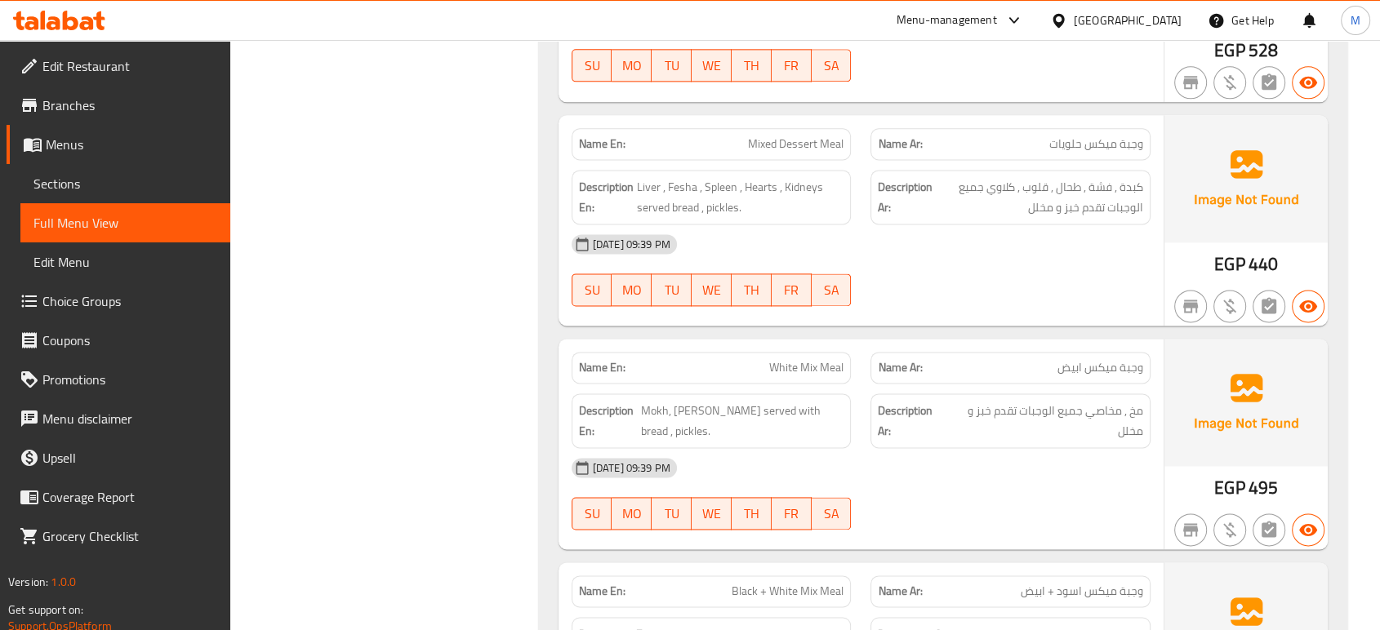
scroll to position [8393, 0]
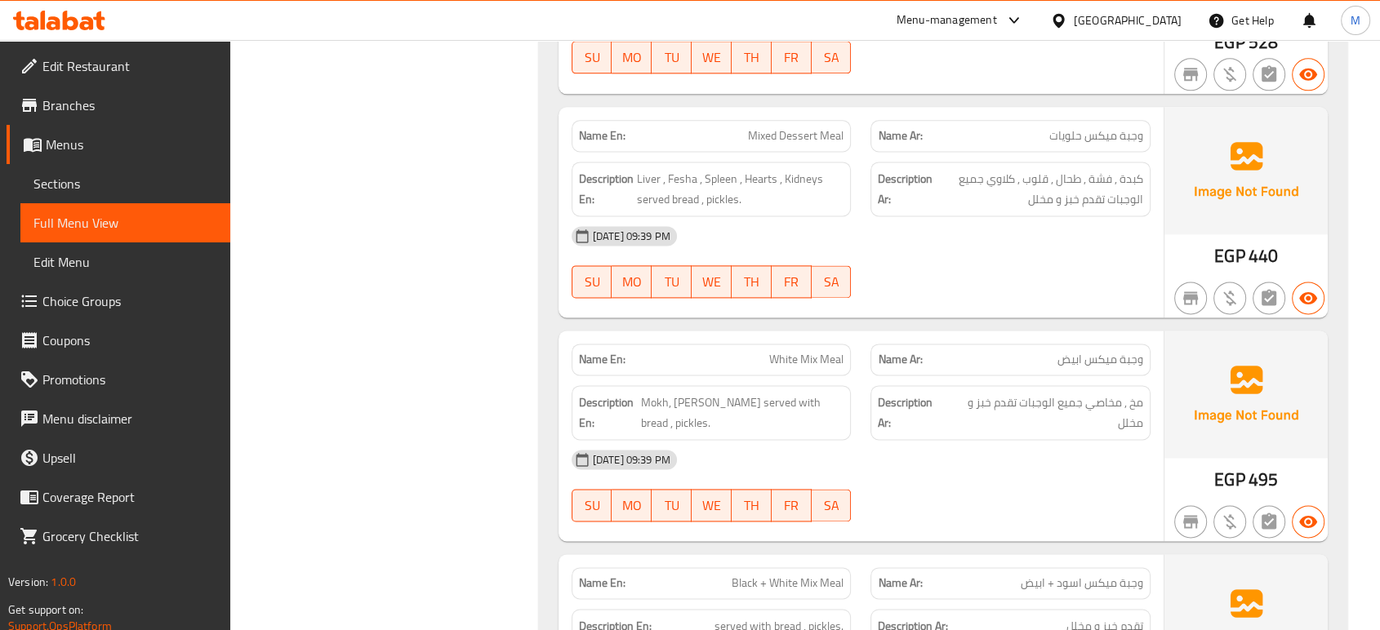
click at [1008, 517] on div "[DATE] 09:39 PM SU MO TU WE TH FR SA" at bounding box center [861, 485] width 598 height 91
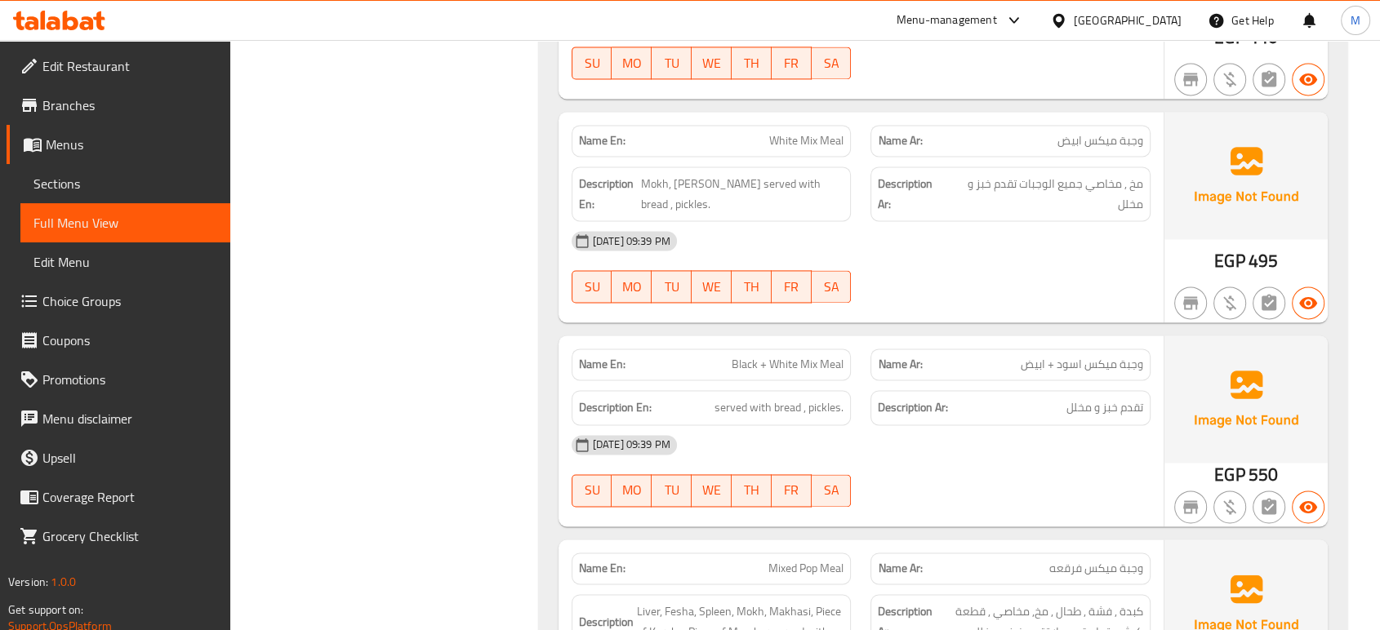
scroll to position [8647, 0]
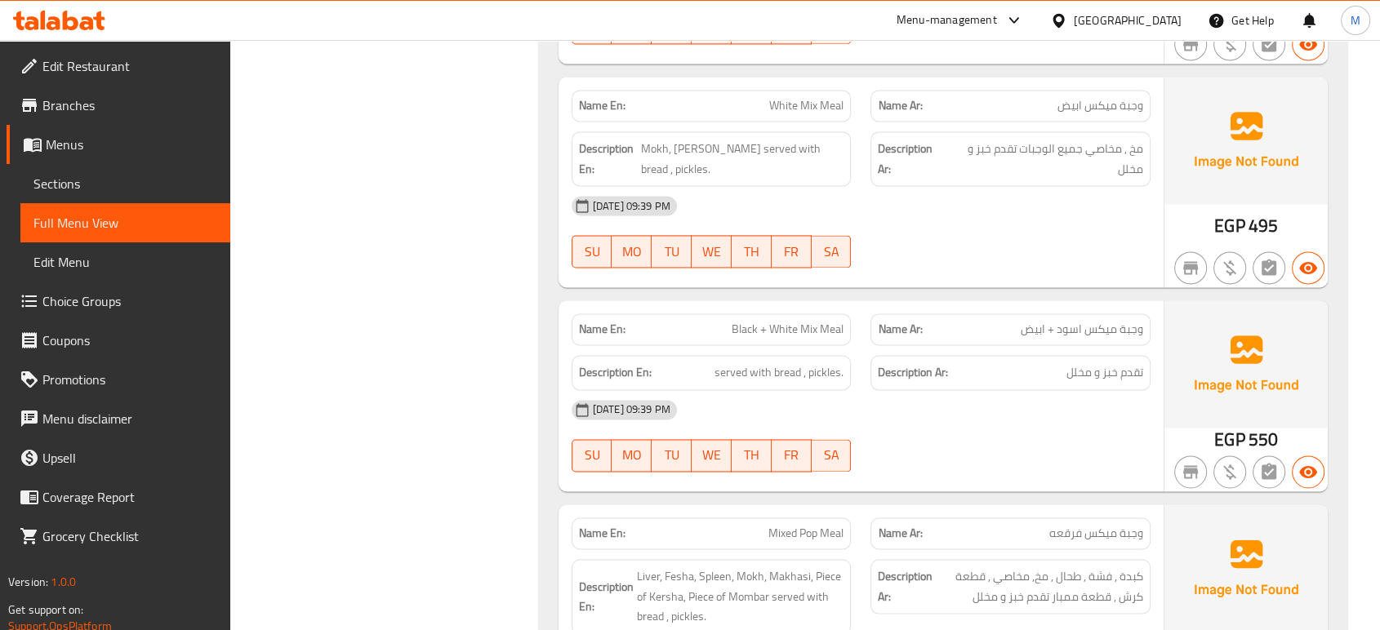
click at [1022, 443] on div "[DATE] 09:39 PM SU MO TU WE TH FR SA" at bounding box center [861, 435] width 598 height 91
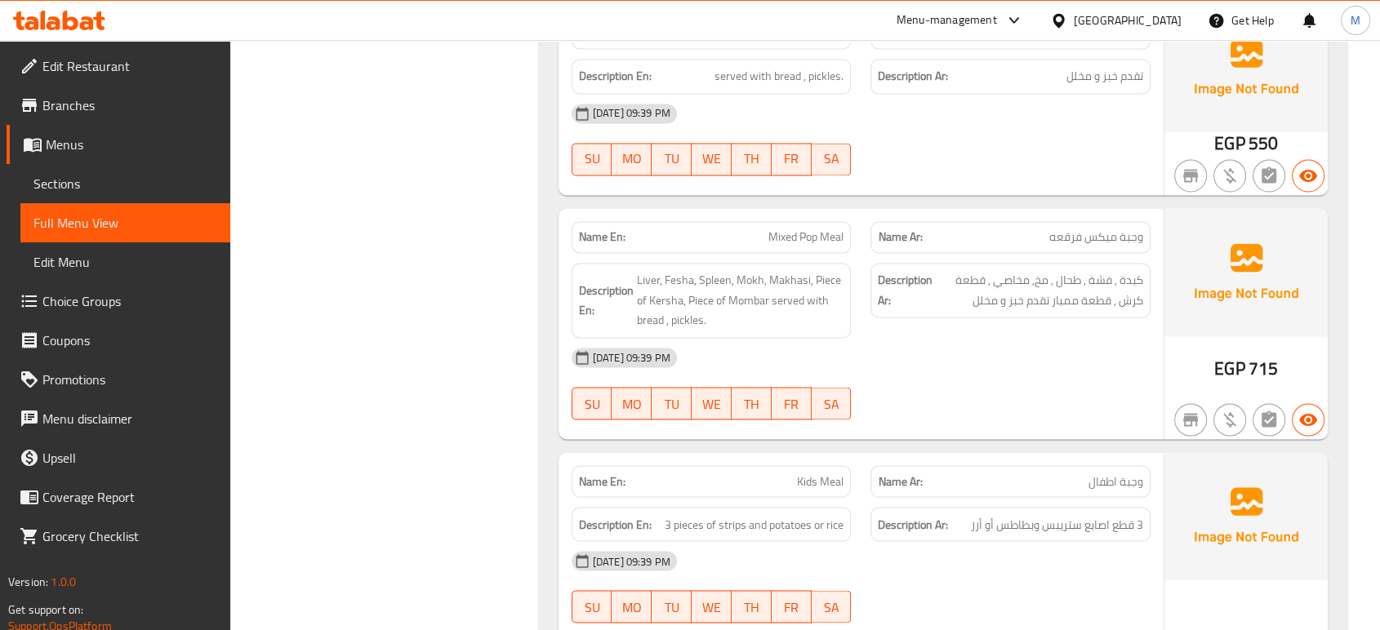
scroll to position [8974, 0]
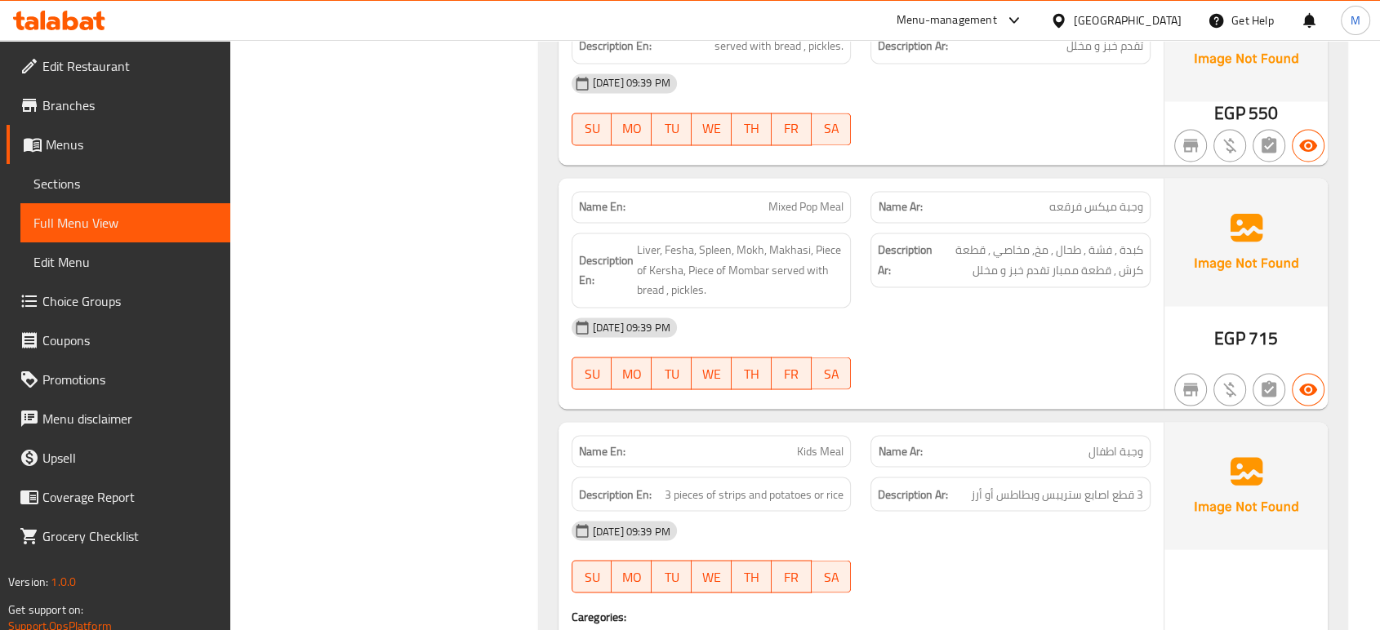
click at [1046, 347] on div "[DATE] 09:39 PM" at bounding box center [861, 327] width 598 height 39
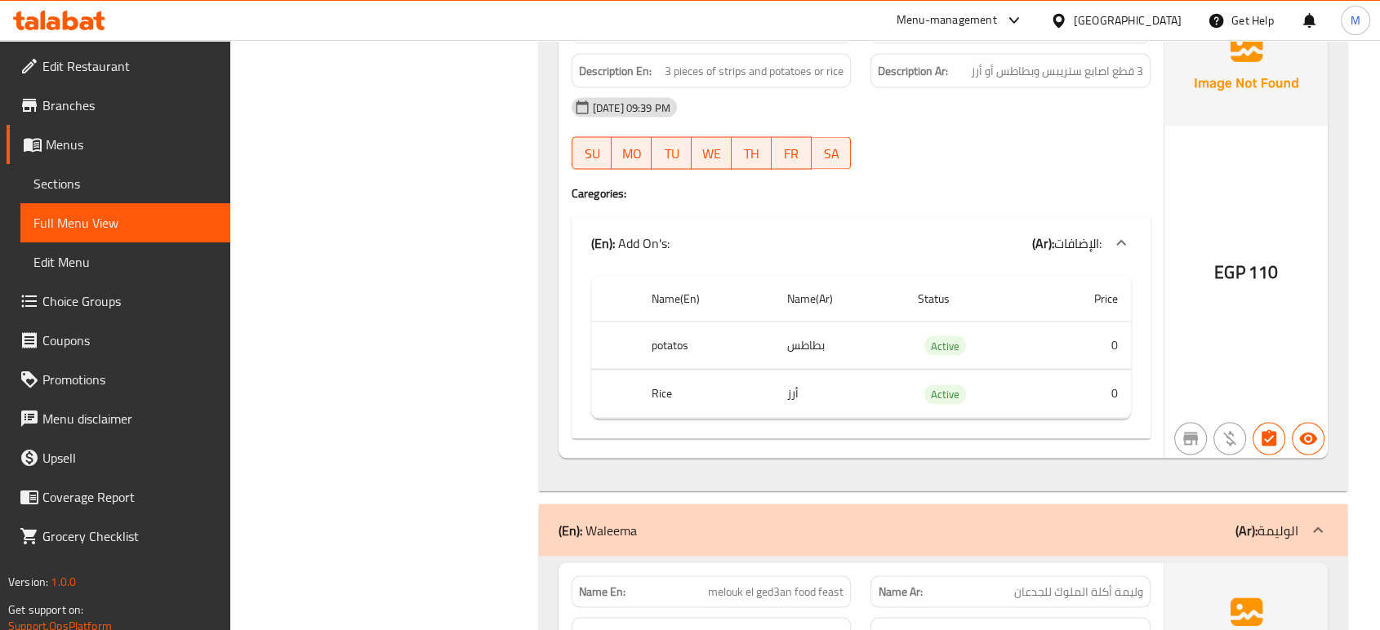
scroll to position [9410, 0]
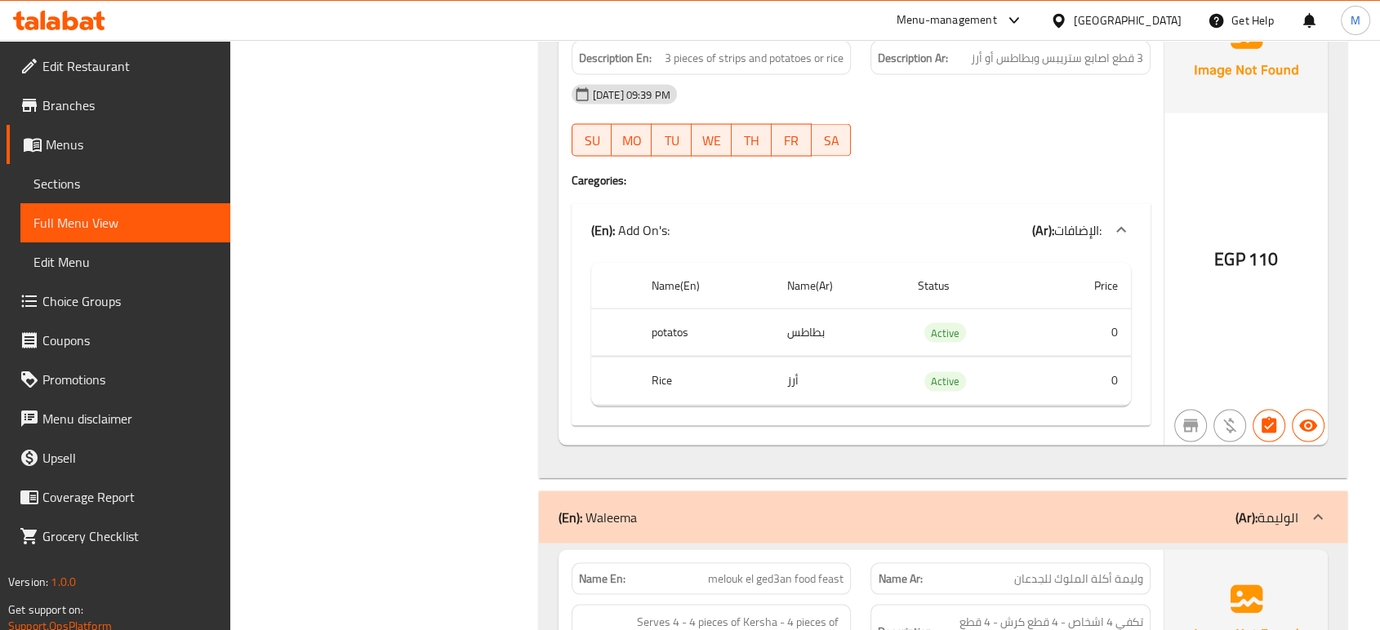
click at [1056, 160] on div at bounding box center [1010, 157] width 300 height 20
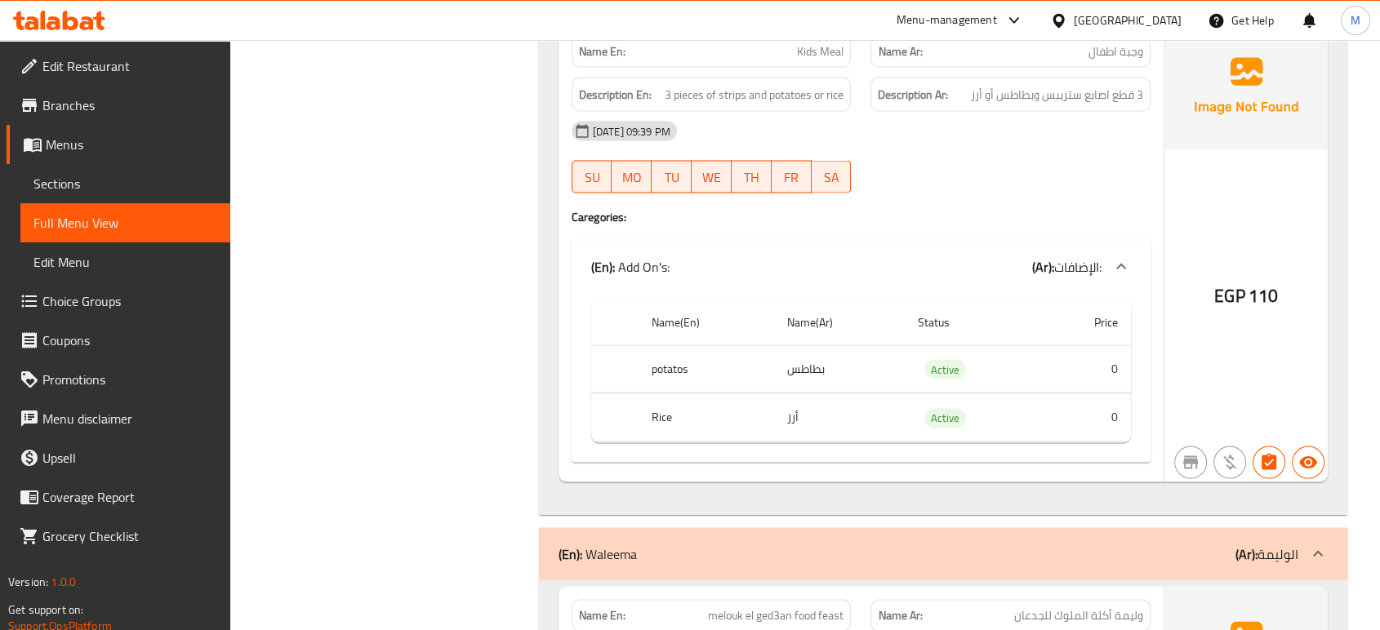
scroll to position [9337, 0]
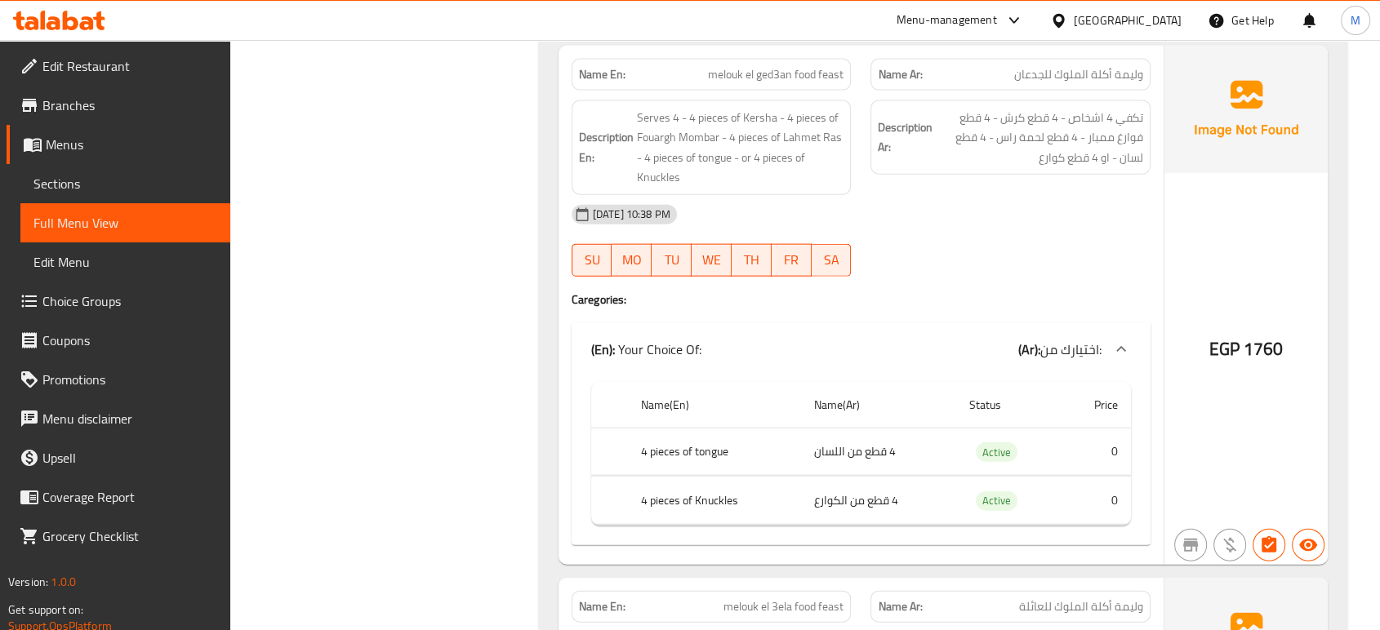
scroll to position [9917, 0]
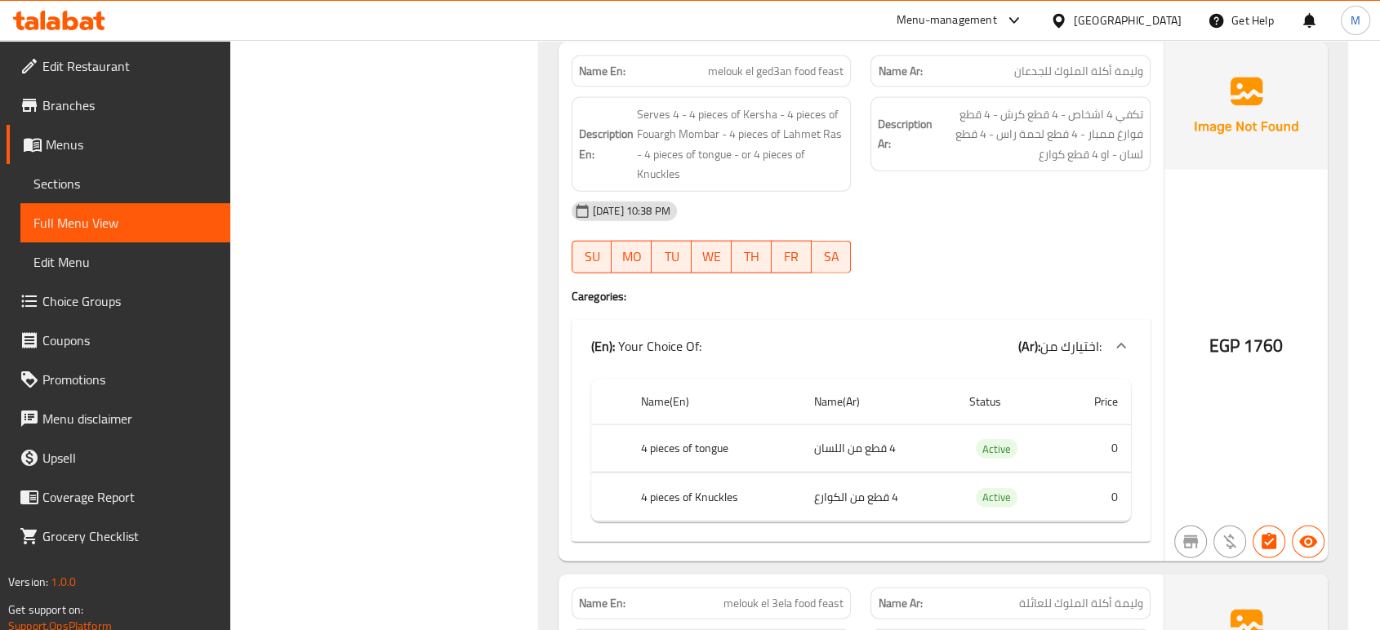
click at [438, 396] on div "Filter Branches Branches Popular filters Free items Branch specific items Has c…" at bounding box center [391, 238] width 276 height 19893
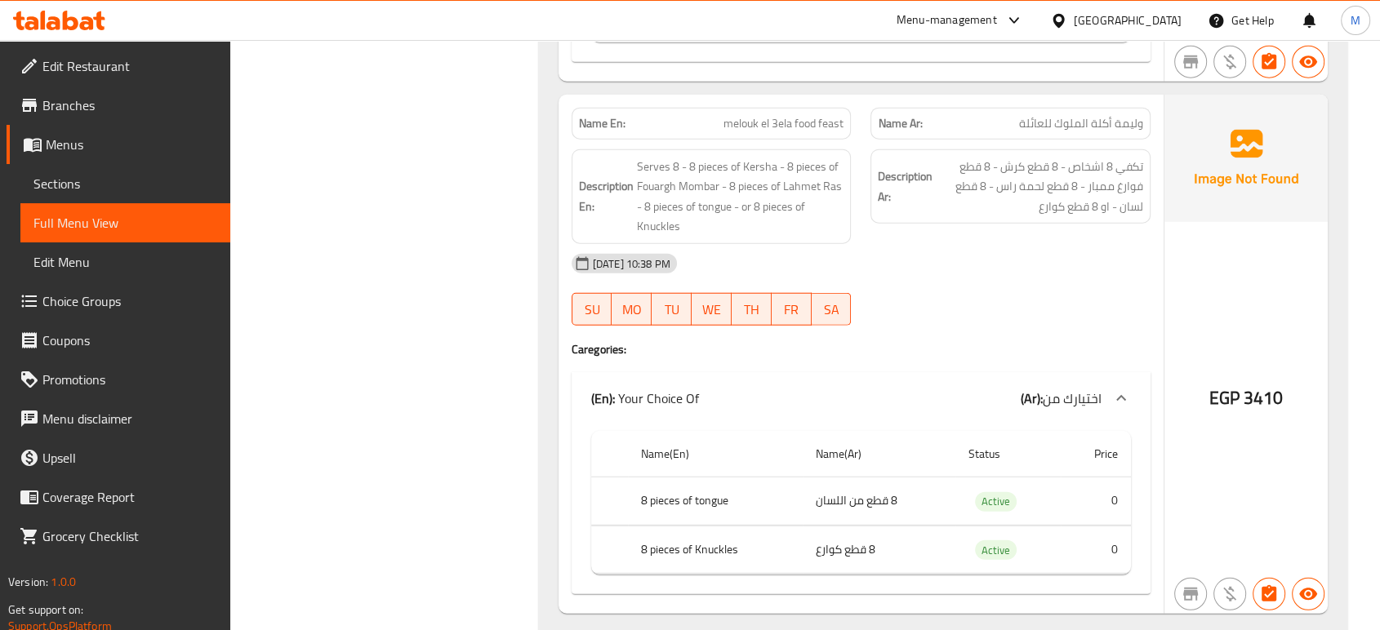
scroll to position [10425, 0]
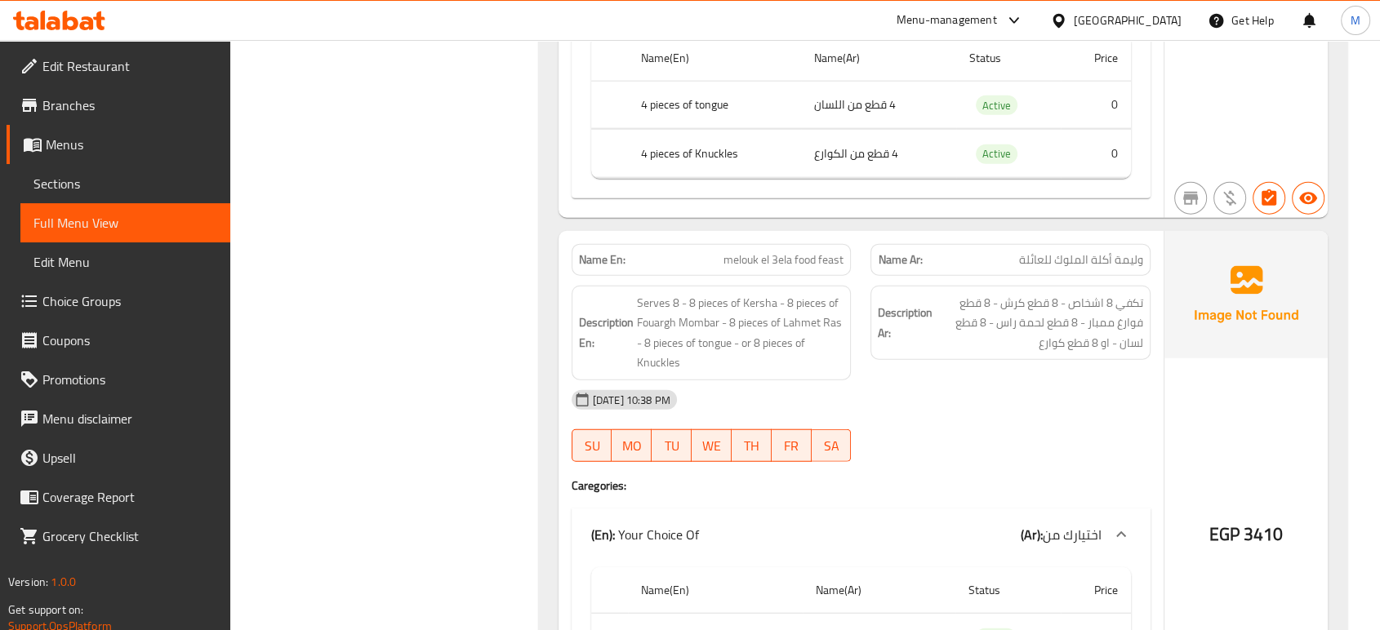
scroll to position [12111, 0]
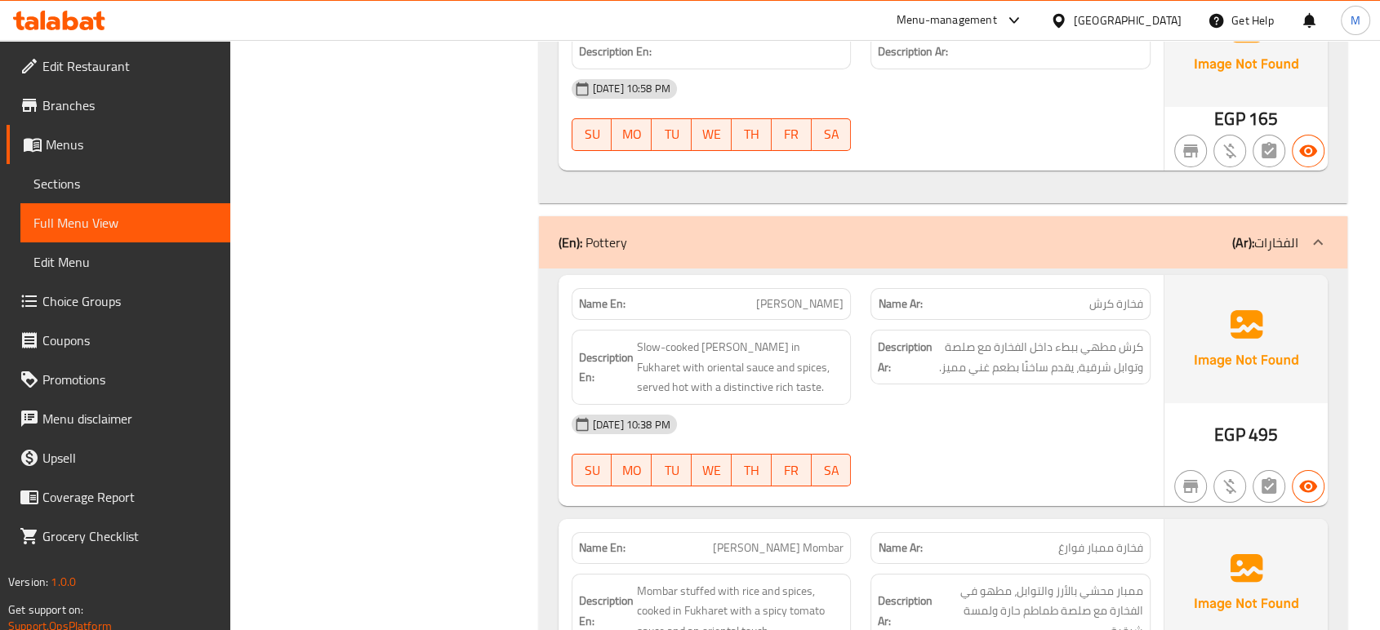
click at [1012, 457] on div "[DATE] 10:38 PM SU MO TU WE TH FR SA" at bounding box center [861, 450] width 598 height 91
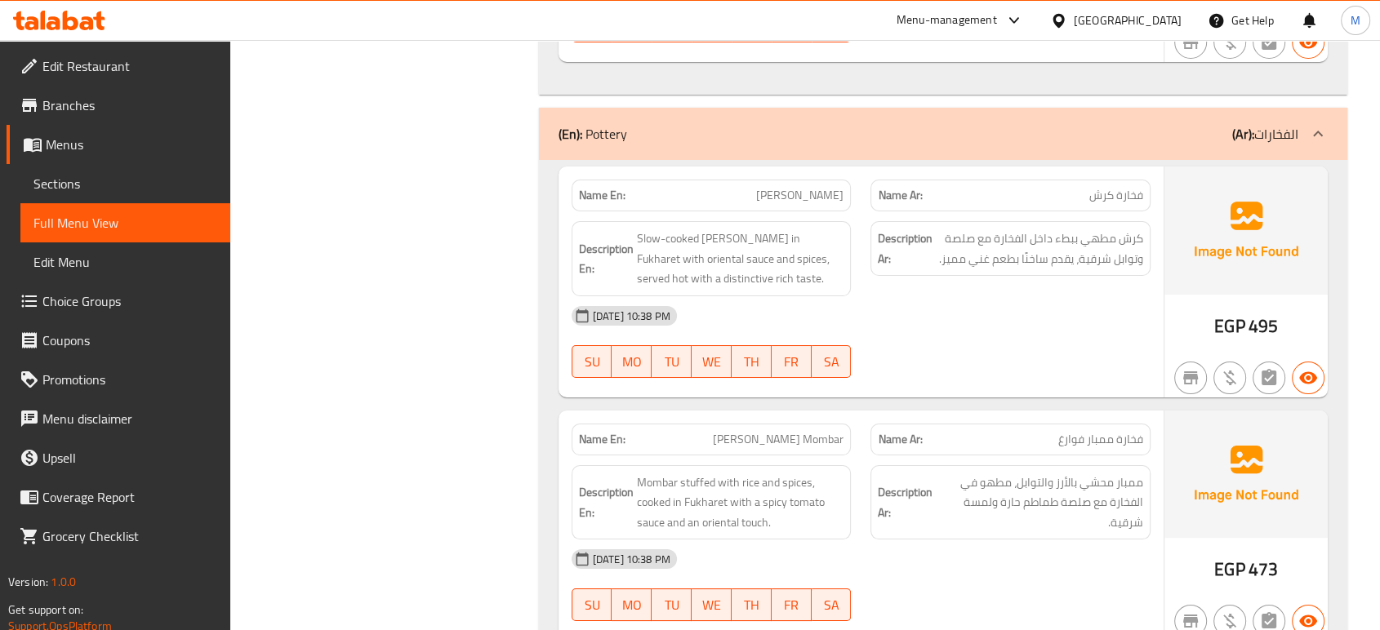
scroll to position [12219, 0]
click at [960, 358] on div "[DATE] 10:38 PM SU MO TU WE TH FR SA" at bounding box center [861, 341] width 598 height 91
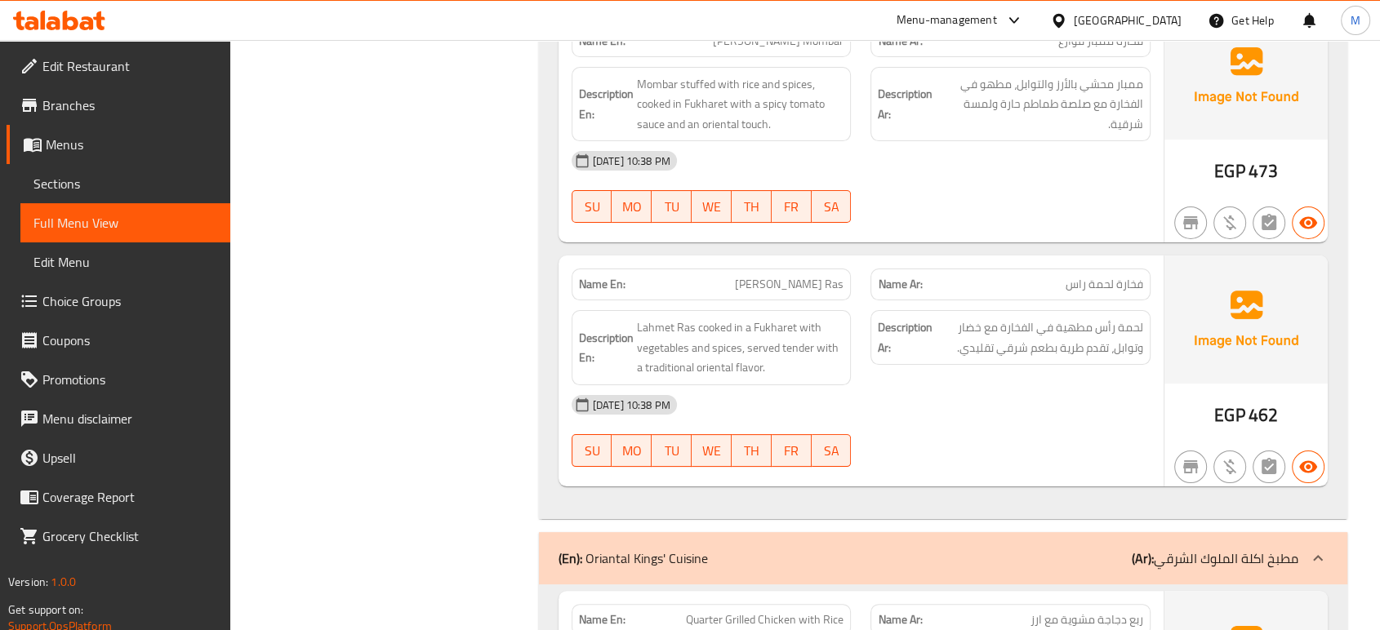
scroll to position [12619, 0]
click at [956, 438] on div "[DATE] 10:38 PM SU MO TU WE TH FR SA" at bounding box center [861, 430] width 598 height 91
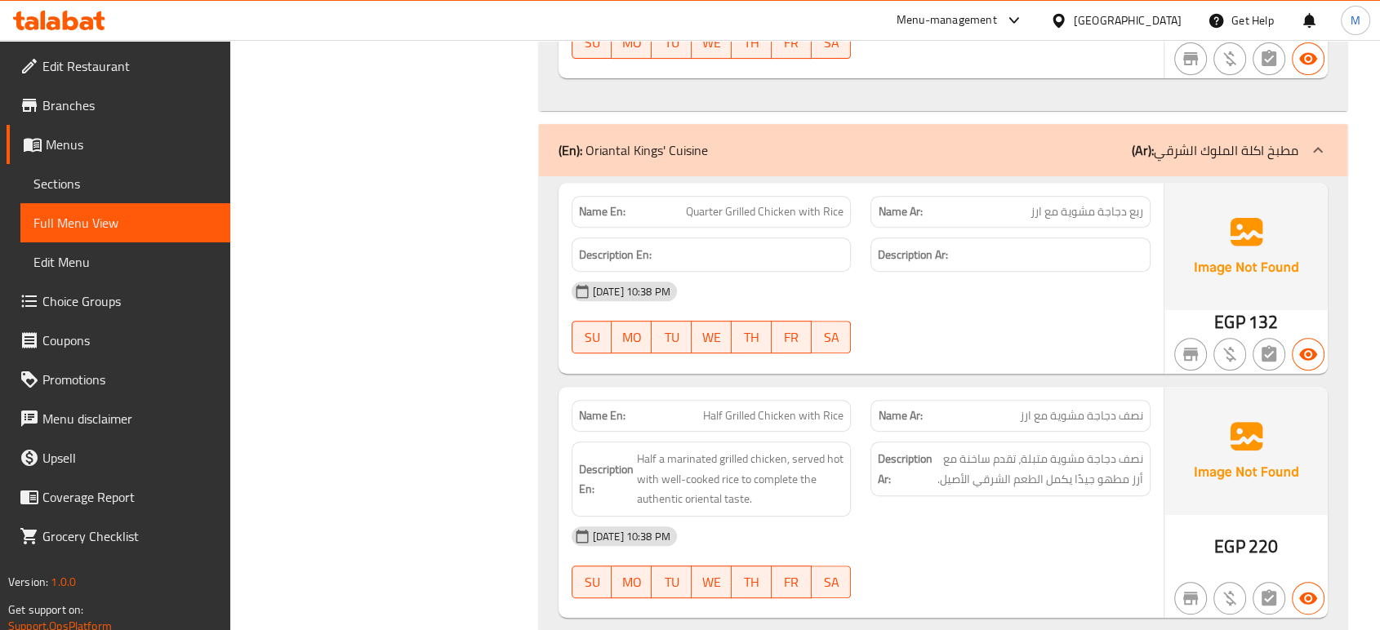
scroll to position [13064, 0]
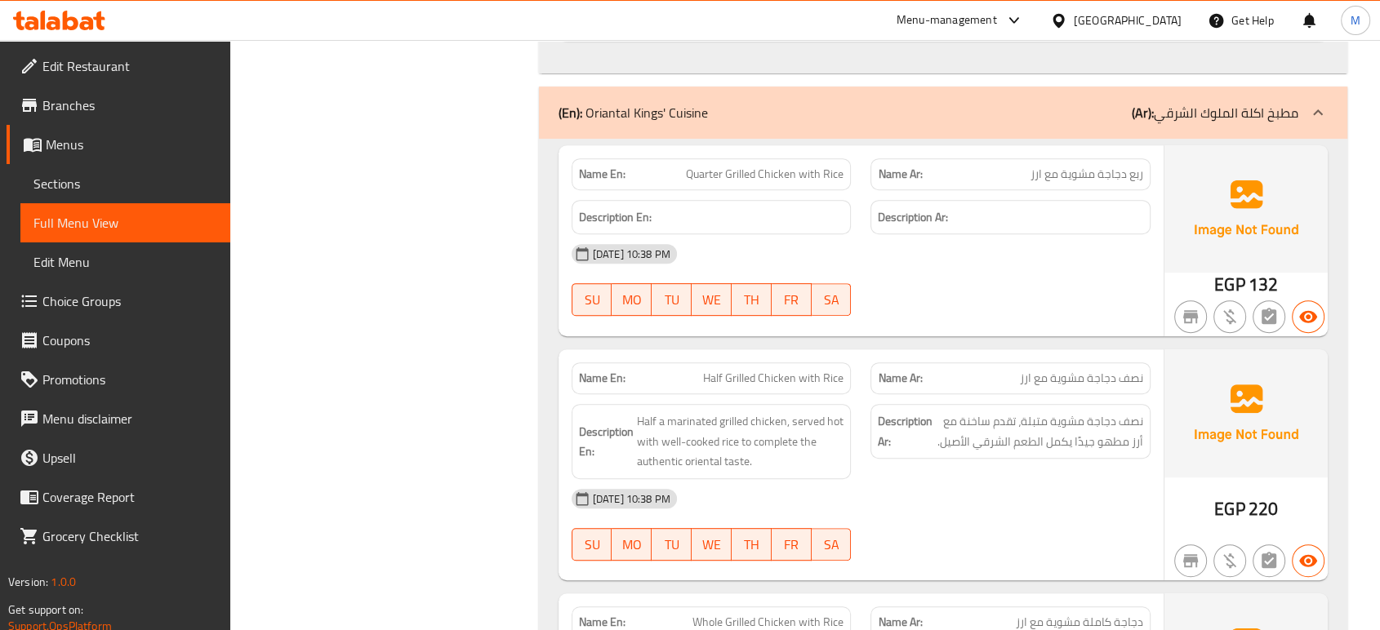
click at [940, 541] on div "[DATE] 10:38 PM SU MO TU WE TH FR SA" at bounding box center [861, 524] width 598 height 91
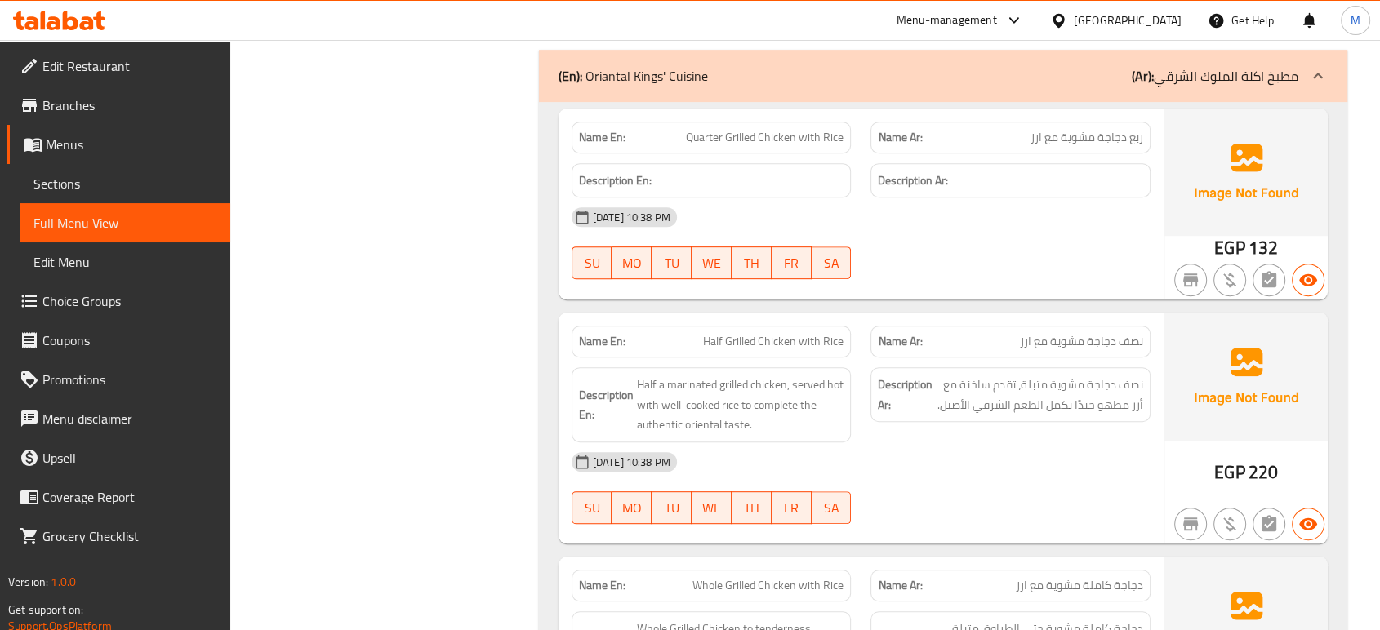
scroll to position [14050, 0]
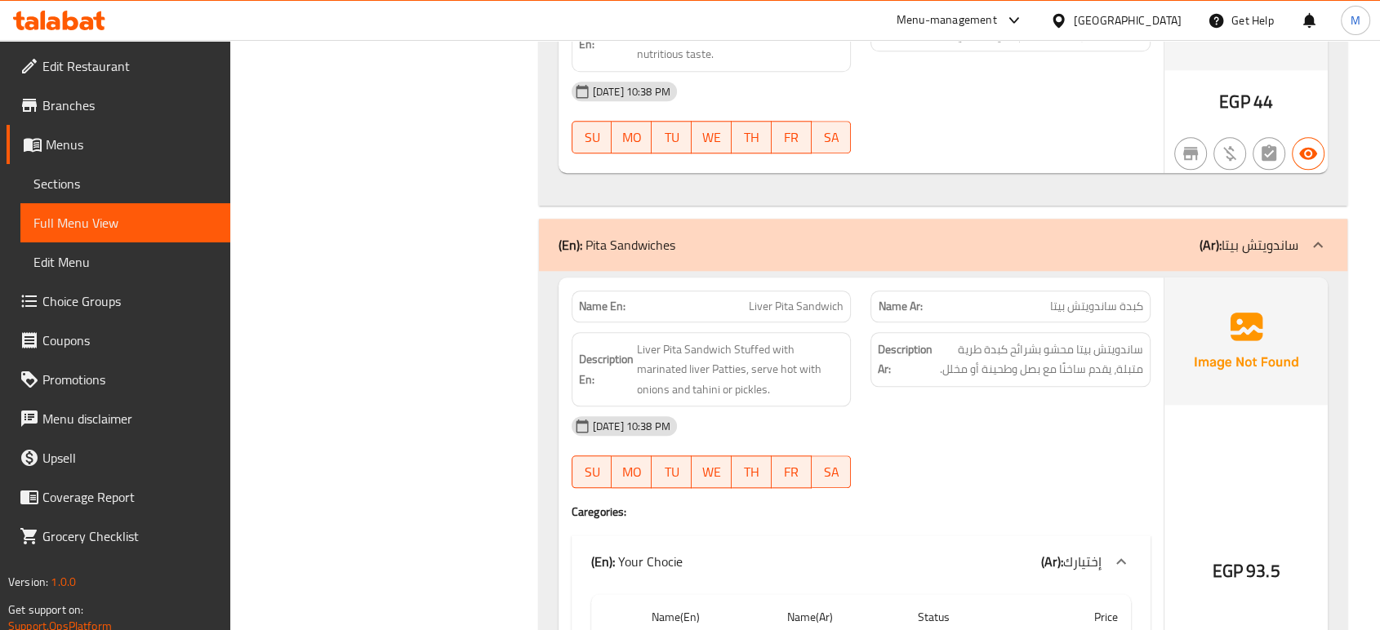
click at [1087, 469] on div "[DATE] 10:38 PM SU MO TU WE TH FR SA" at bounding box center [861, 452] width 598 height 91
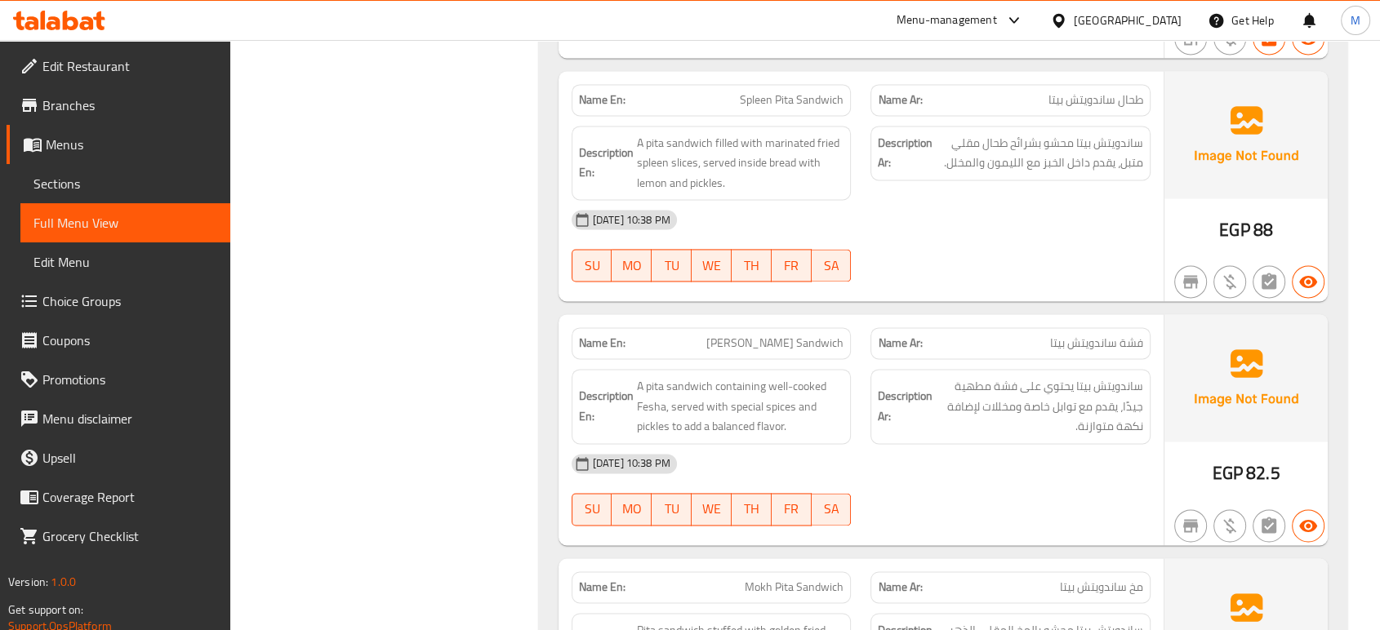
scroll to position [14884, 0]
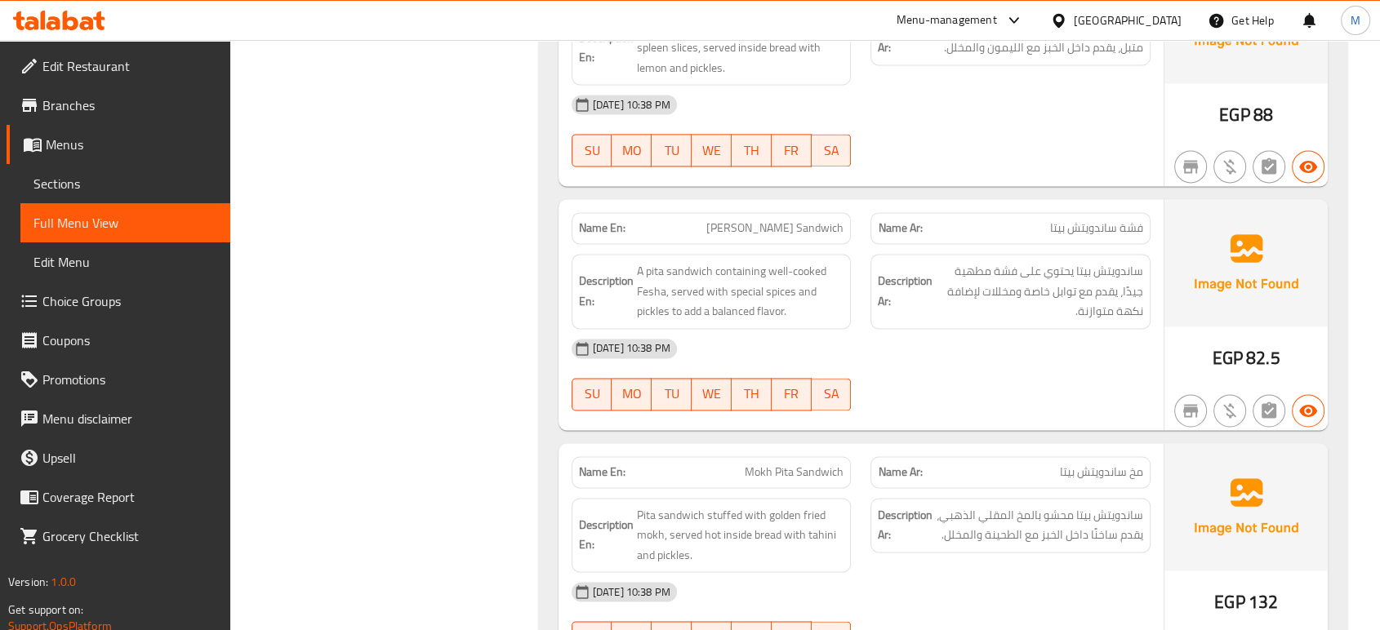
click at [1036, 386] on div "[DATE] 10:38 PM SU MO TU WE TH FR SA" at bounding box center [861, 374] width 598 height 91
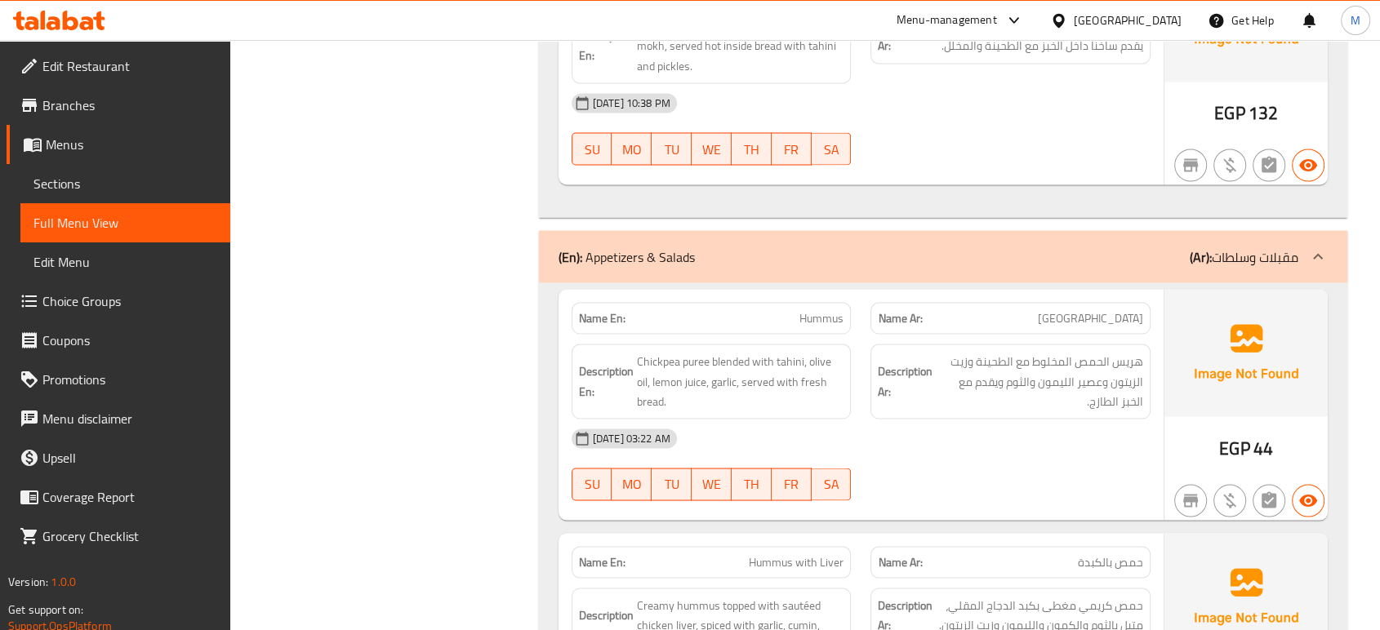
scroll to position [15376, 0]
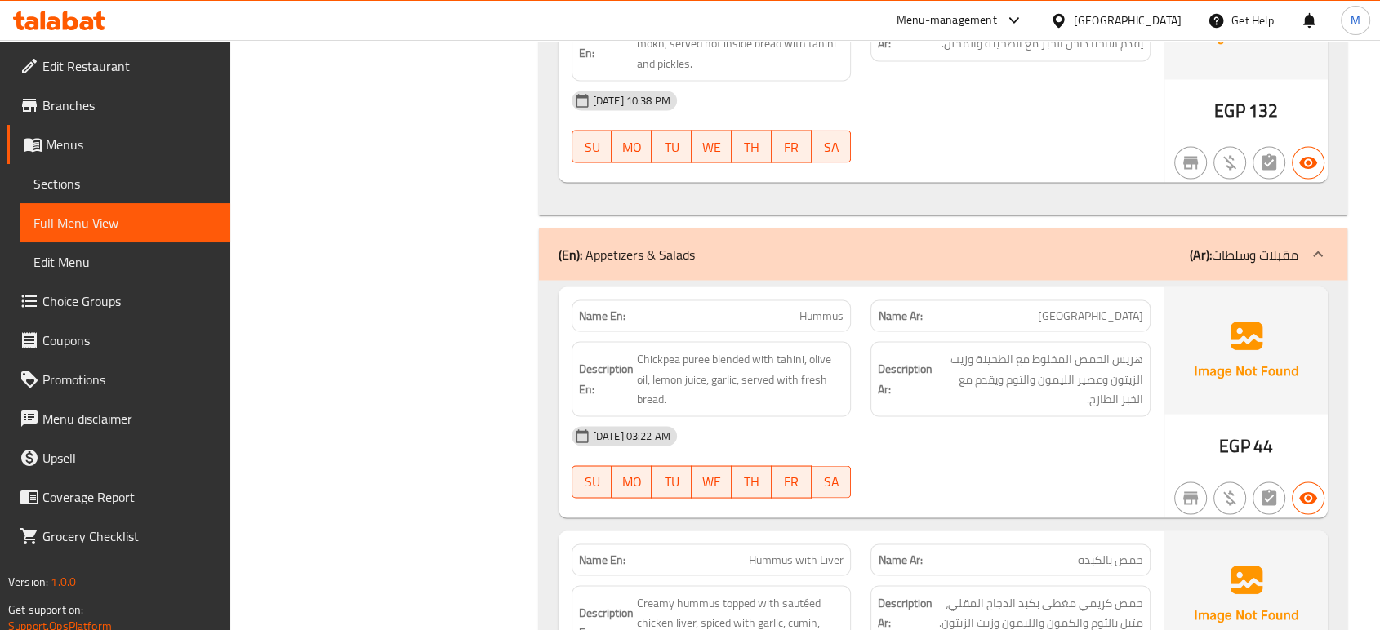
click at [1003, 481] on div "[DATE] 03:22 AM SU MO TU WE TH FR SA" at bounding box center [861, 461] width 598 height 91
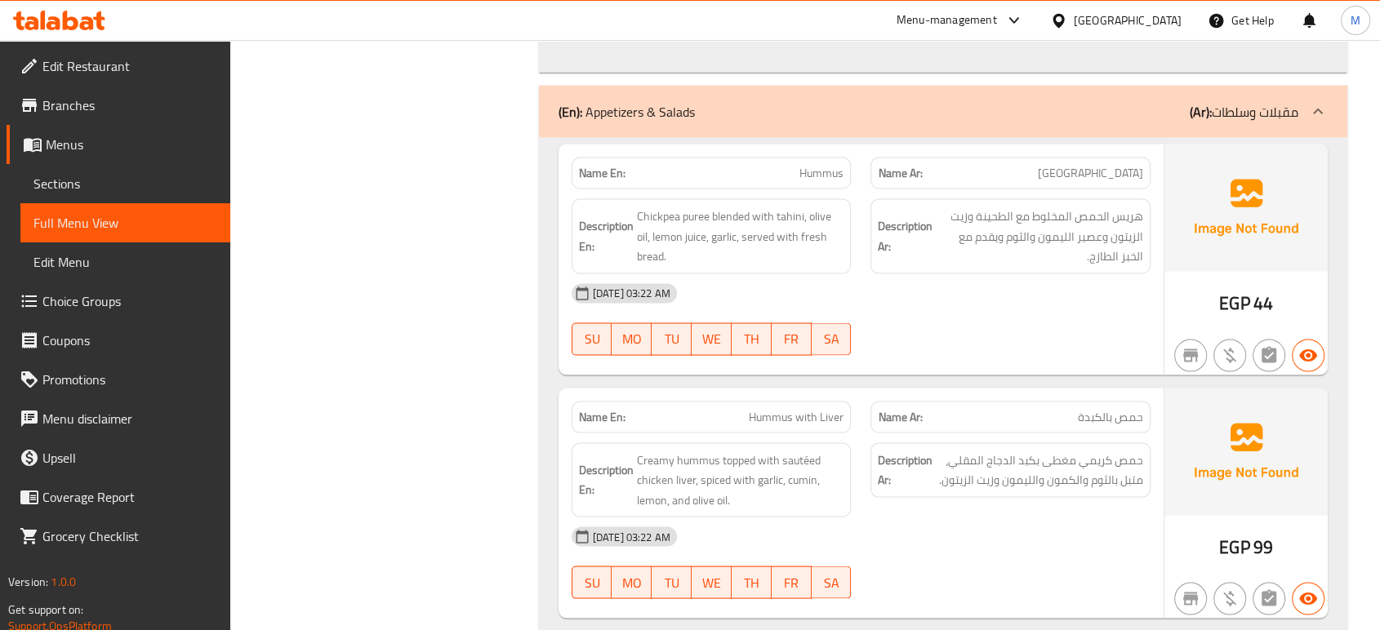
scroll to position [15521, 0]
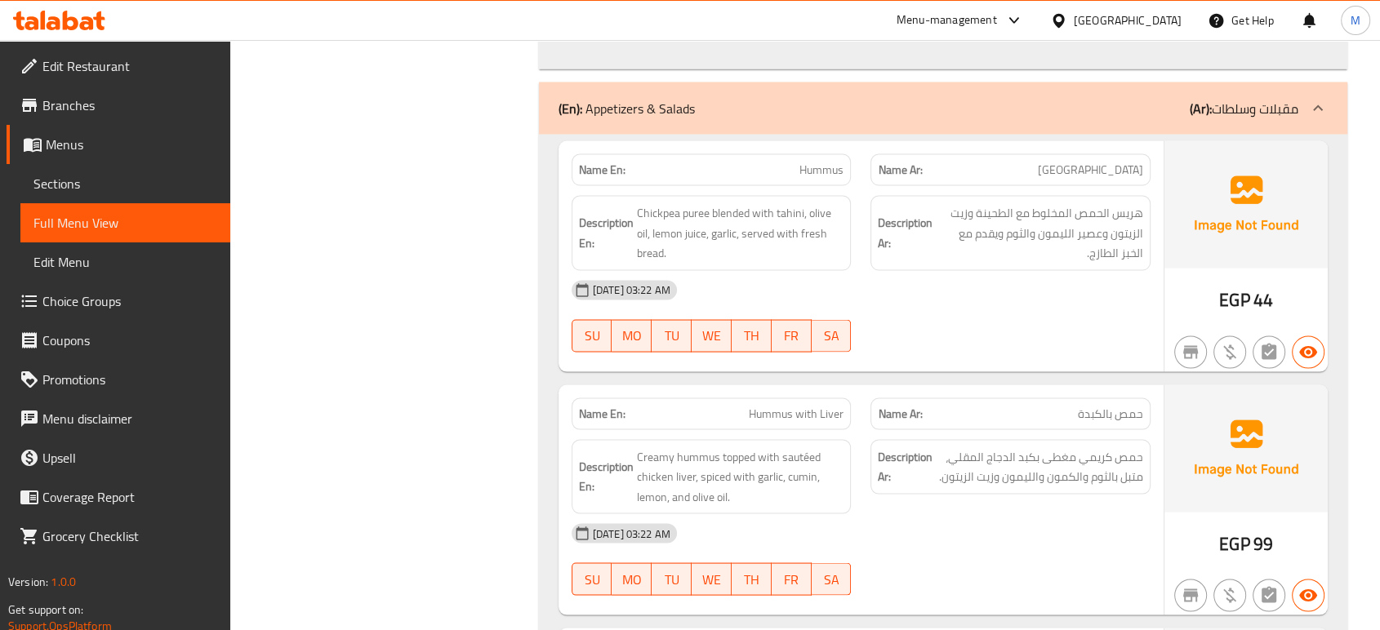
click at [949, 545] on div "[DATE] 03:22 AM" at bounding box center [861, 533] width 598 height 39
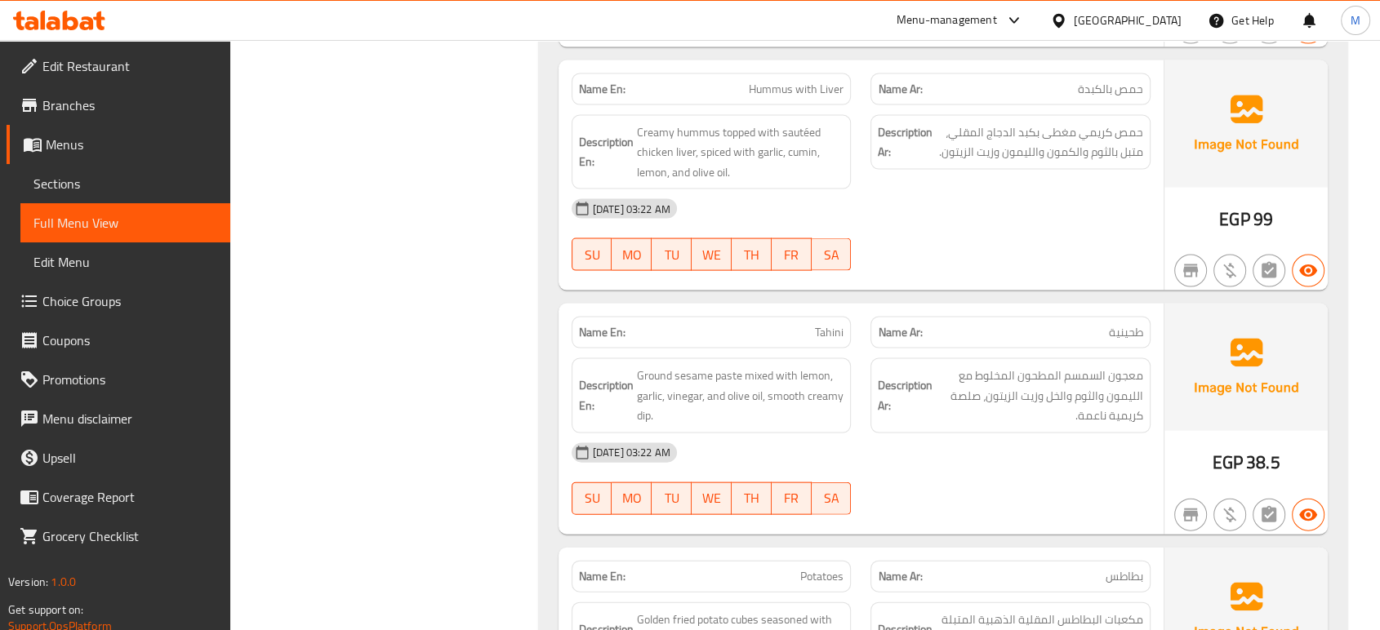
scroll to position [15847, 0]
click at [1010, 492] on div "[DATE] 03:22 AM SU MO TU WE TH FR SA" at bounding box center [861, 477] width 598 height 91
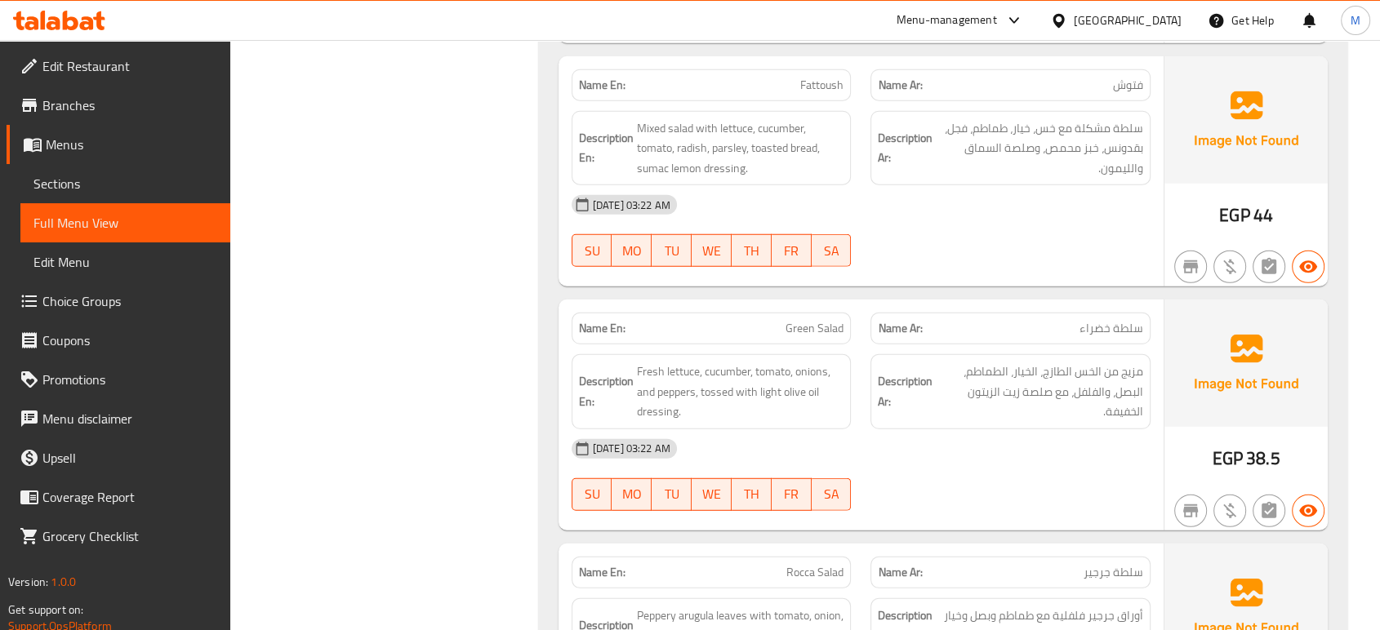
scroll to position [16827, 0]
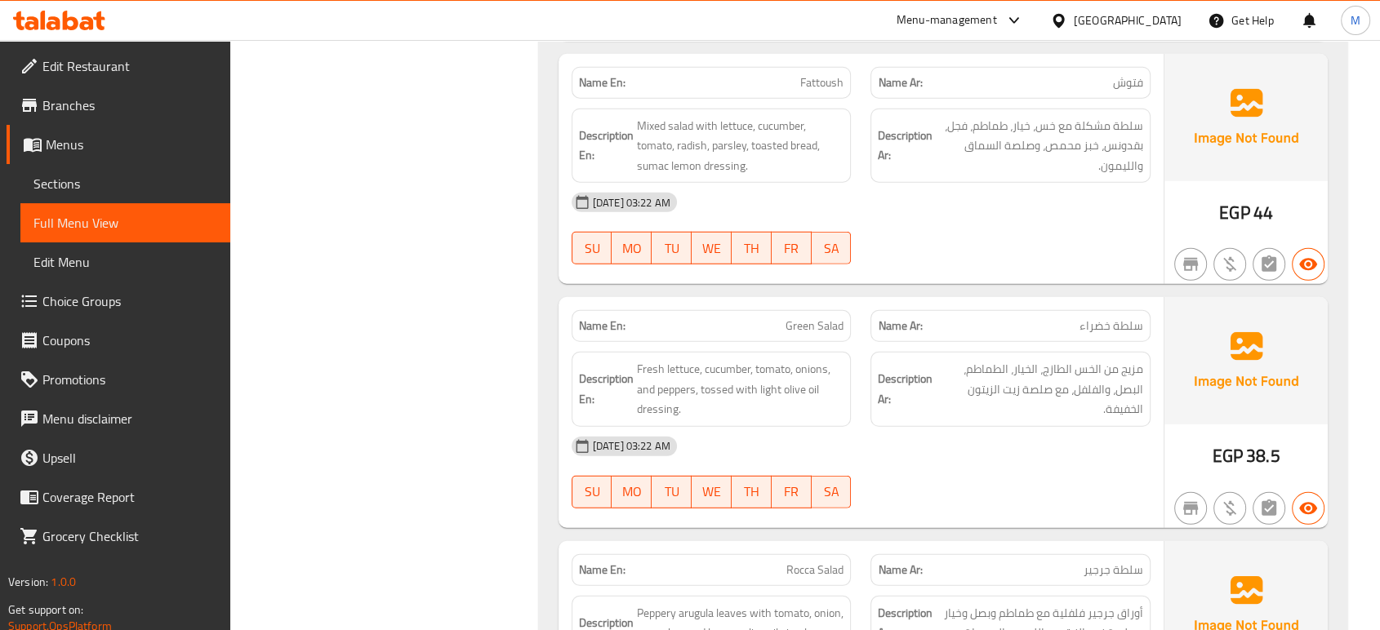
click at [981, 456] on div "[DATE] 03:22 AM" at bounding box center [861, 446] width 598 height 39
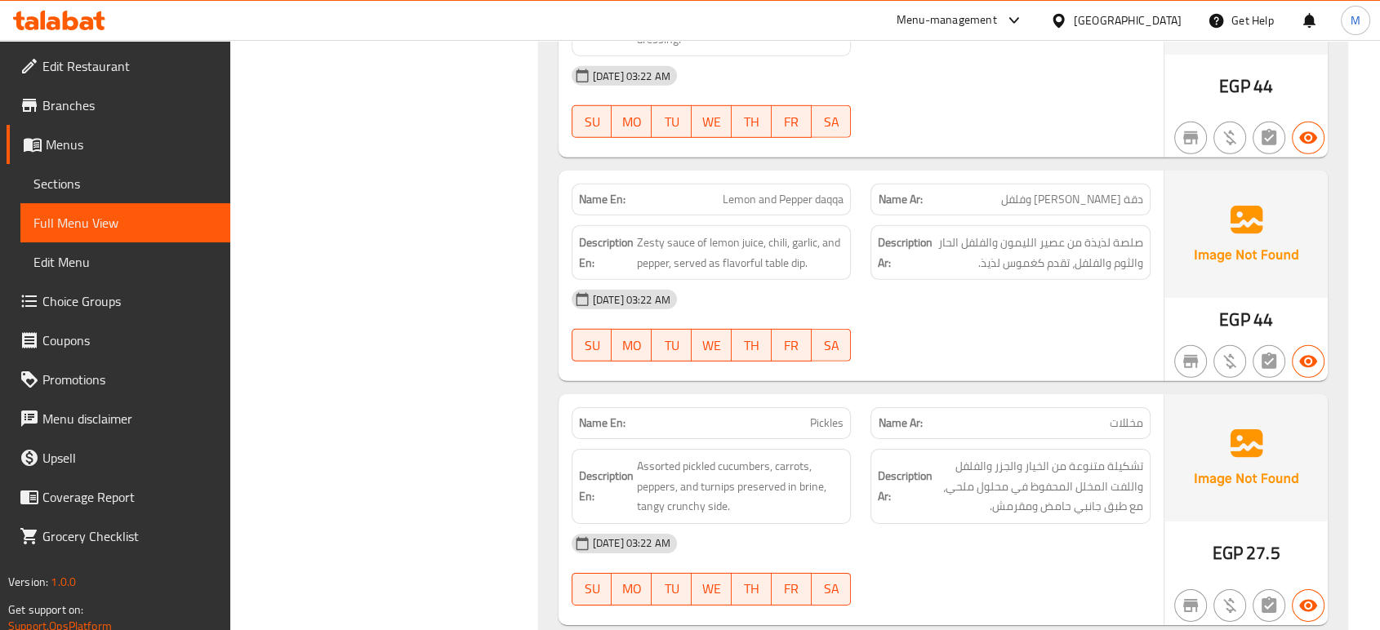
scroll to position [17480, 0]
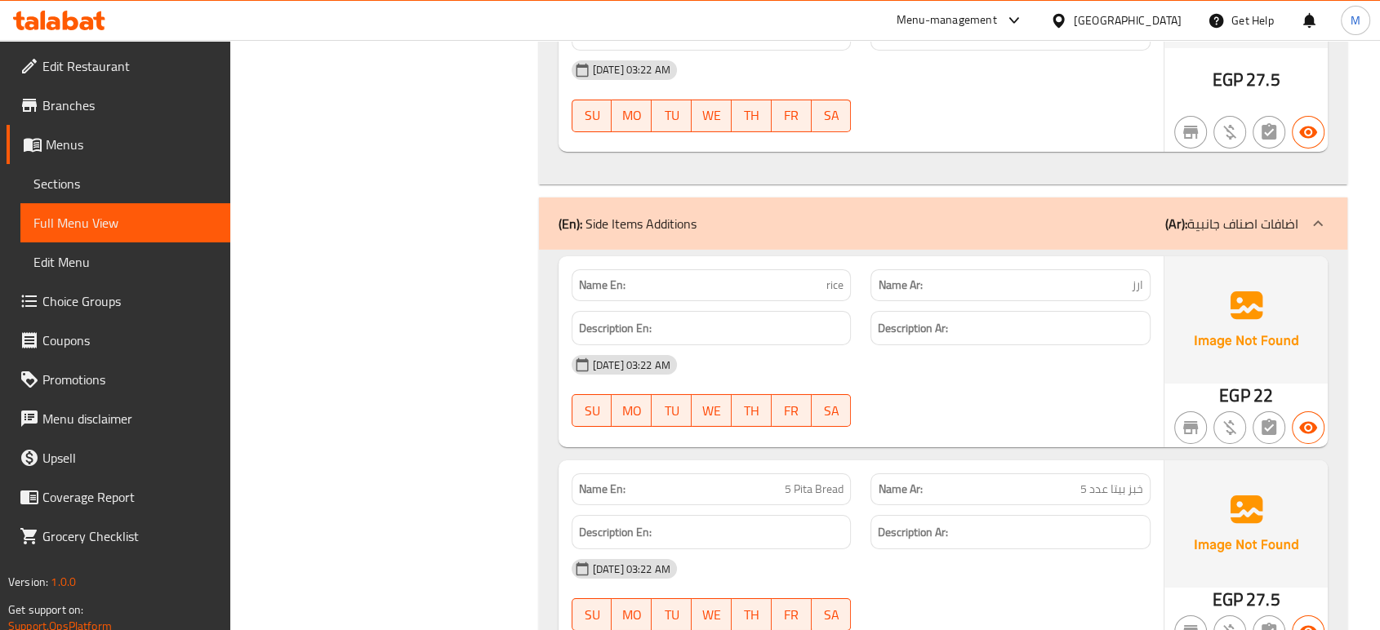
scroll to position [17915, 0]
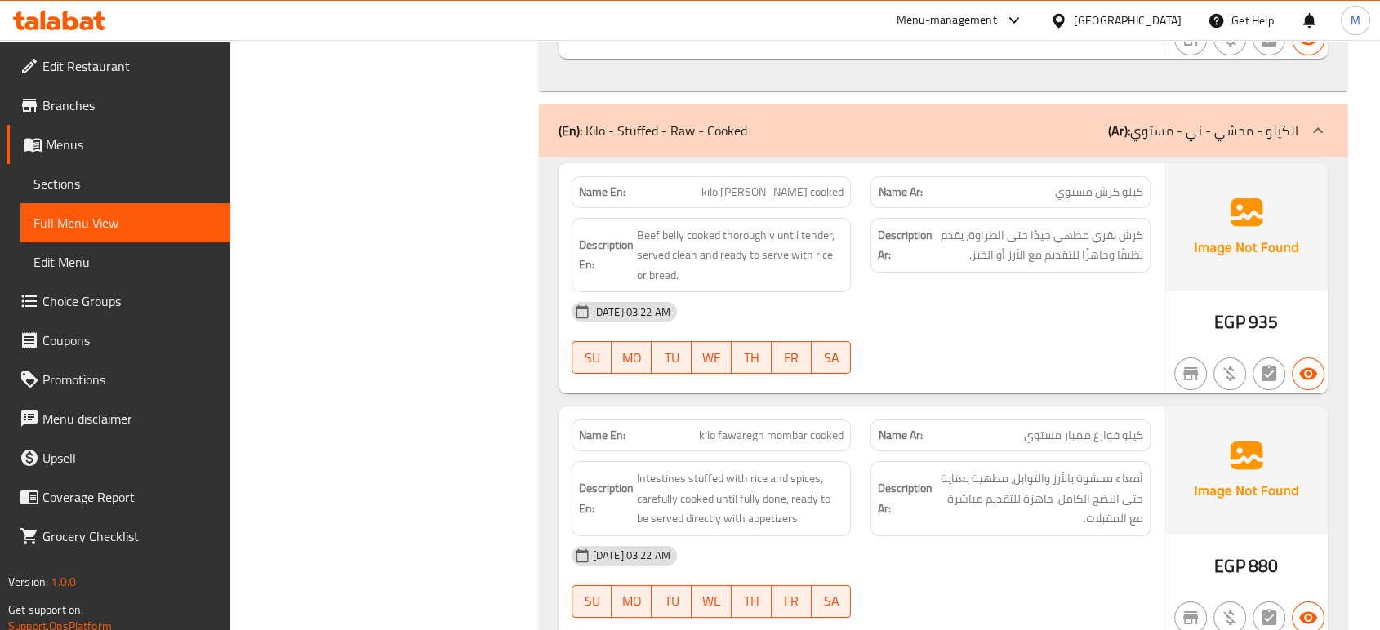
scroll to position [18714, 0]
click at [932, 561] on div "[DATE] 03:22 AM" at bounding box center [861, 554] width 598 height 39
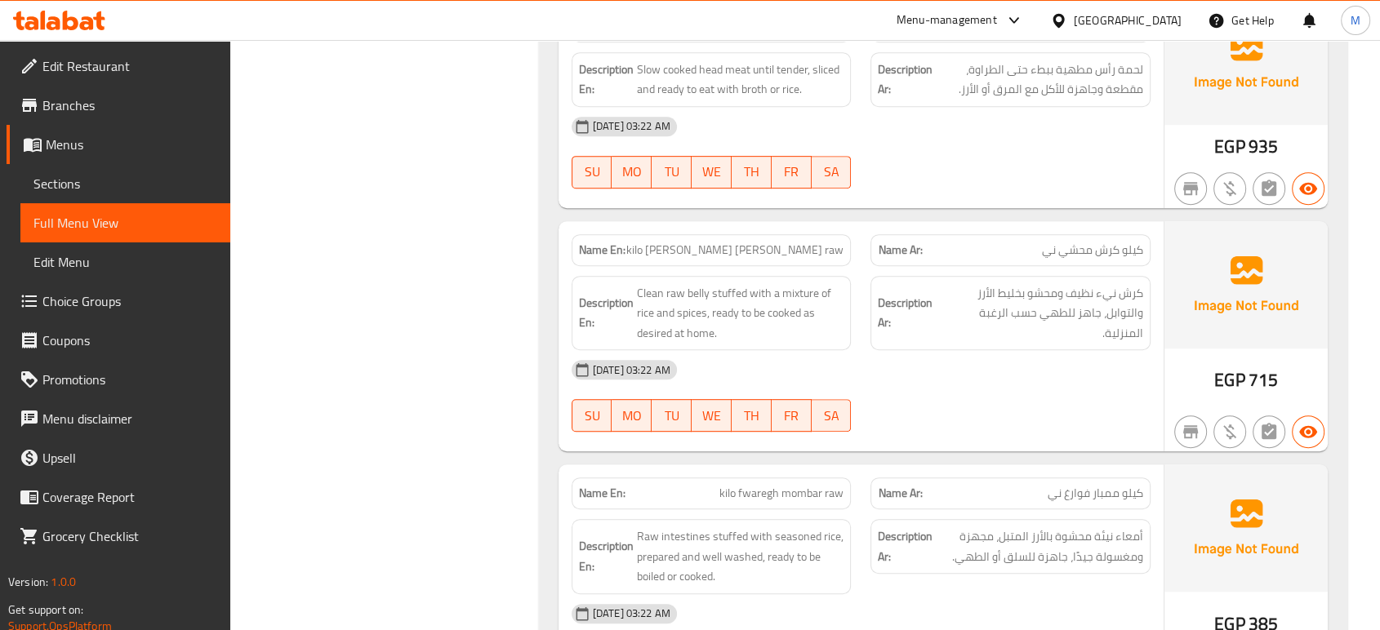
scroll to position [19367, 0]
click at [990, 426] on div at bounding box center [1010, 430] width 300 height 20
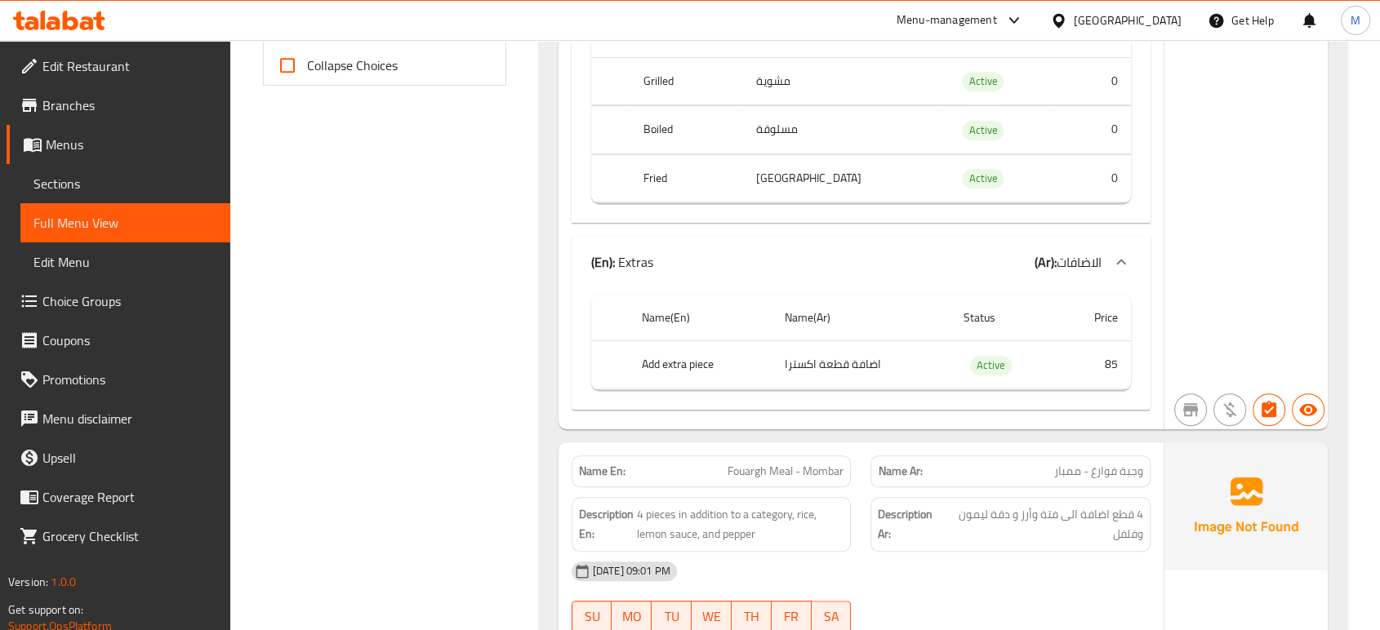
scroll to position [14, 0]
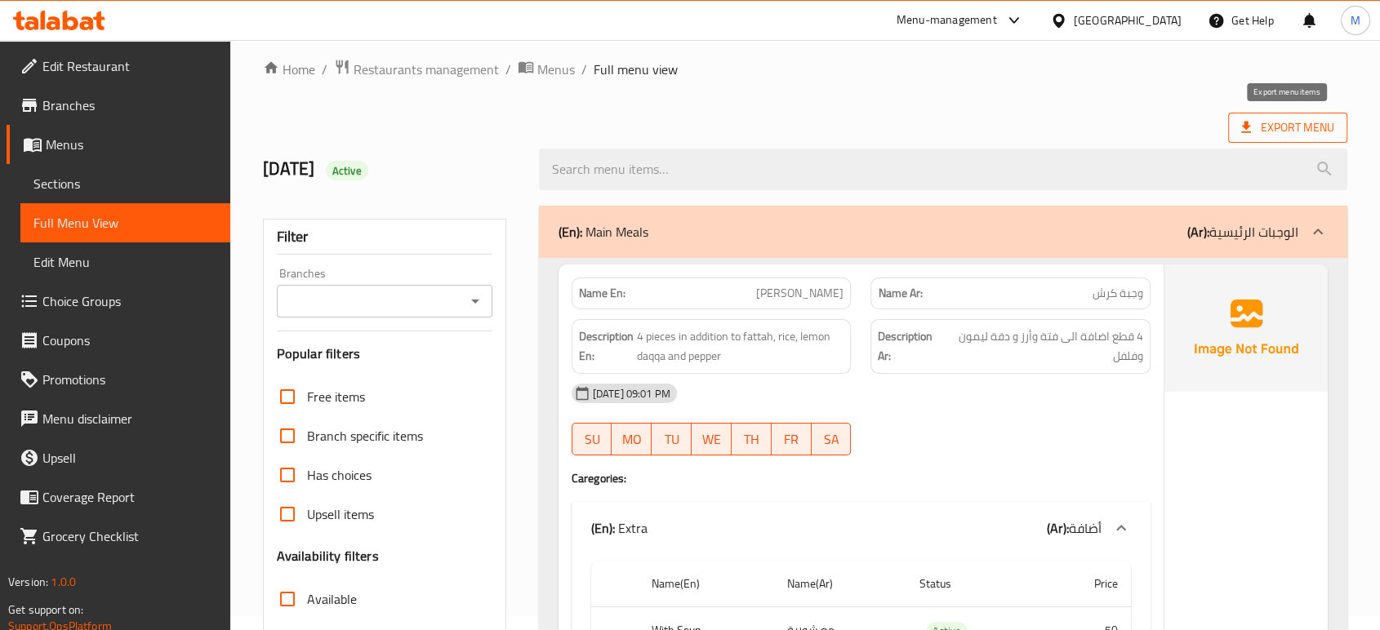
click at [1265, 124] on span "Export Menu" at bounding box center [1287, 128] width 93 height 20
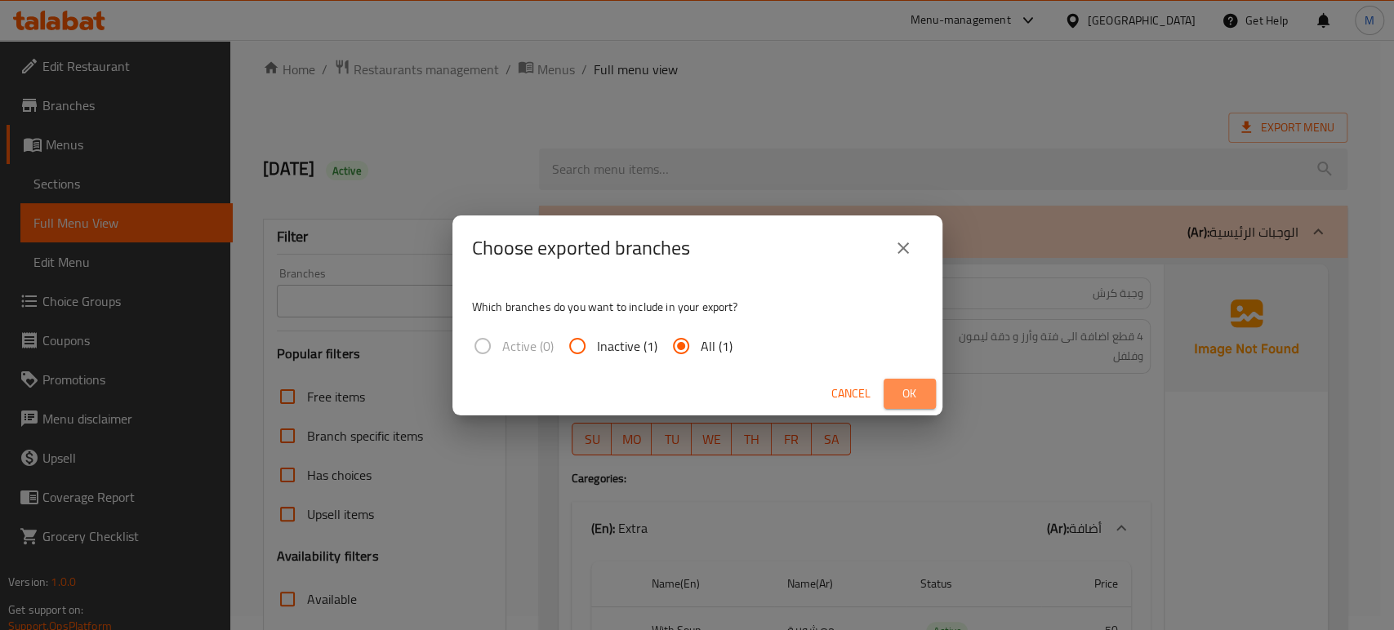
click at [927, 390] on button "Ok" at bounding box center [909, 394] width 52 height 30
